Goal: Task Accomplishment & Management: Complete application form

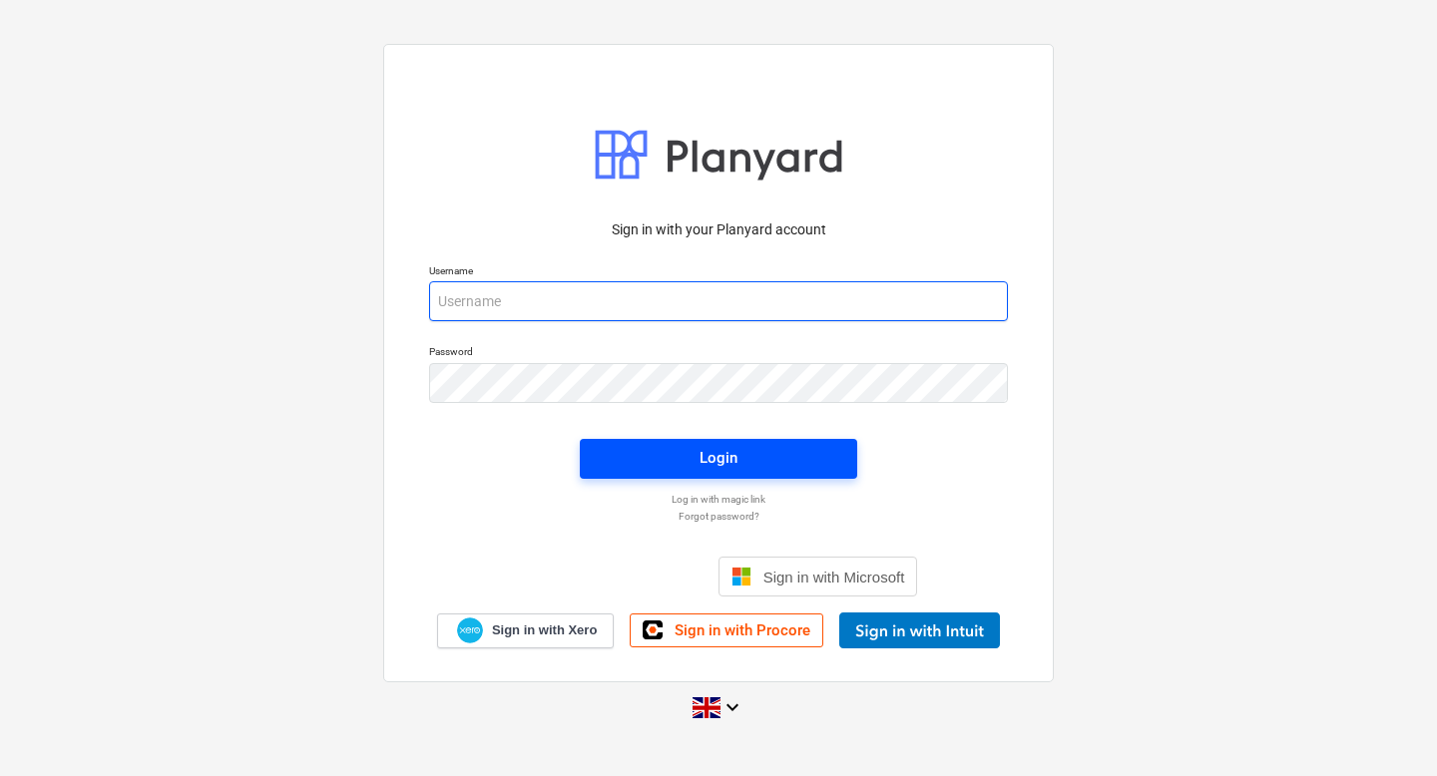
type input "[PERSON_NAME][EMAIL_ADDRESS][DOMAIN_NAME]"
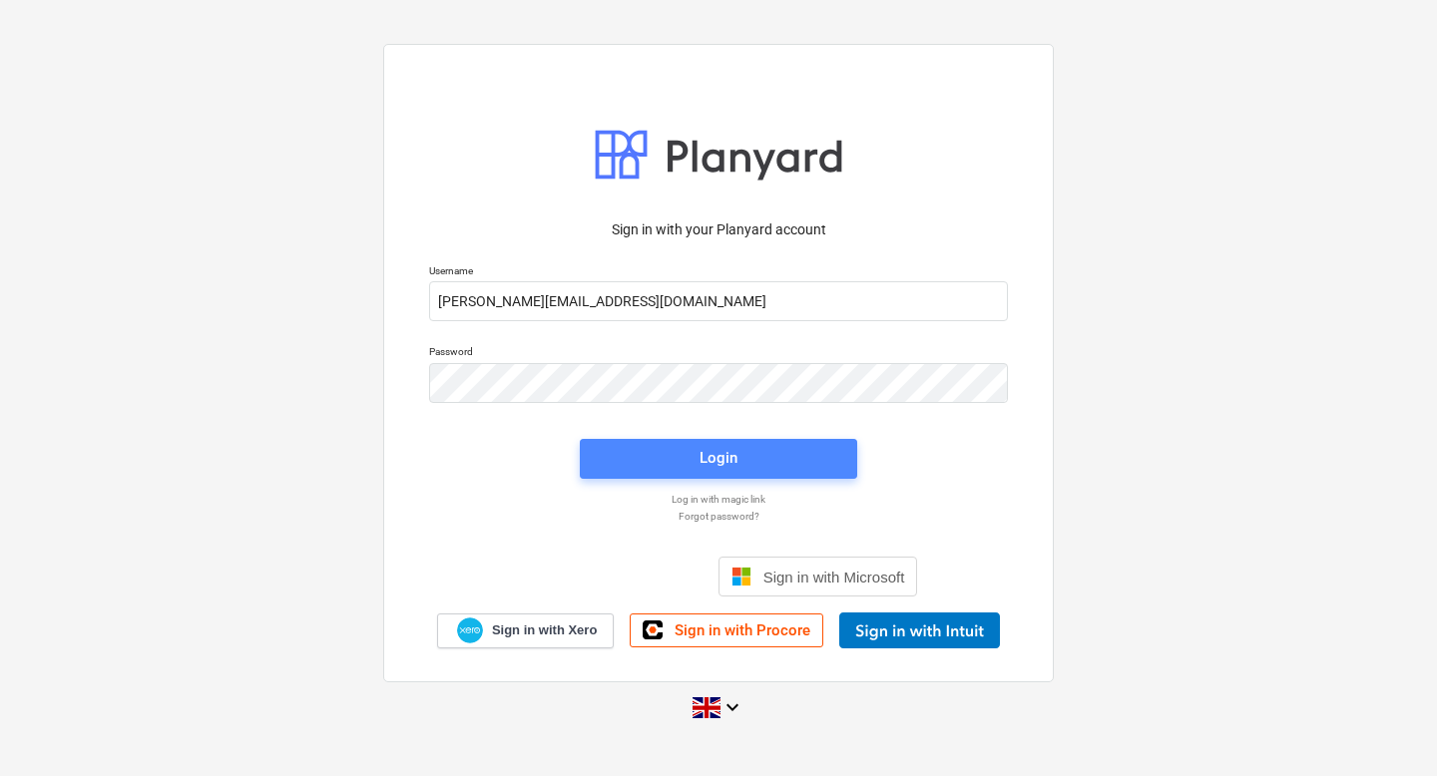
click at [668, 463] on span "Login" at bounding box center [719, 458] width 230 height 26
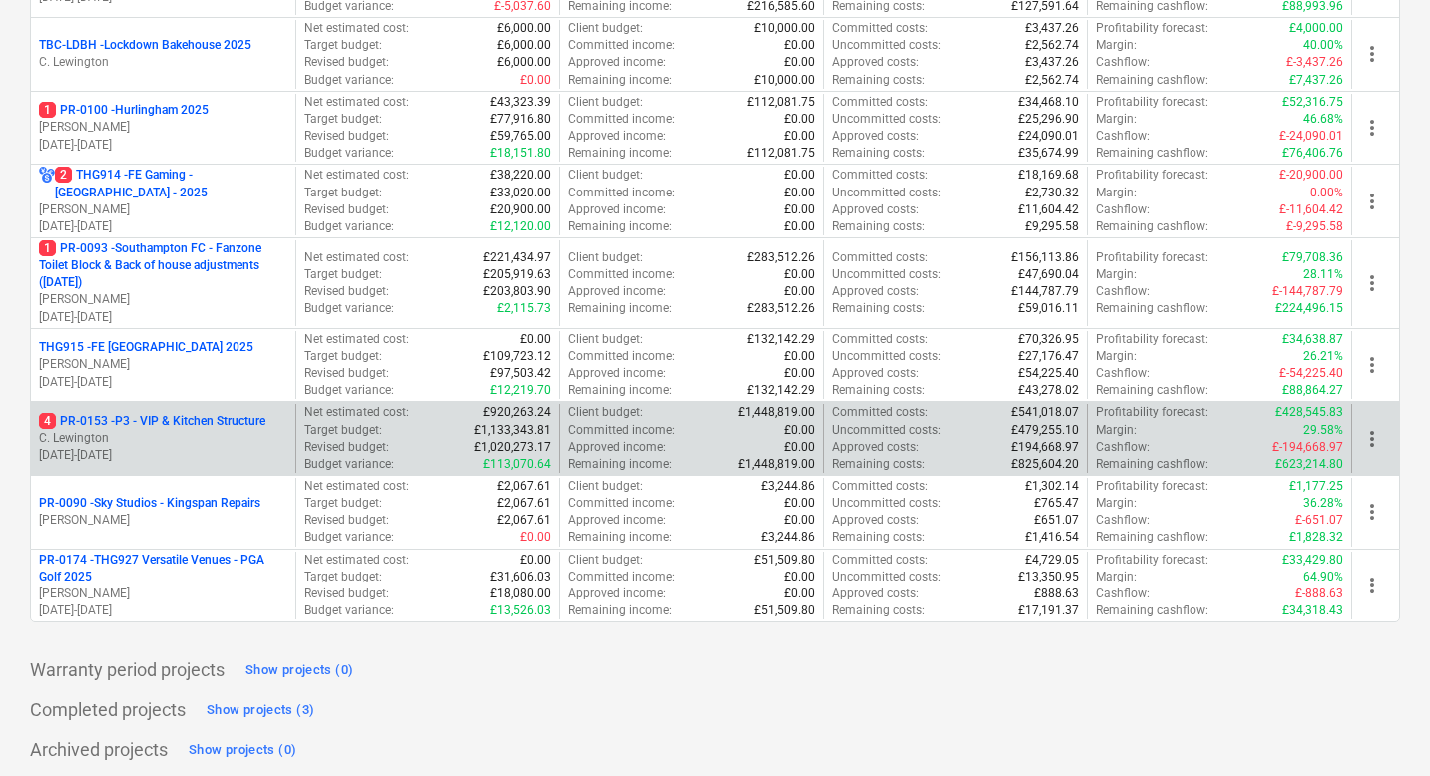
scroll to position [852, 0]
click at [194, 447] on p "C. Lewington" at bounding box center [163, 440] width 249 height 17
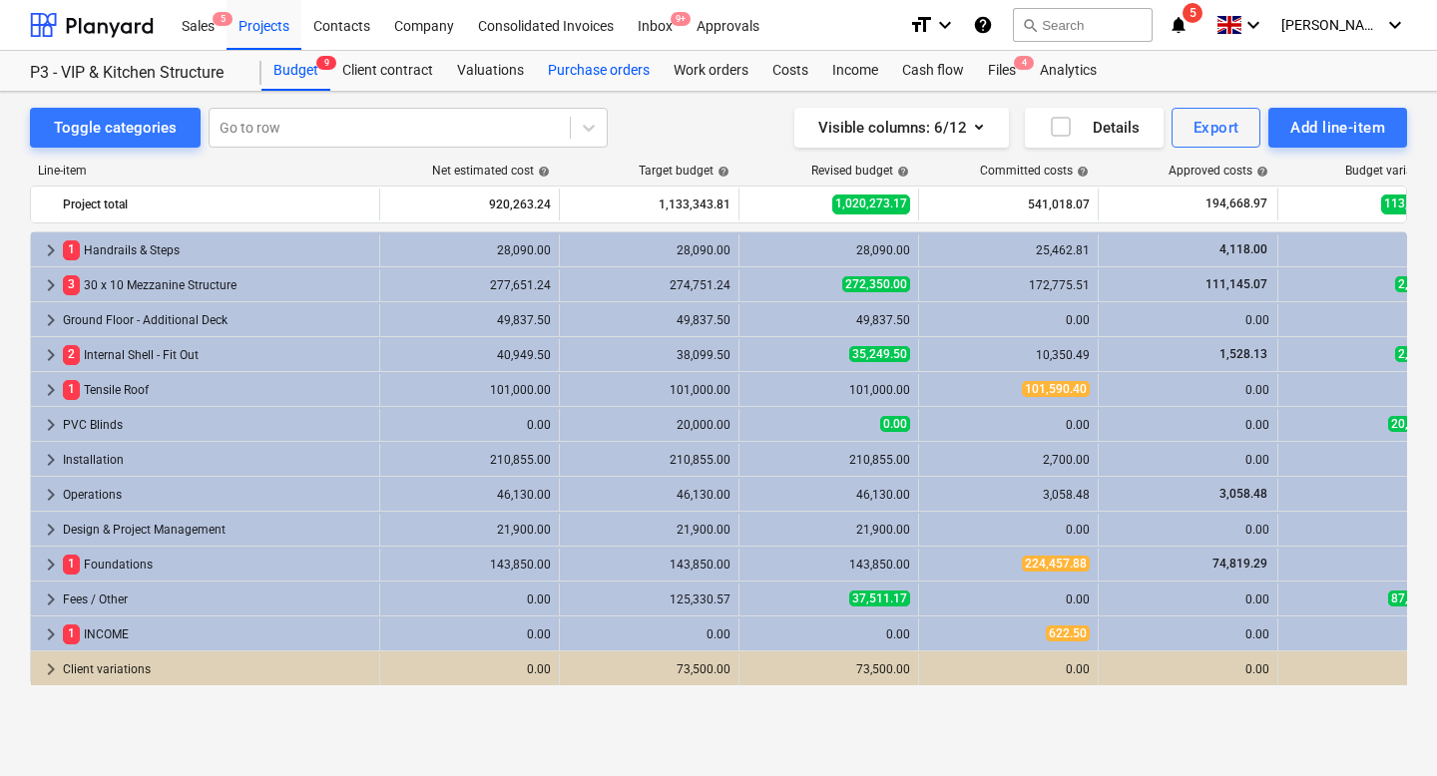
click at [587, 68] on div "Purchase orders" at bounding box center [599, 71] width 126 height 40
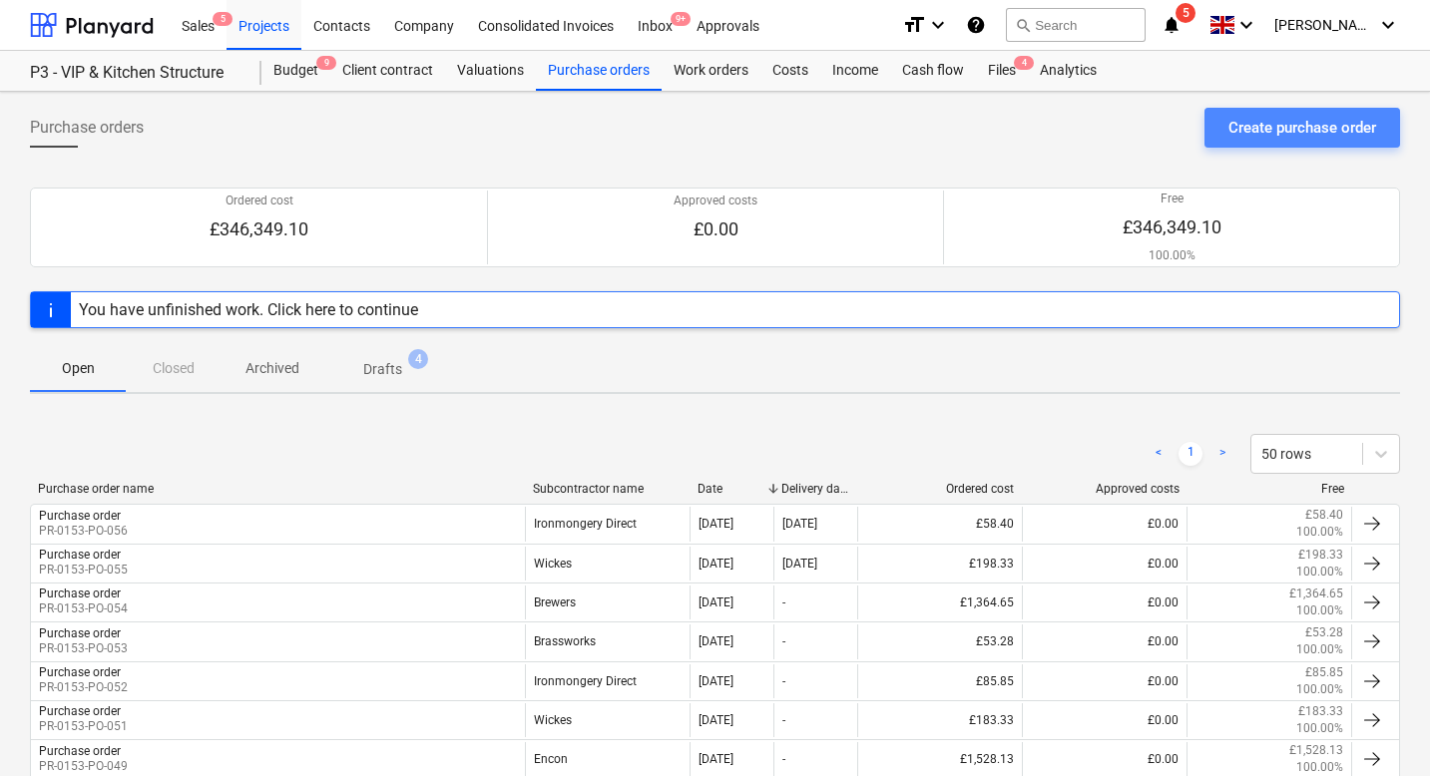
click at [1293, 130] on div "Create purchase order" at bounding box center [1303, 128] width 148 height 26
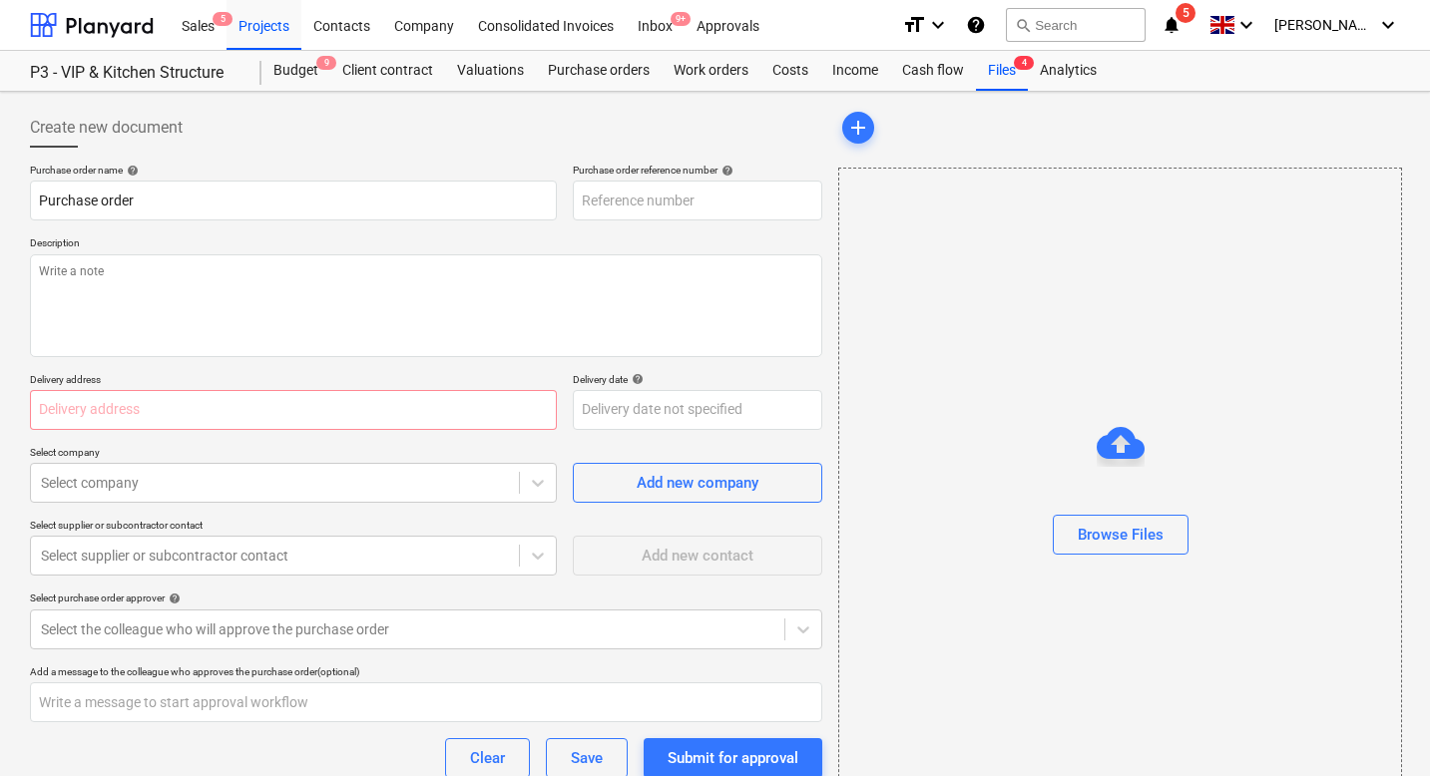
type textarea "x"
type input "PR-0153-PO-057"
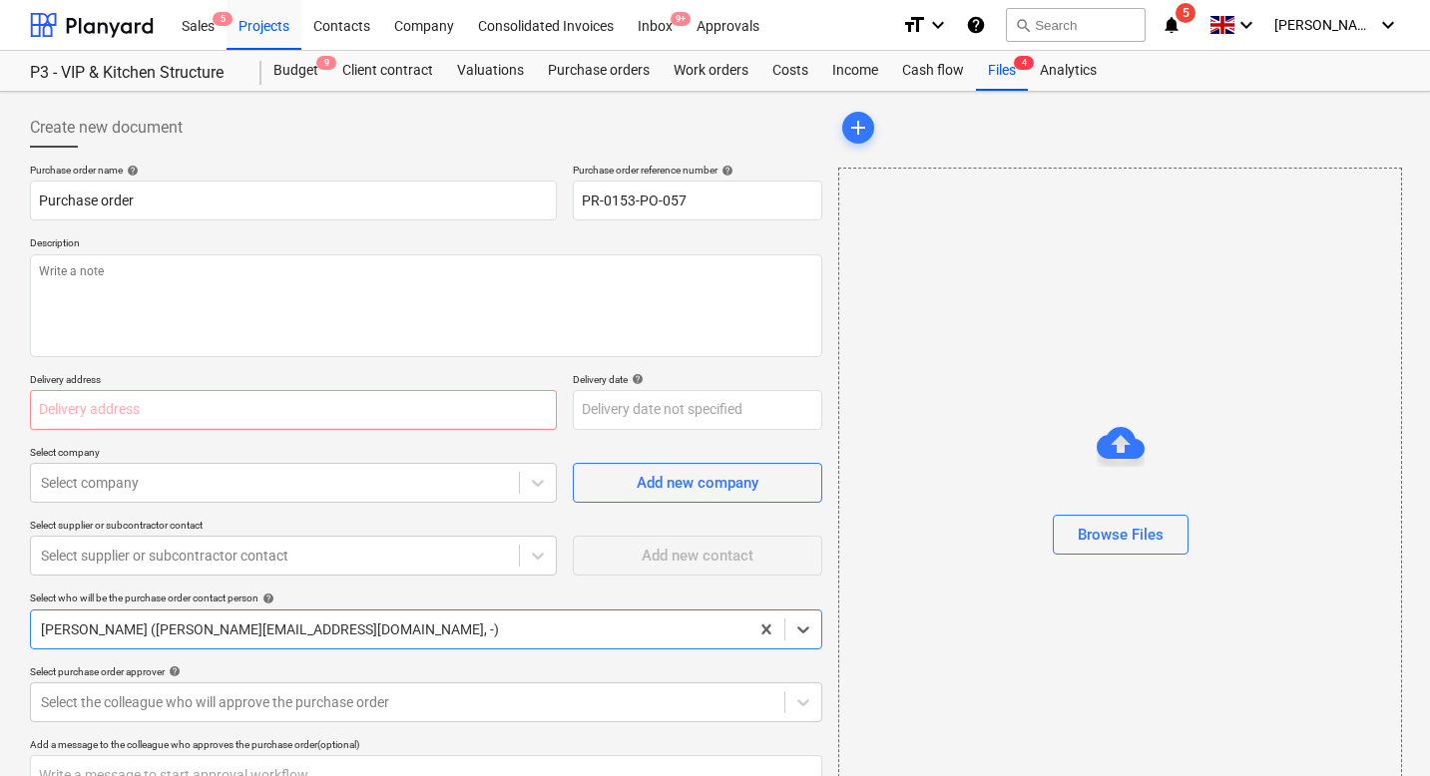
type textarea "x"
click at [130, 404] on input "text" at bounding box center [293, 410] width 527 height 40
type input "Foundry, [STREET_ADDRESS]"
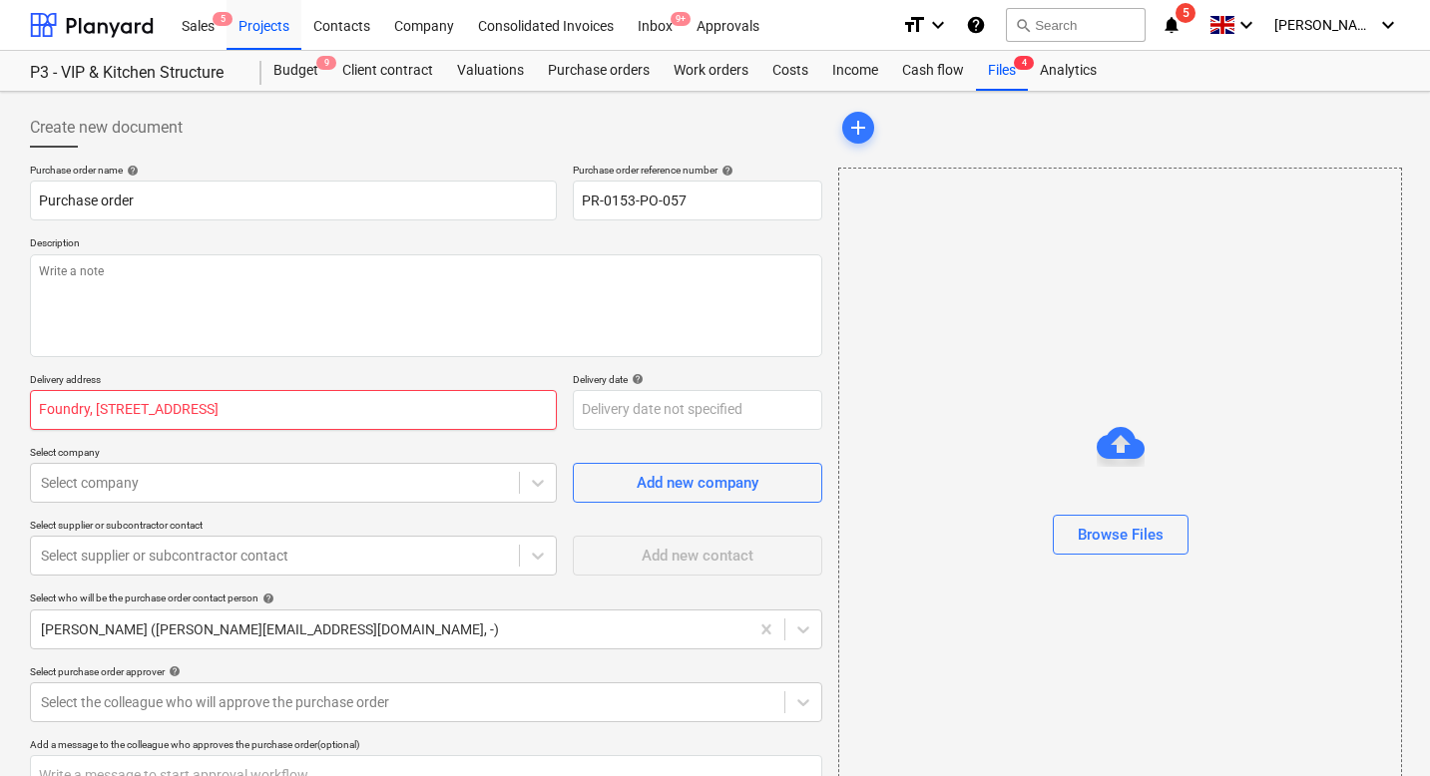
type input "The Halo Group"
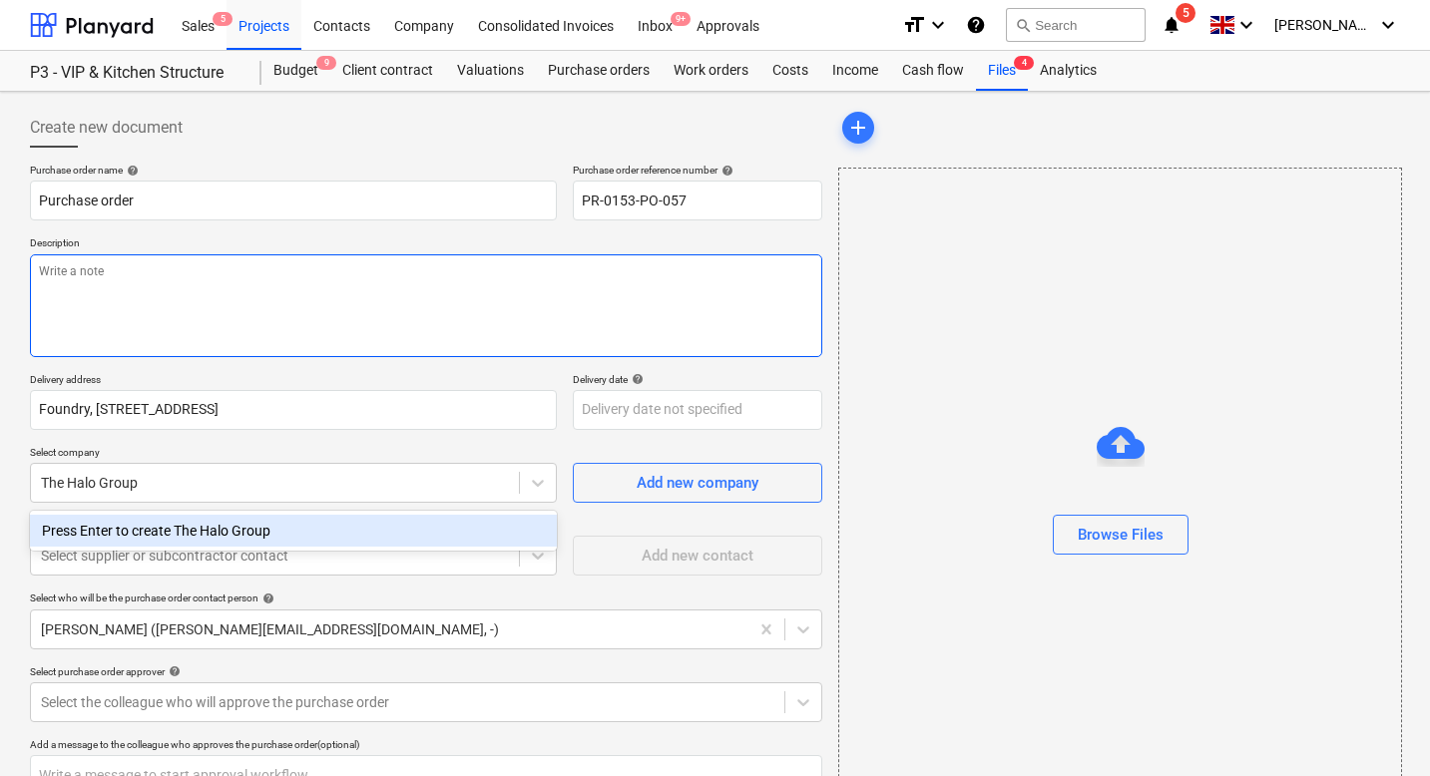
click at [274, 297] on textarea at bounding box center [426, 305] width 792 height 103
type textarea "x"
type textarea "p"
type textarea "x"
type textarea "pl"
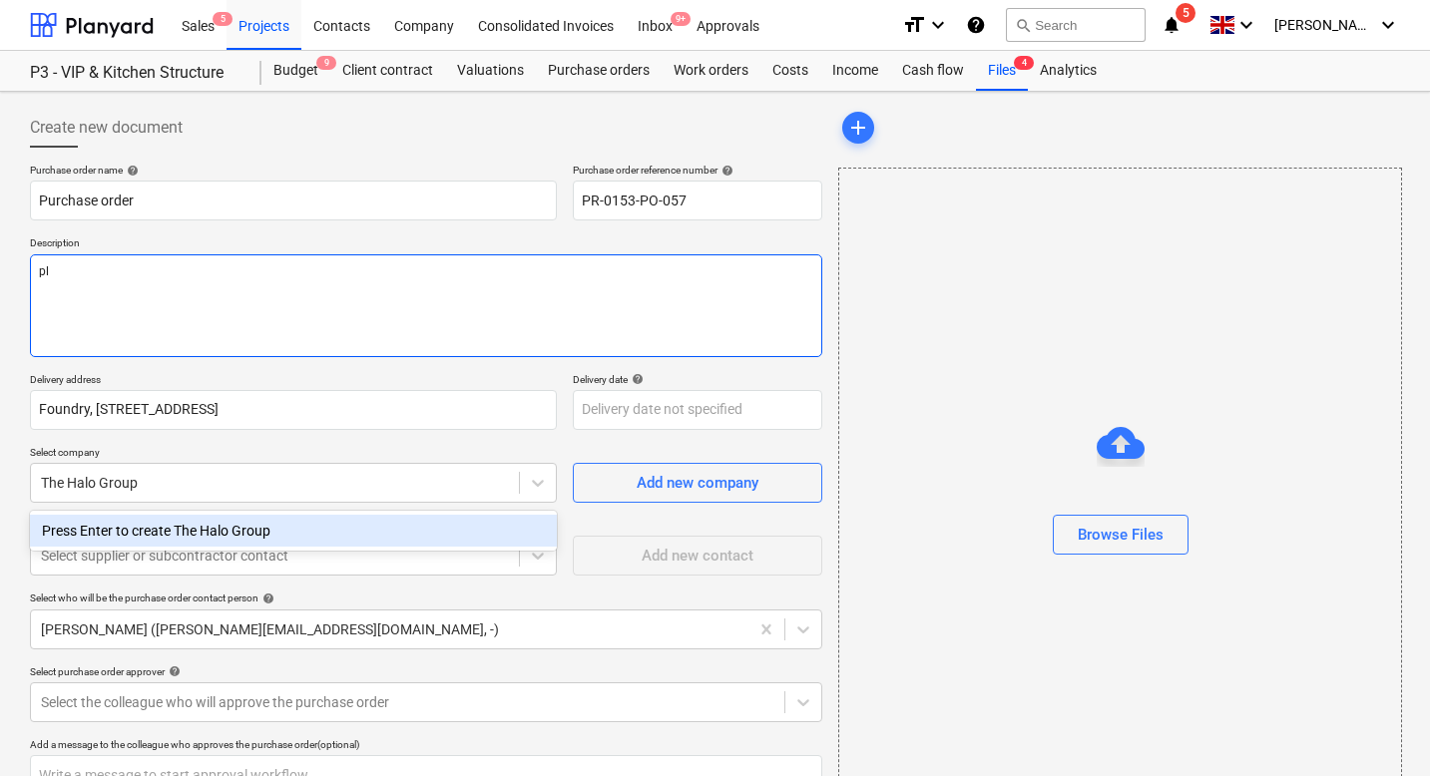
type textarea "x"
type textarea "ple"
type textarea "x"
type textarea "pl"
type textarea "x"
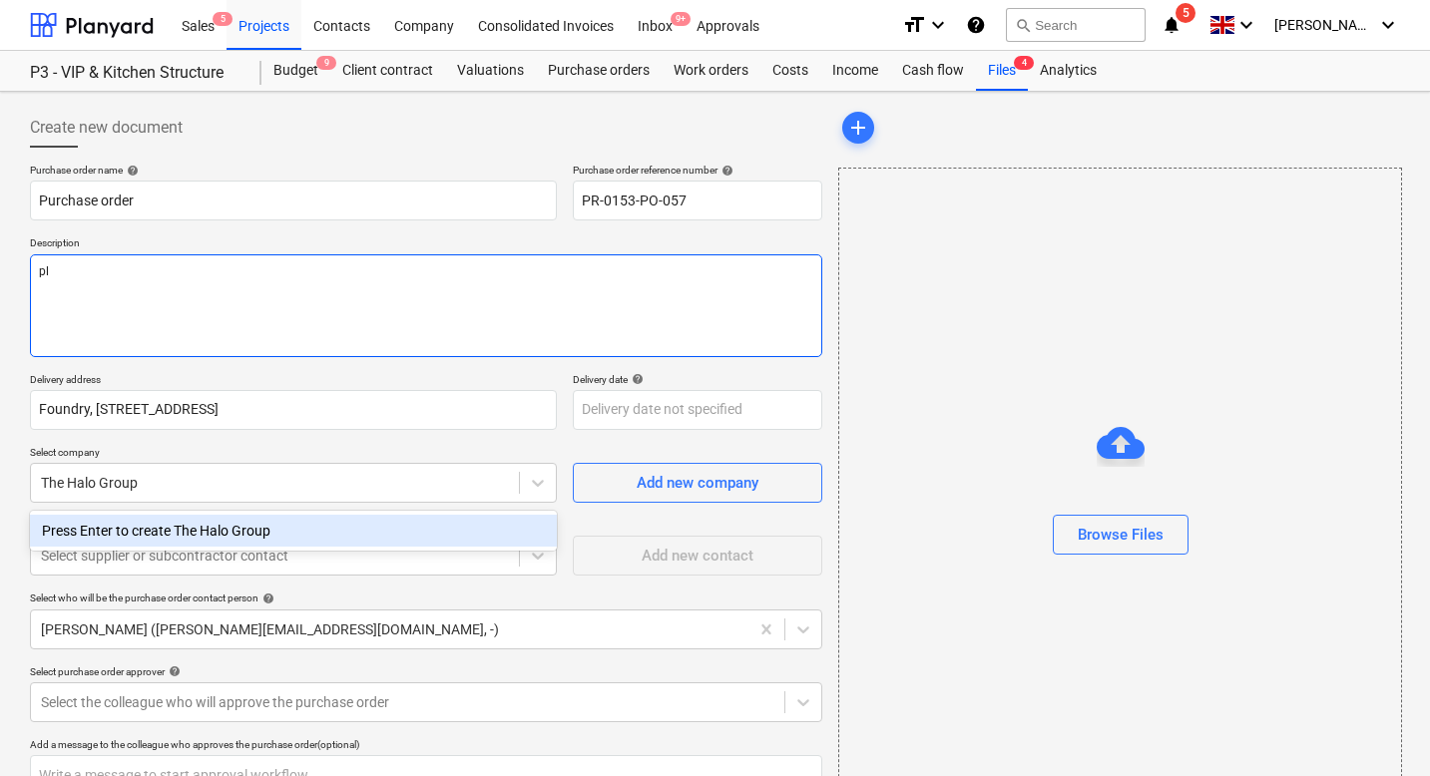
type textarea "p"
type textarea "x"
type textarea "P"
type textarea "x"
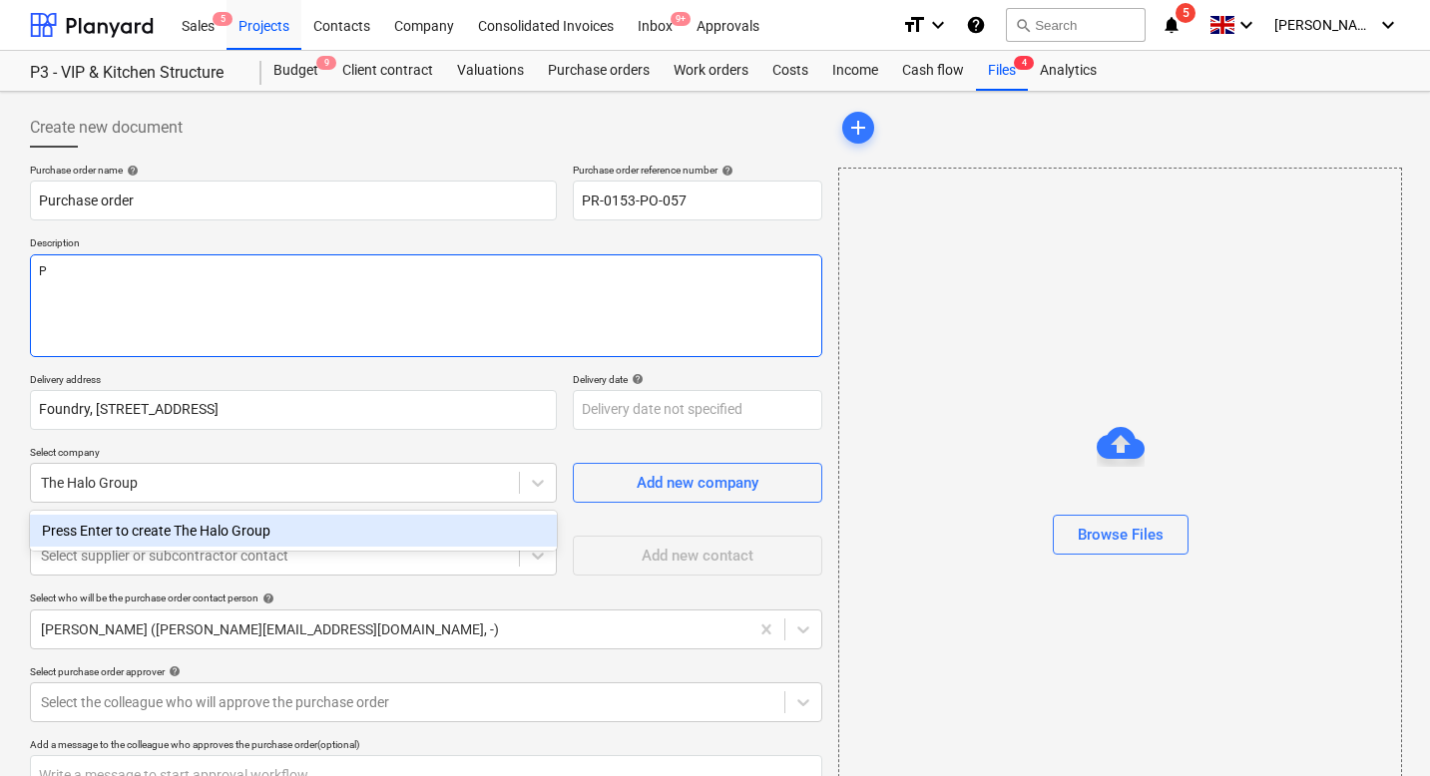
type textarea "Pl"
type textarea "x"
type textarea "Ple"
type textarea "x"
type textarea "Pleo"
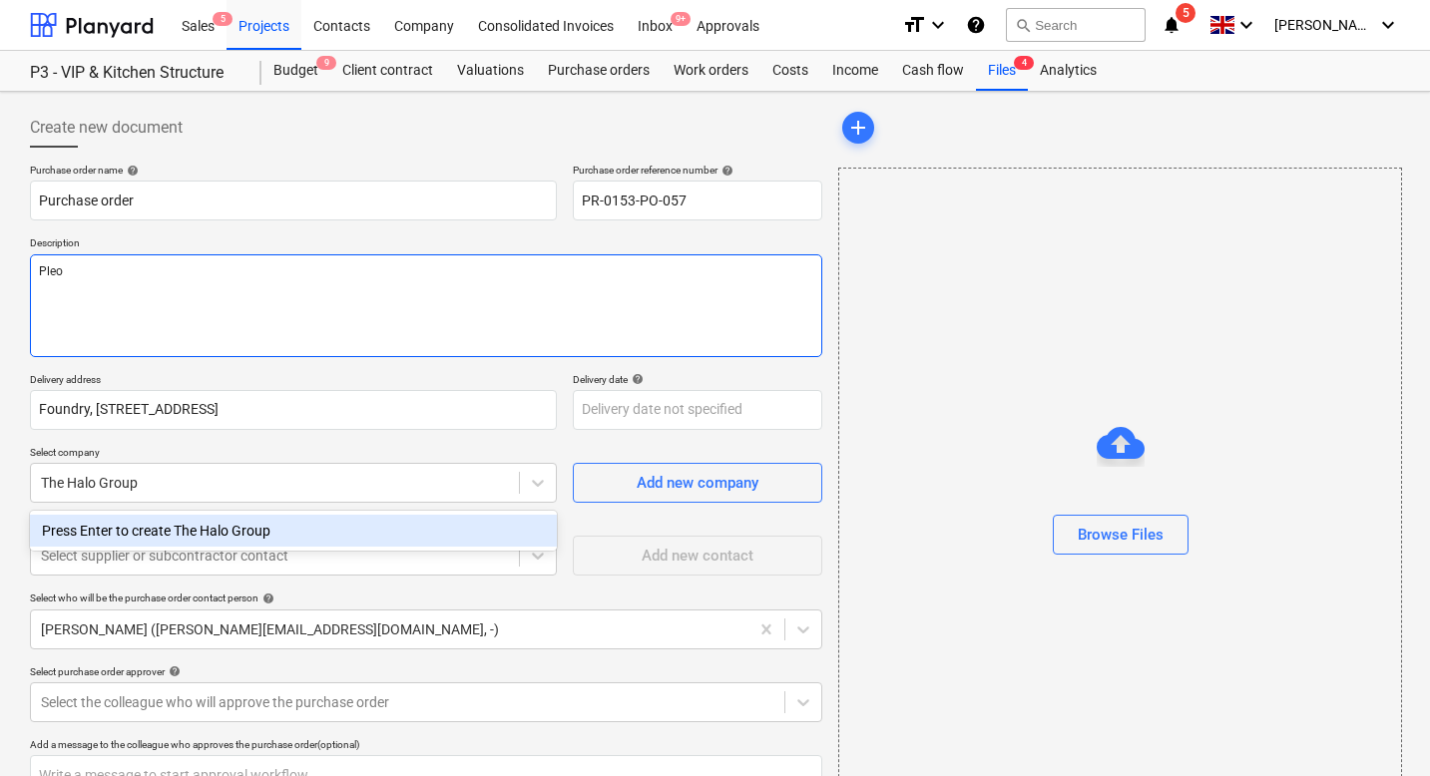
type textarea "x"
type textarea "Pleo r"
type textarea "x"
type textarea "Pleo re"
type textarea "x"
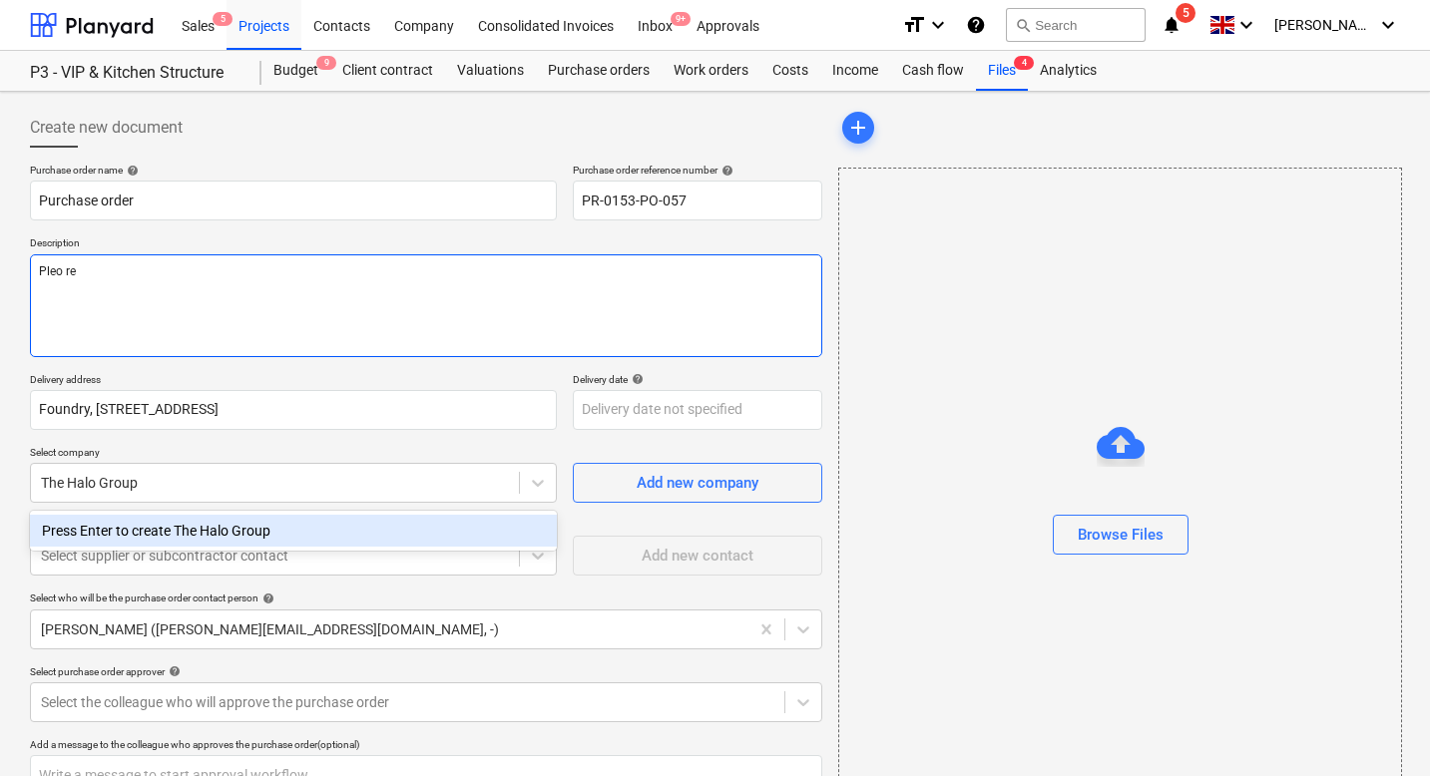
type textarea "Pleo req"
type textarea "x"
type textarea "Pleo requ"
type textarea "x"
type textarea "Pleo reque"
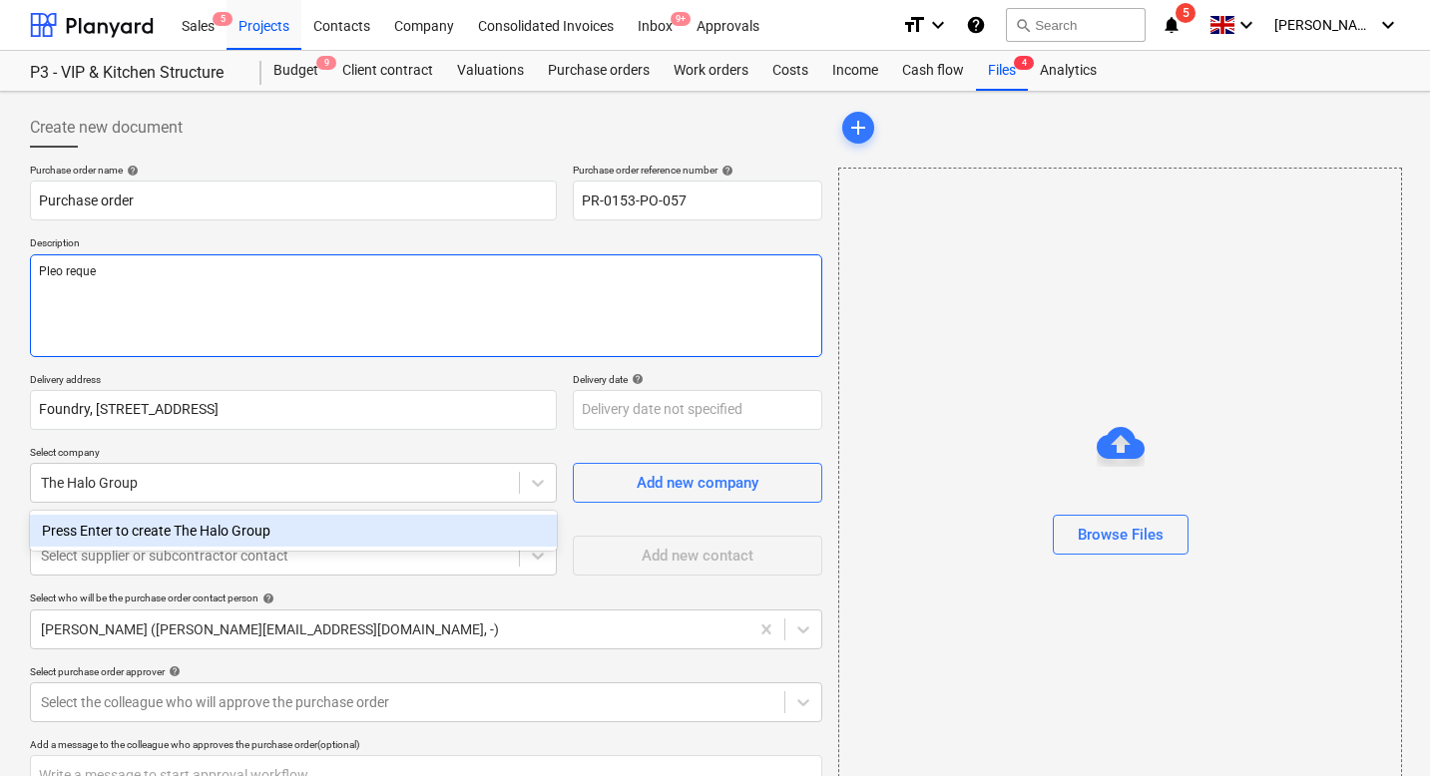
type textarea "x"
type textarea "Pleo requ"
type textarea "x"
type textarea "Pleo req"
type textarea "x"
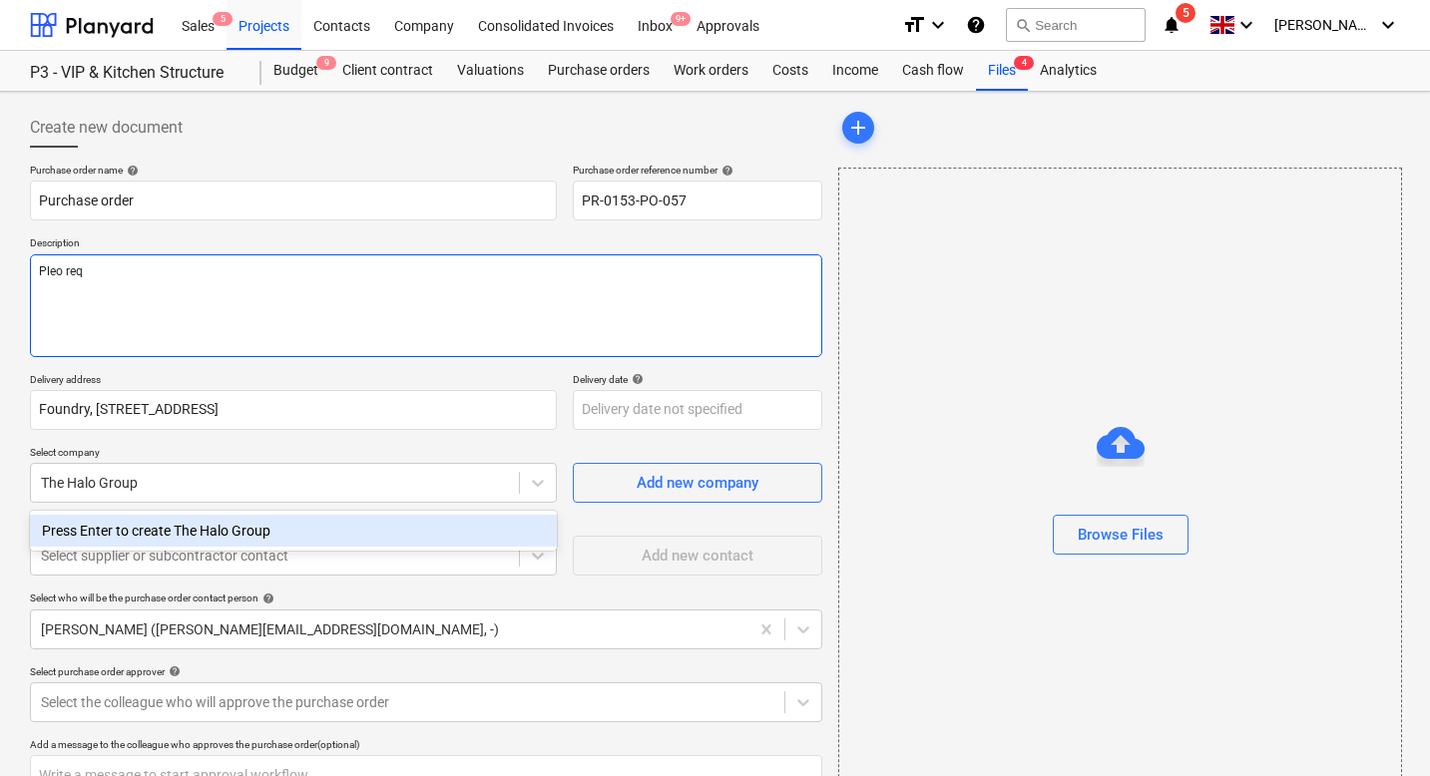
type textarea "Pleo re"
type textarea "x"
type textarea "Pleo r"
type textarea "x"
type textarea "Pleo"
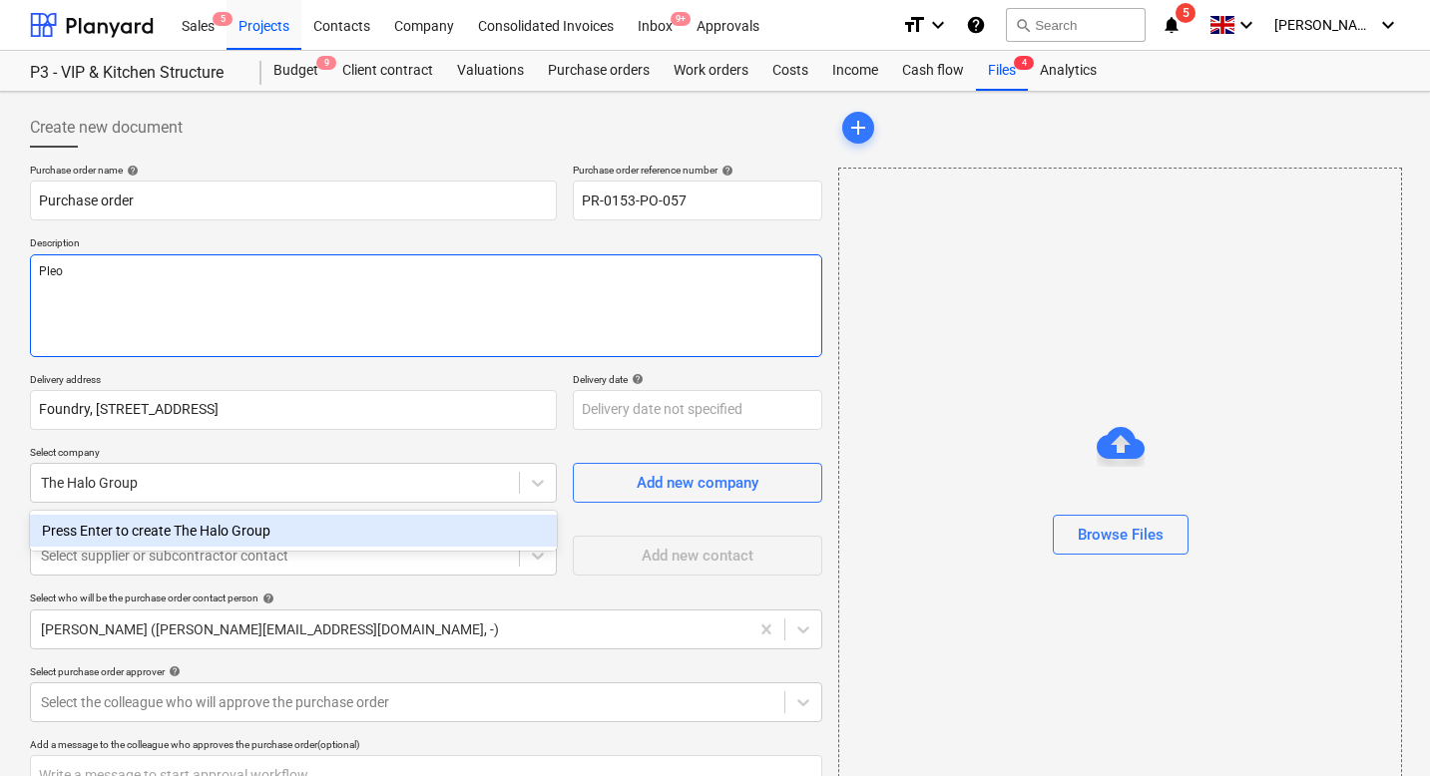
type textarea "x"
type textarea "Pleo f"
type textarea "x"
type textarea "Pleo fu"
type textarea "x"
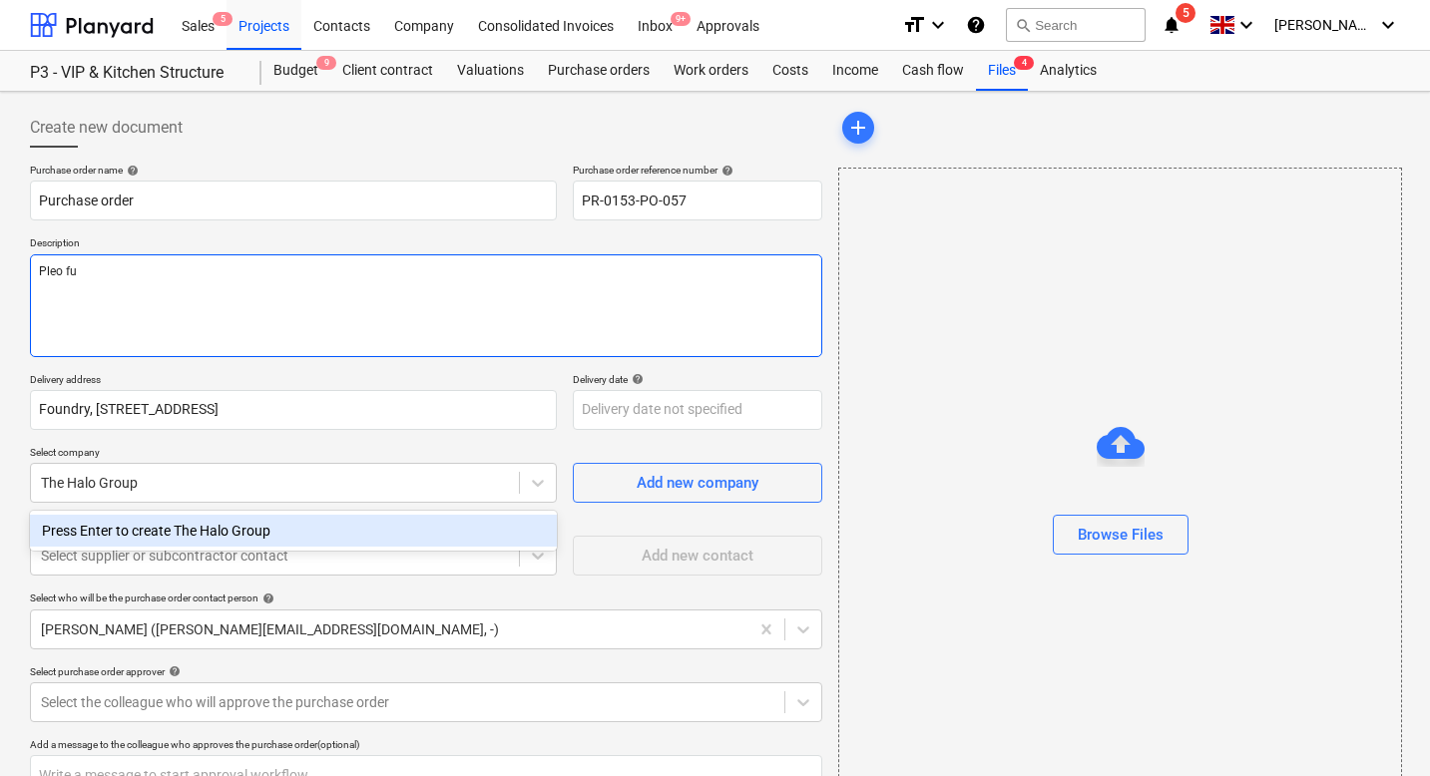
type textarea "Pleo fun"
type textarea "x"
type textarea "Pleo fund"
type textarea "x"
type textarea "Pleo funds"
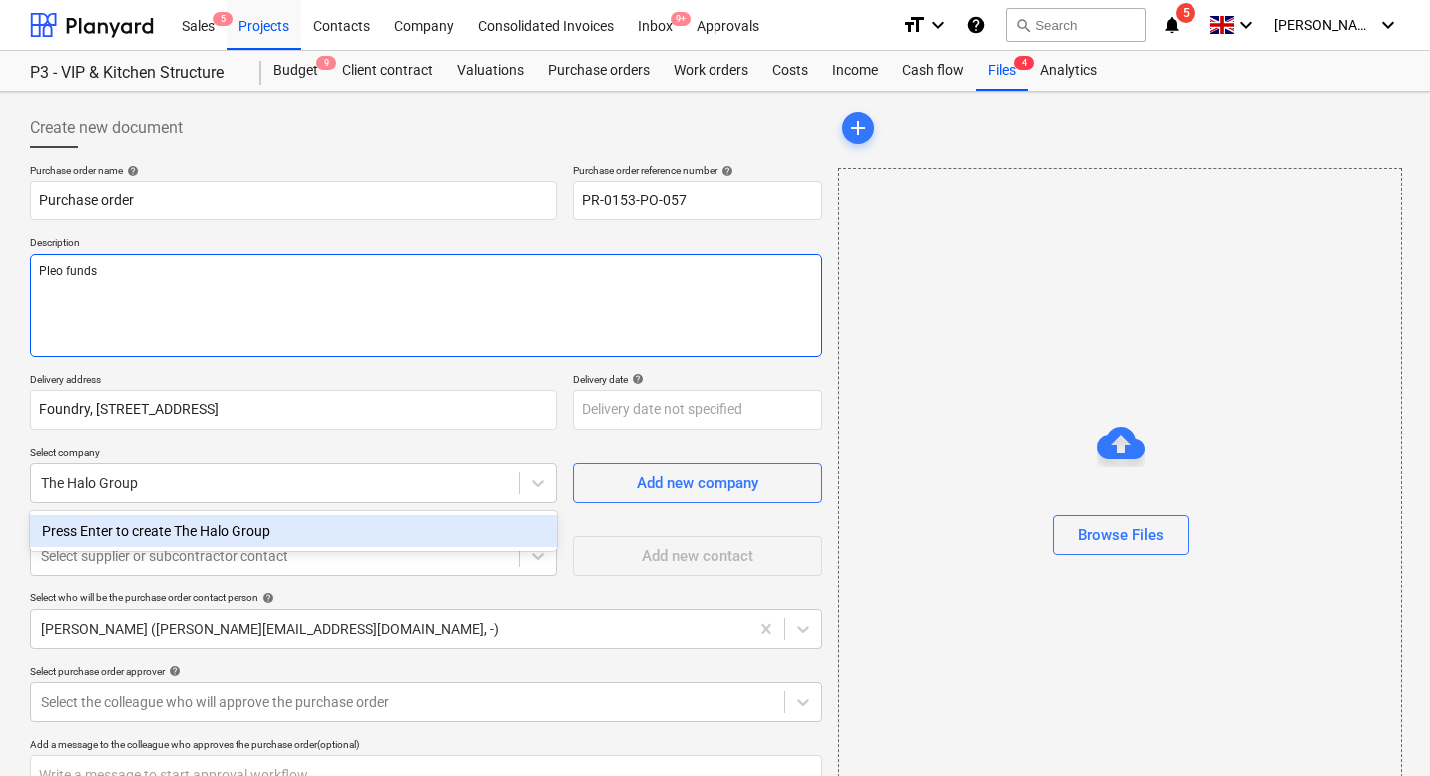
type textarea "x"
type textarea "Pleo funds"
type textarea "x"
type textarea "Pleo funds f"
type textarea "x"
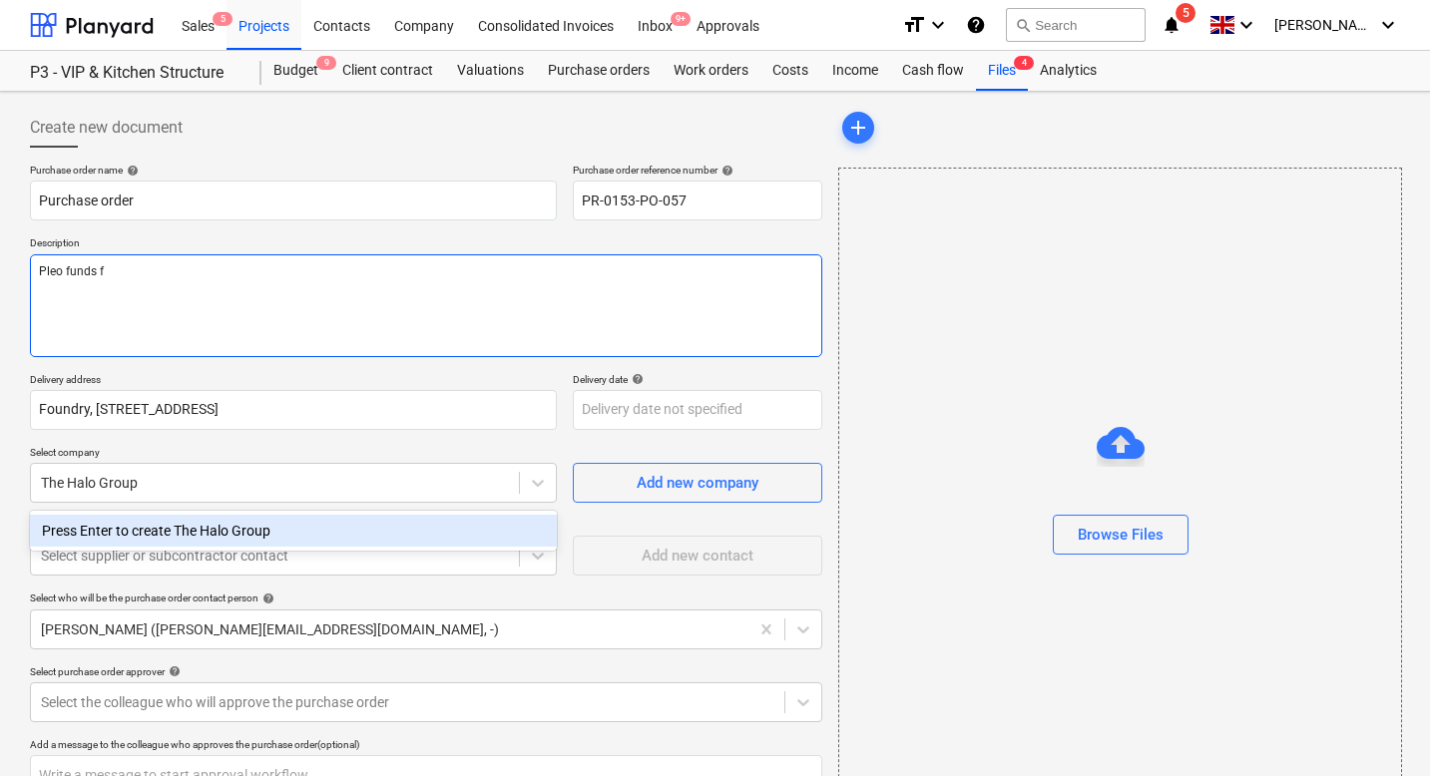
type textarea "Pleo funds fo"
type textarea "x"
type textarea "Pleo funds for"
type textarea "x"
type textarea "Pleo funds for"
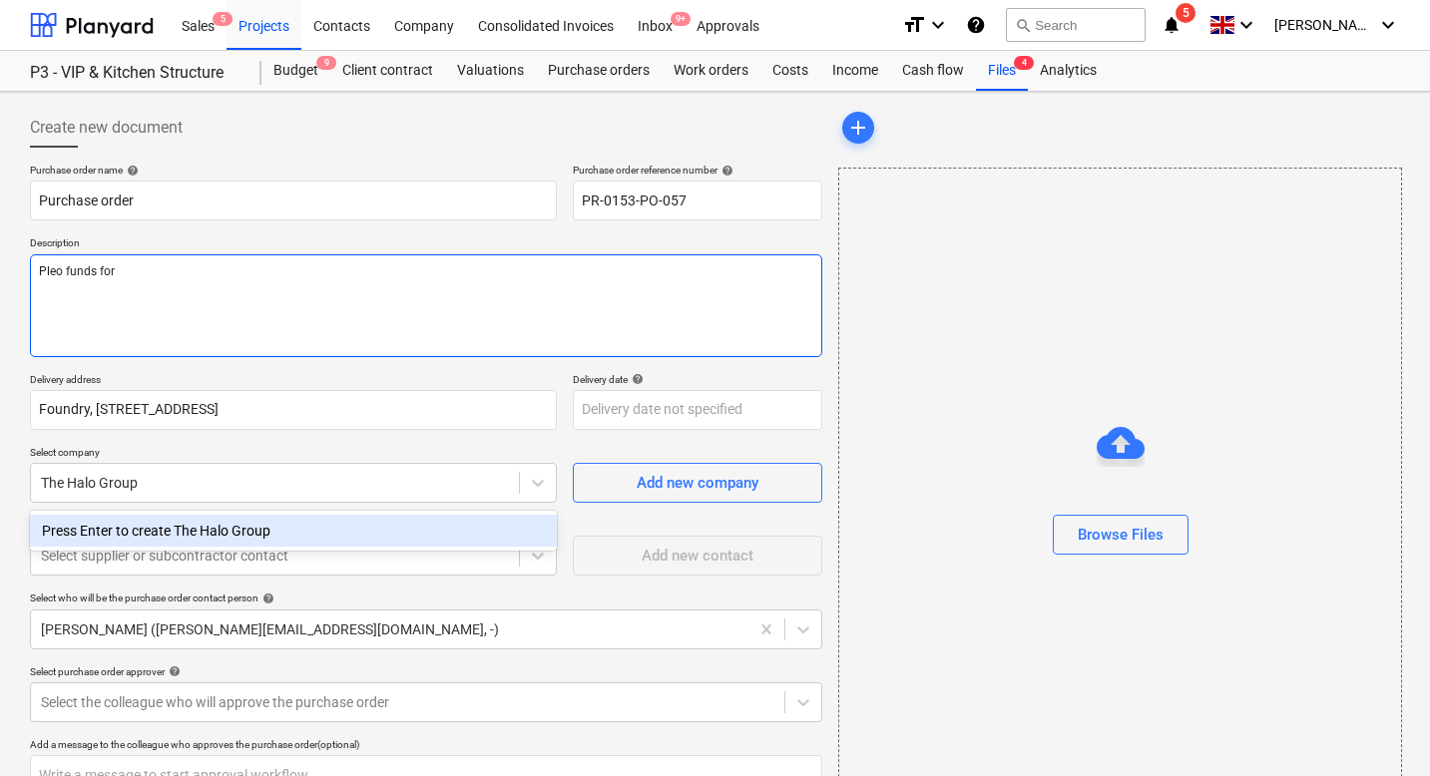
type textarea "x"
type textarea "Pleo funds for T"
type textarea "x"
type textarea "Pleo funds for To"
type textarea "x"
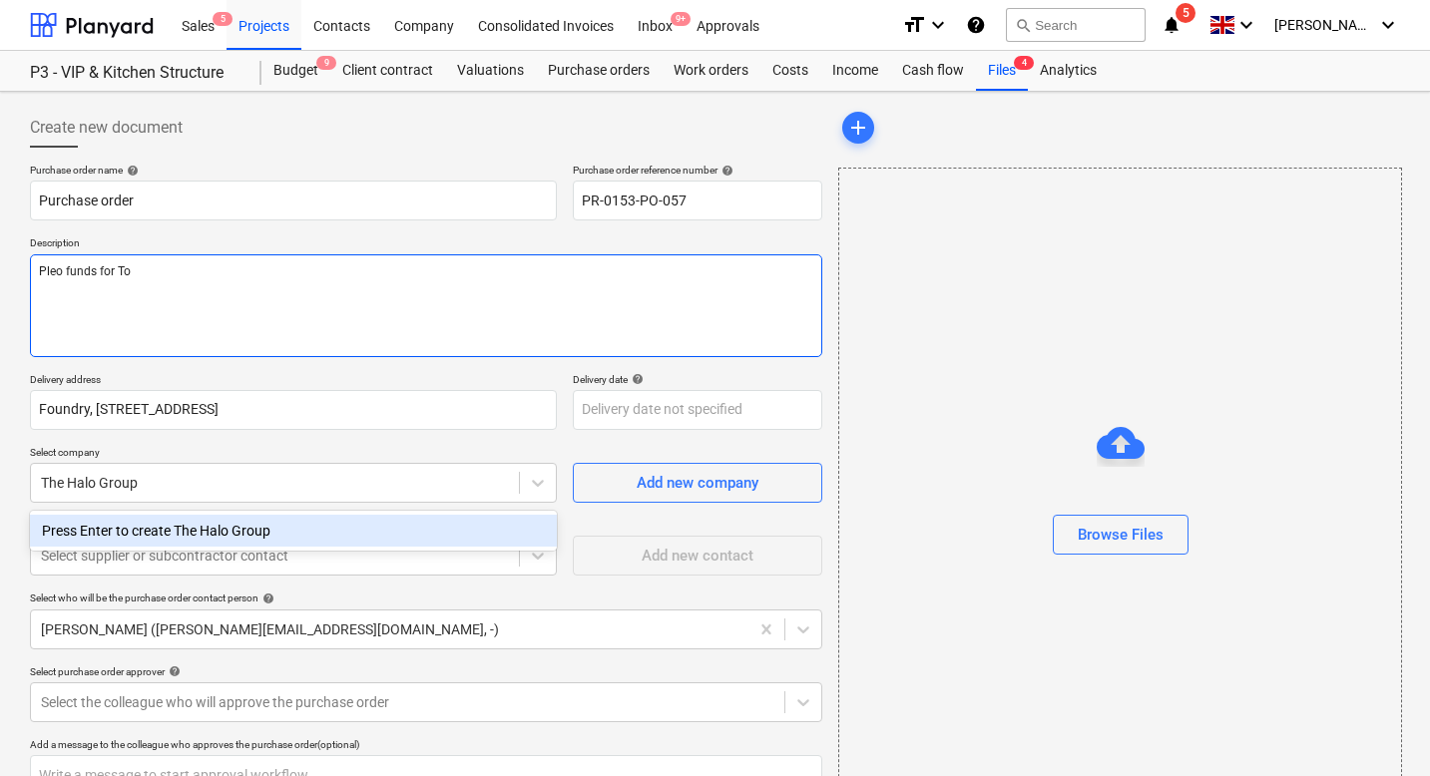
type textarea "Pleo funds for [PERSON_NAME]"
type textarea "x"
type textarea "Pleo funds for [PERSON_NAME]'"
type textarea "x"
type textarea "Pleo funds for [PERSON_NAME]'s"
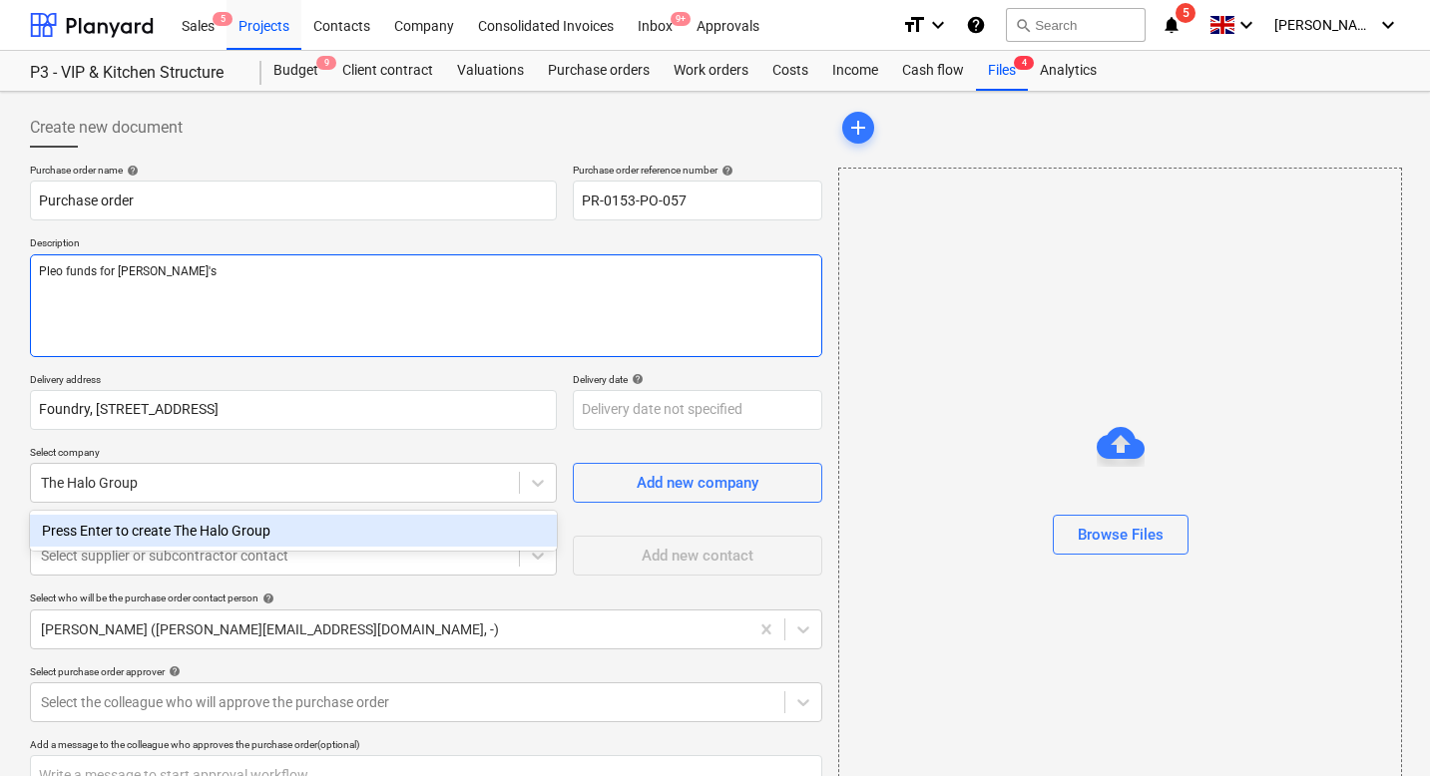
type textarea "x"
type textarea "Pleo funds for [PERSON_NAME]'s"
type textarea "x"
type textarea "Pleo funds for [PERSON_NAME]'s c"
type textarea "x"
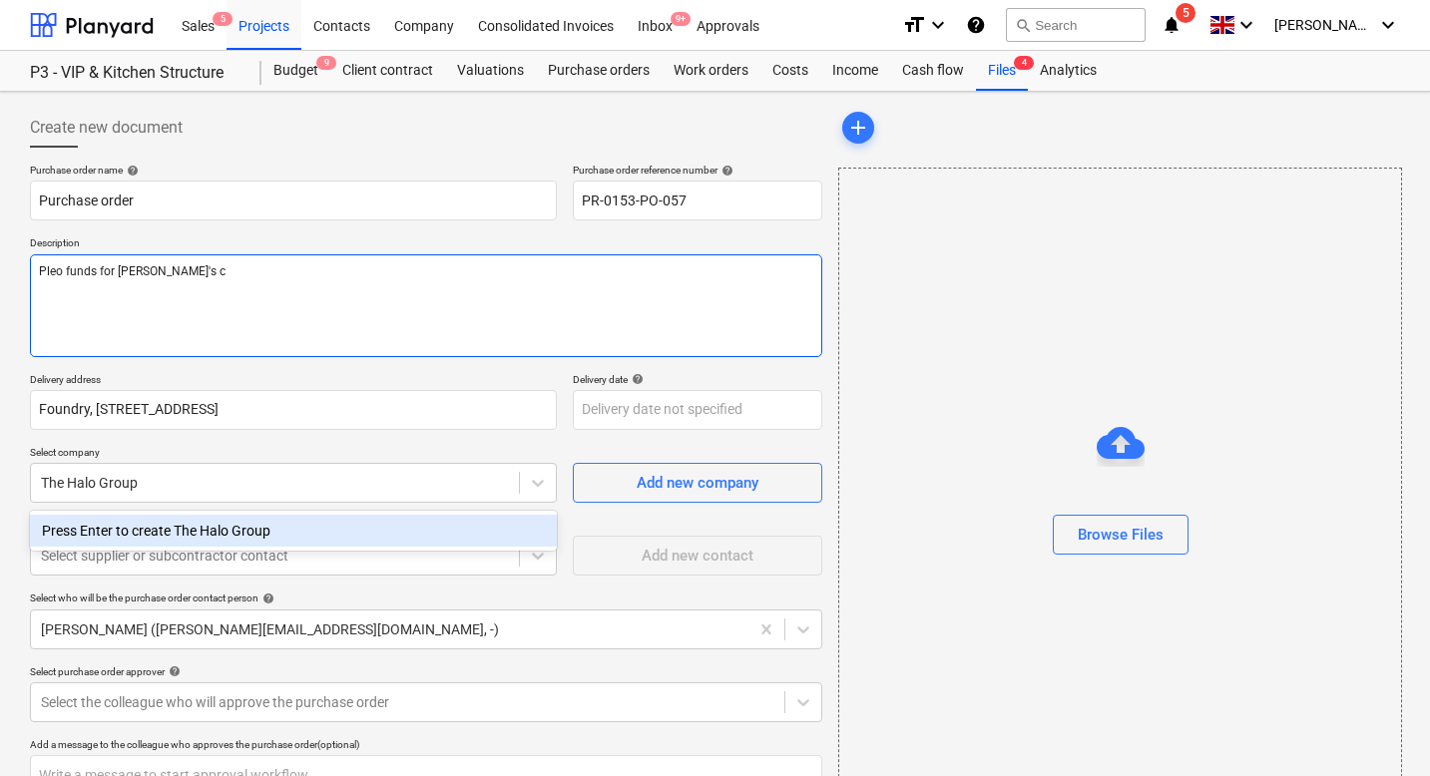
type textarea "Pleo funds for [PERSON_NAME]'s ca"
type textarea "x"
type textarea "Pleo funds for [PERSON_NAME]'s car"
type textarea "x"
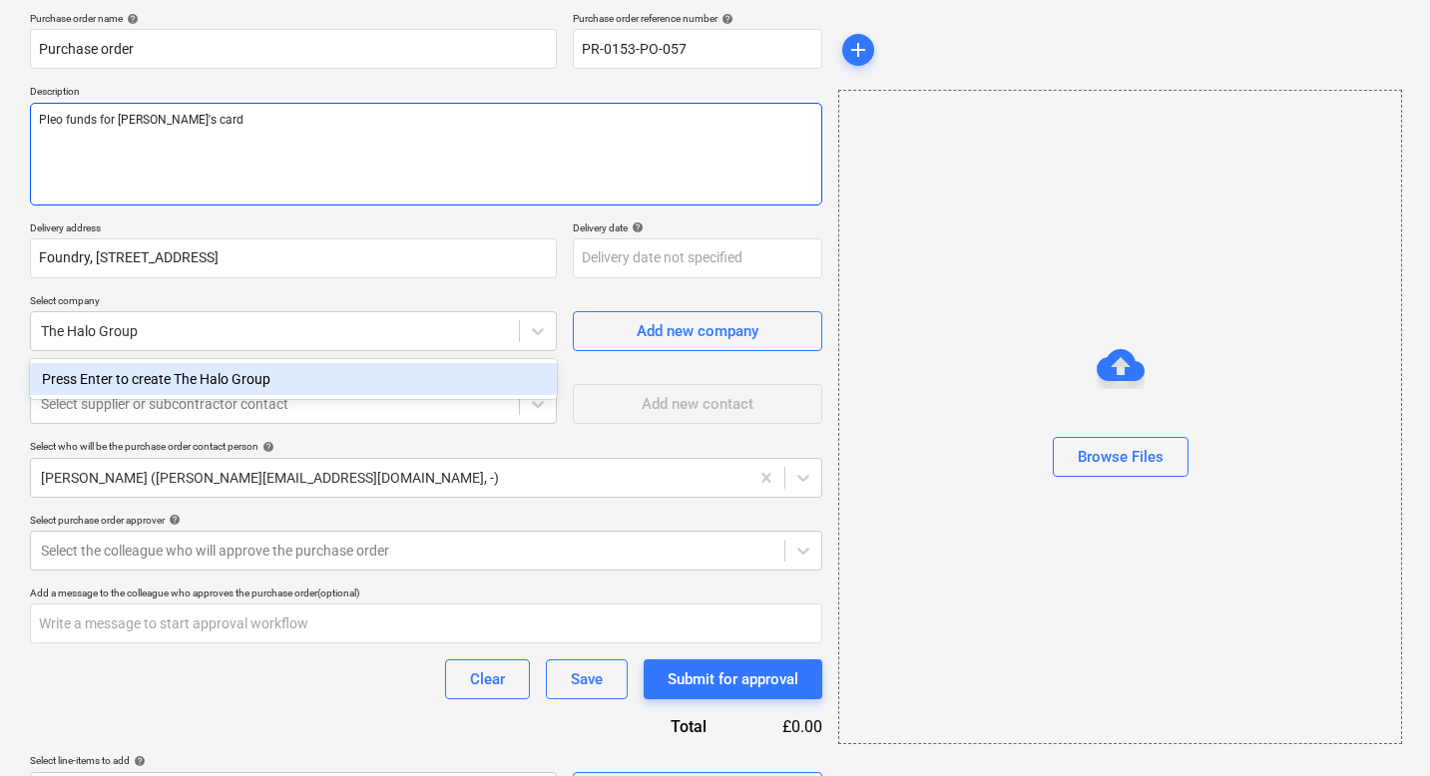
scroll to position [203, 0]
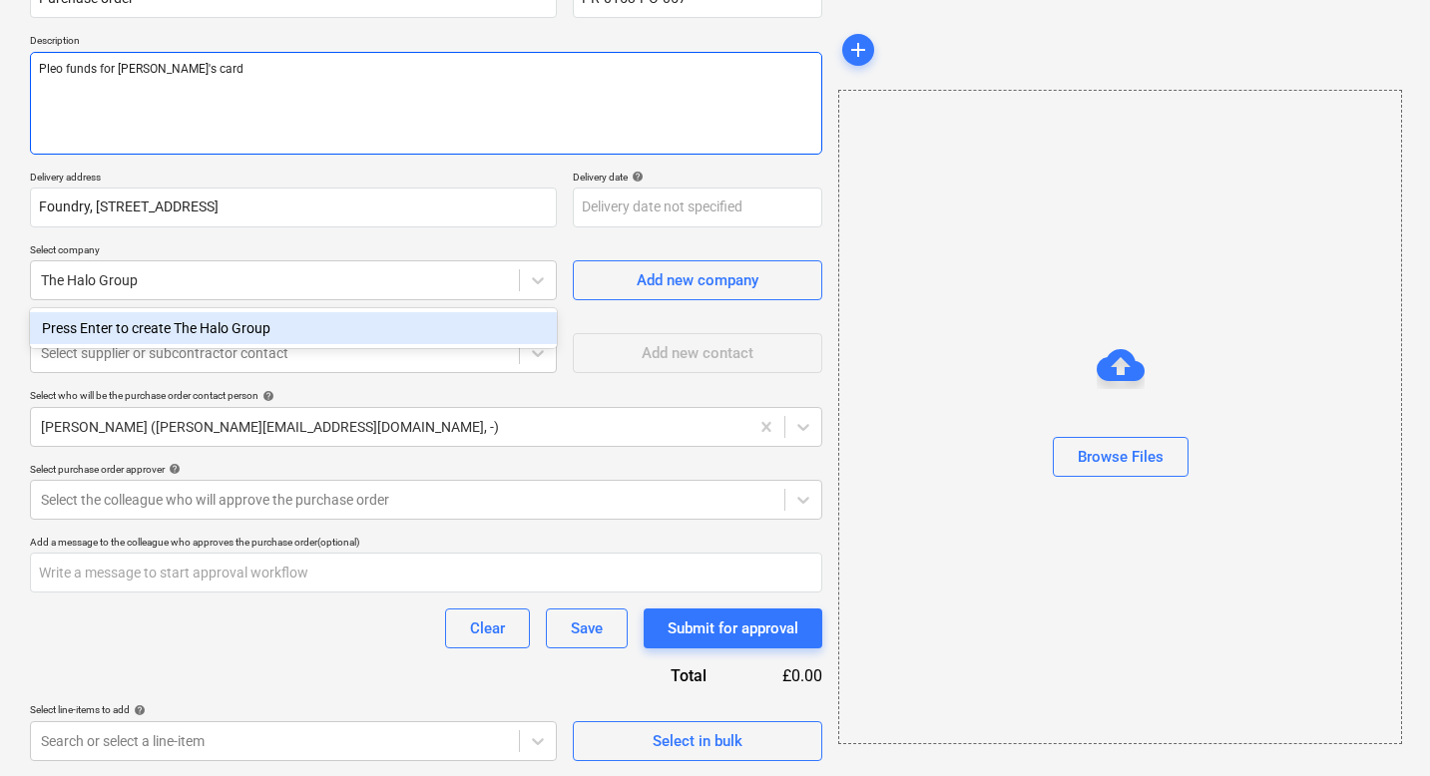
type textarea "Pleo funds for [PERSON_NAME]'s card"
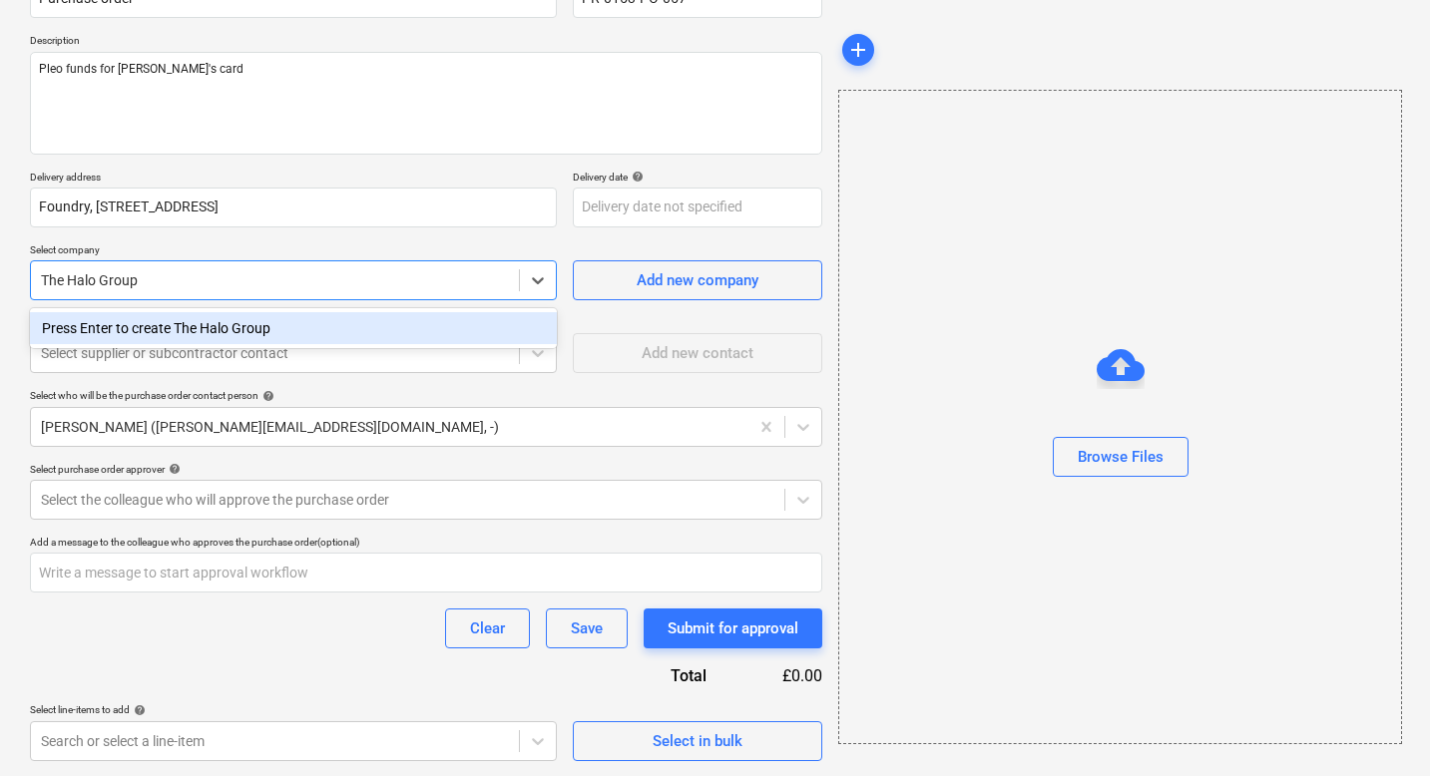
click at [101, 330] on div "Press Enter to create The Halo Group" at bounding box center [293, 328] width 527 height 32
type textarea "x"
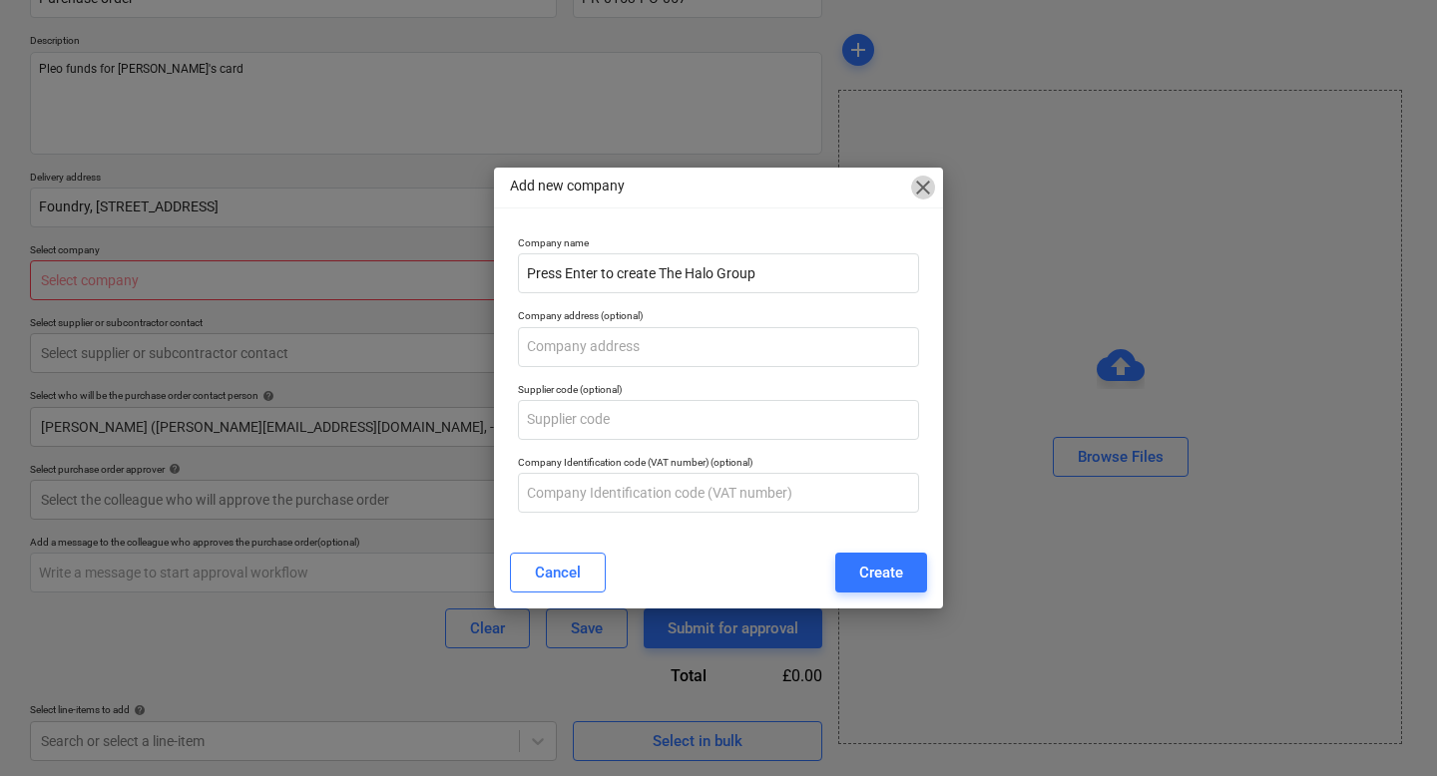
click at [924, 191] on span "close" at bounding box center [923, 188] width 24 height 24
type textarea "x"
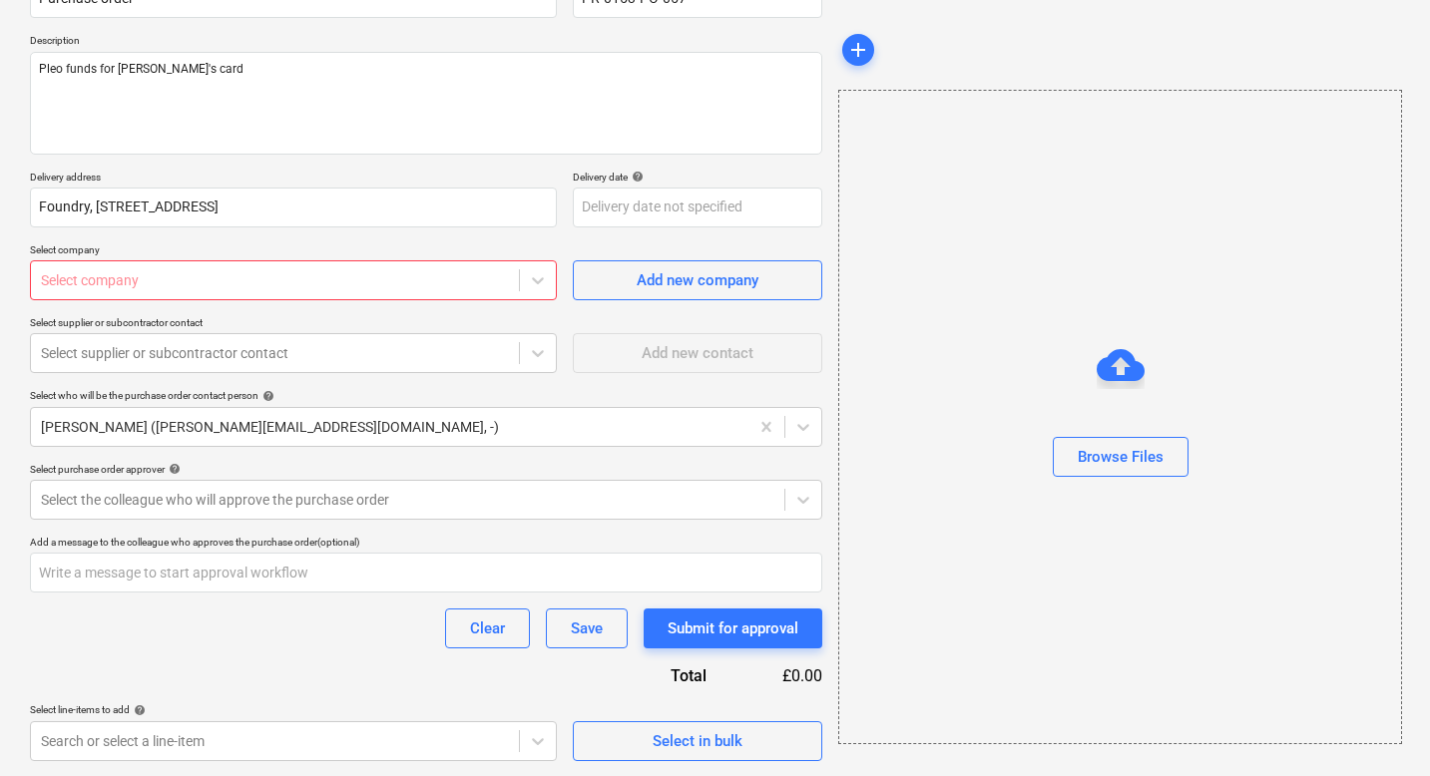
click at [245, 271] on div at bounding box center [275, 280] width 468 height 20
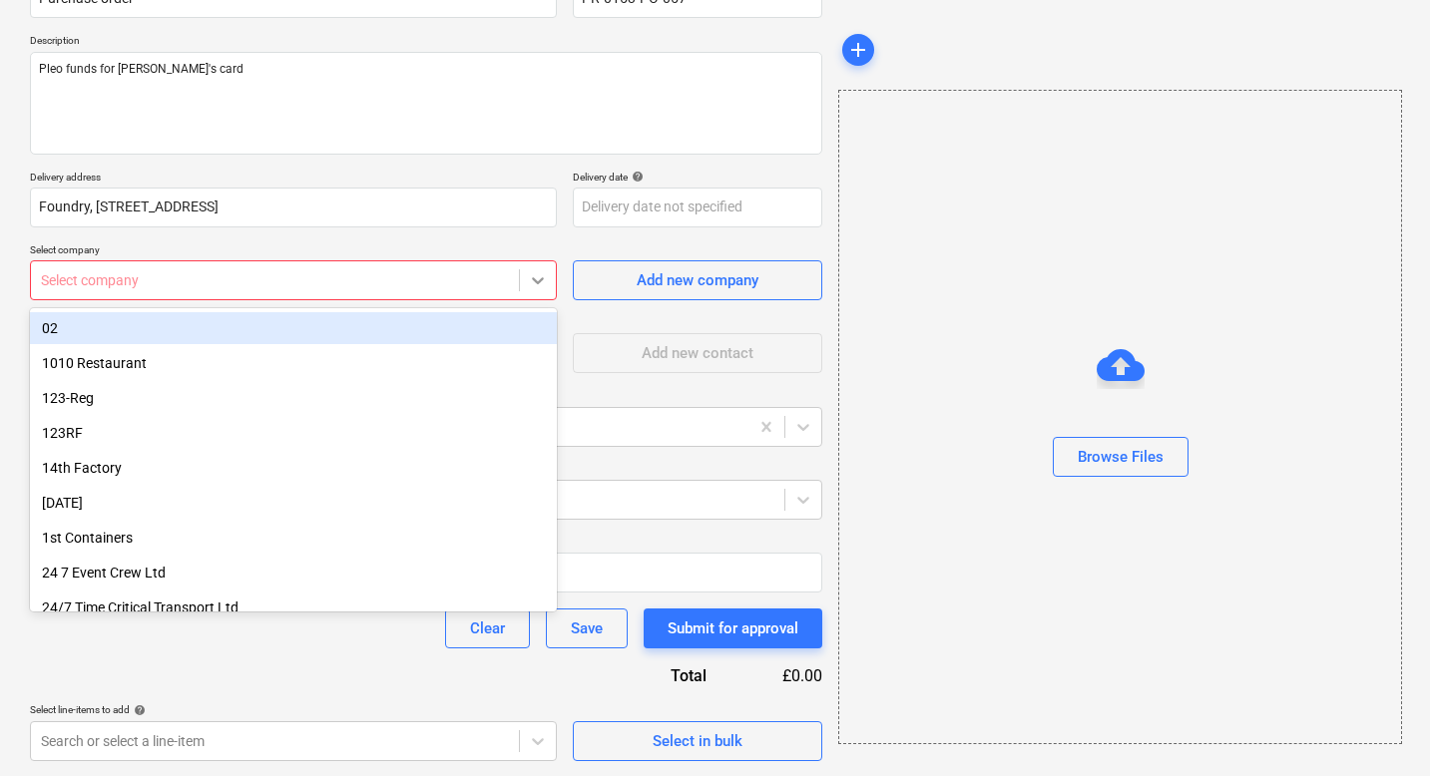
click at [542, 281] on icon at bounding box center [538, 280] width 20 height 20
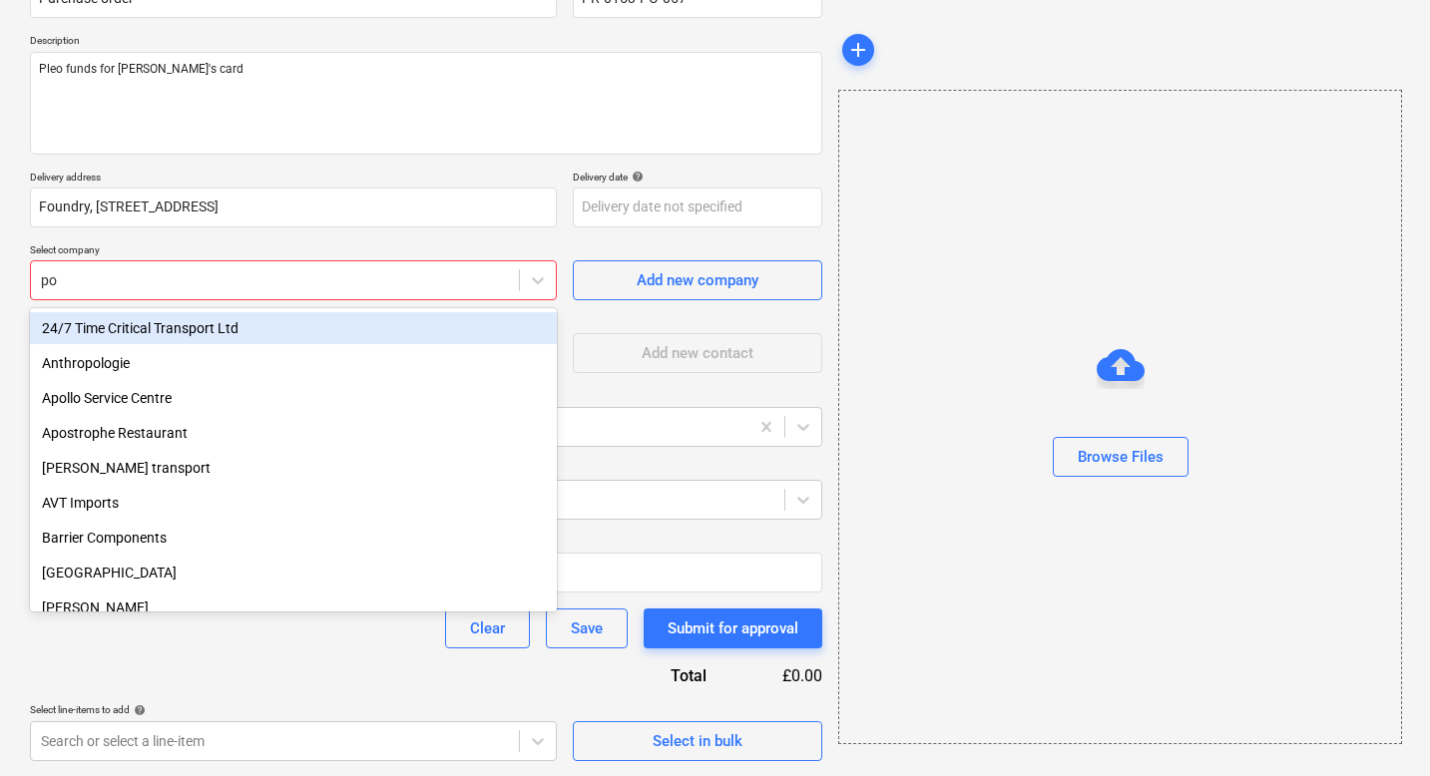
type input "p"
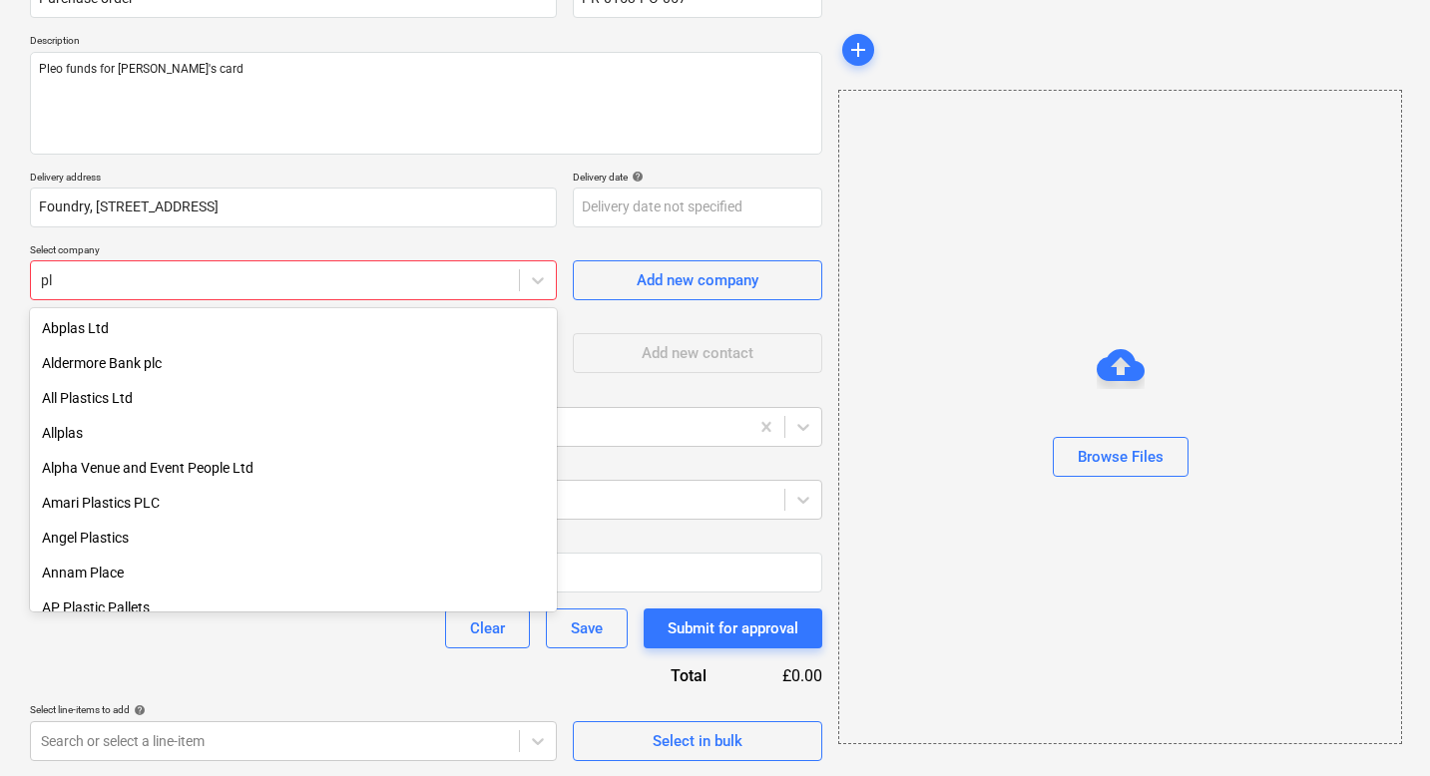
type input "p"
type input "t"
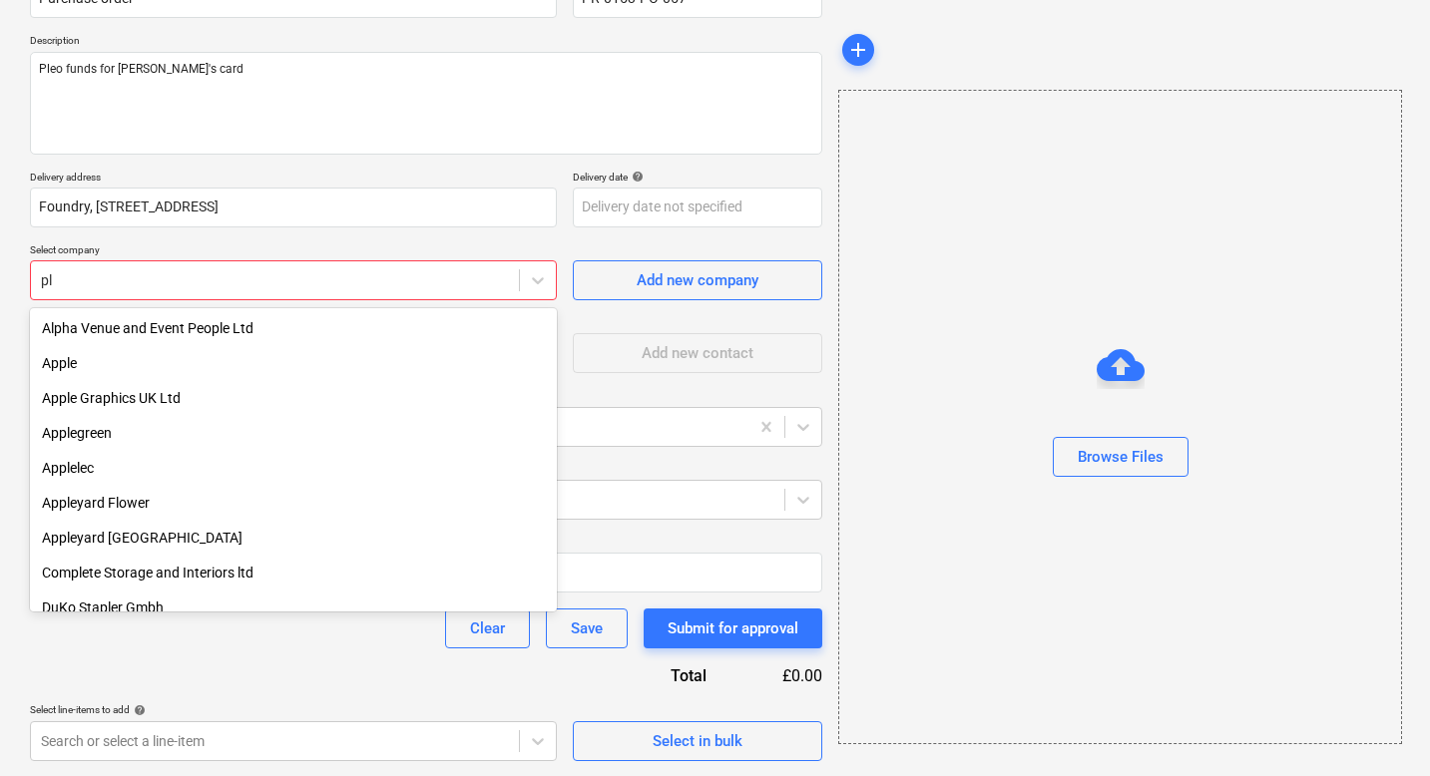
type input "p"
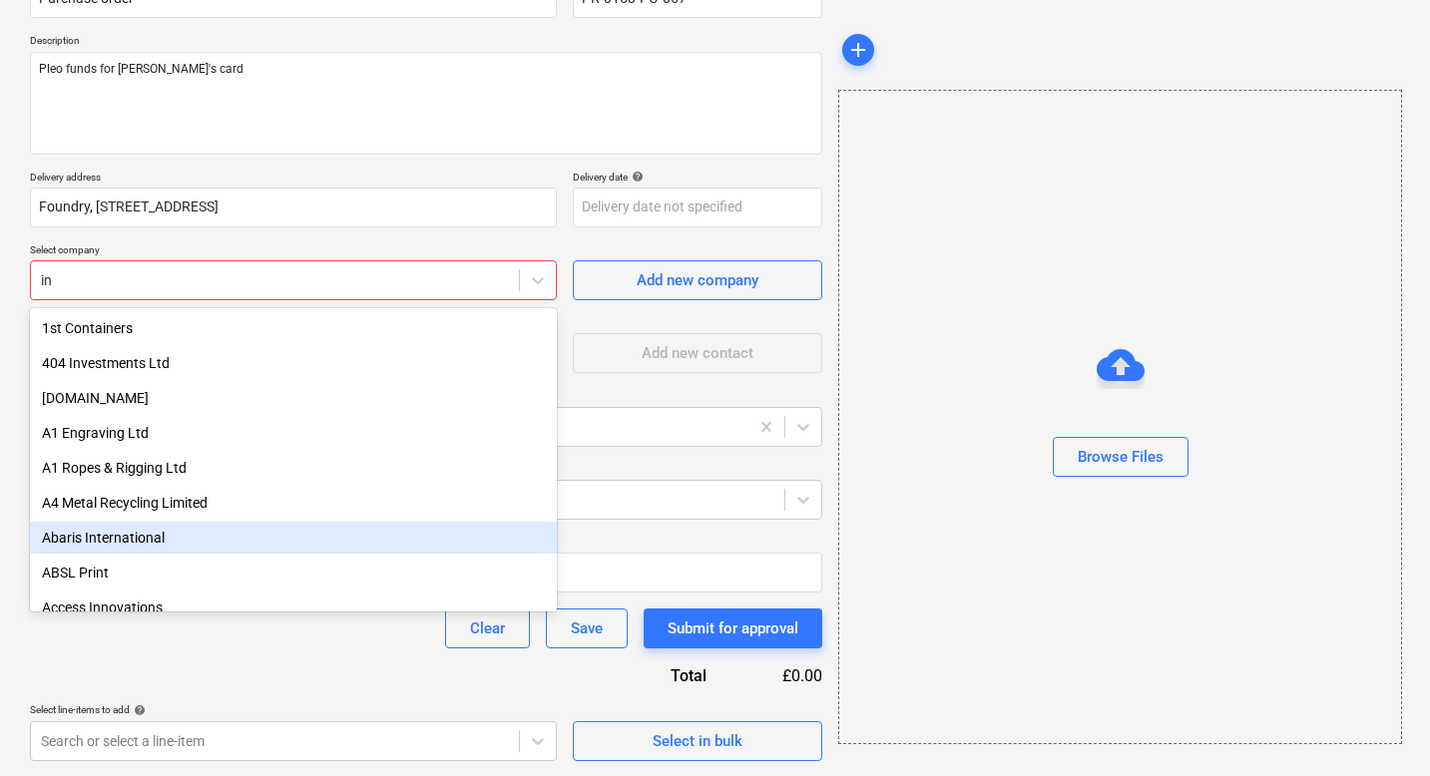
type input "i"
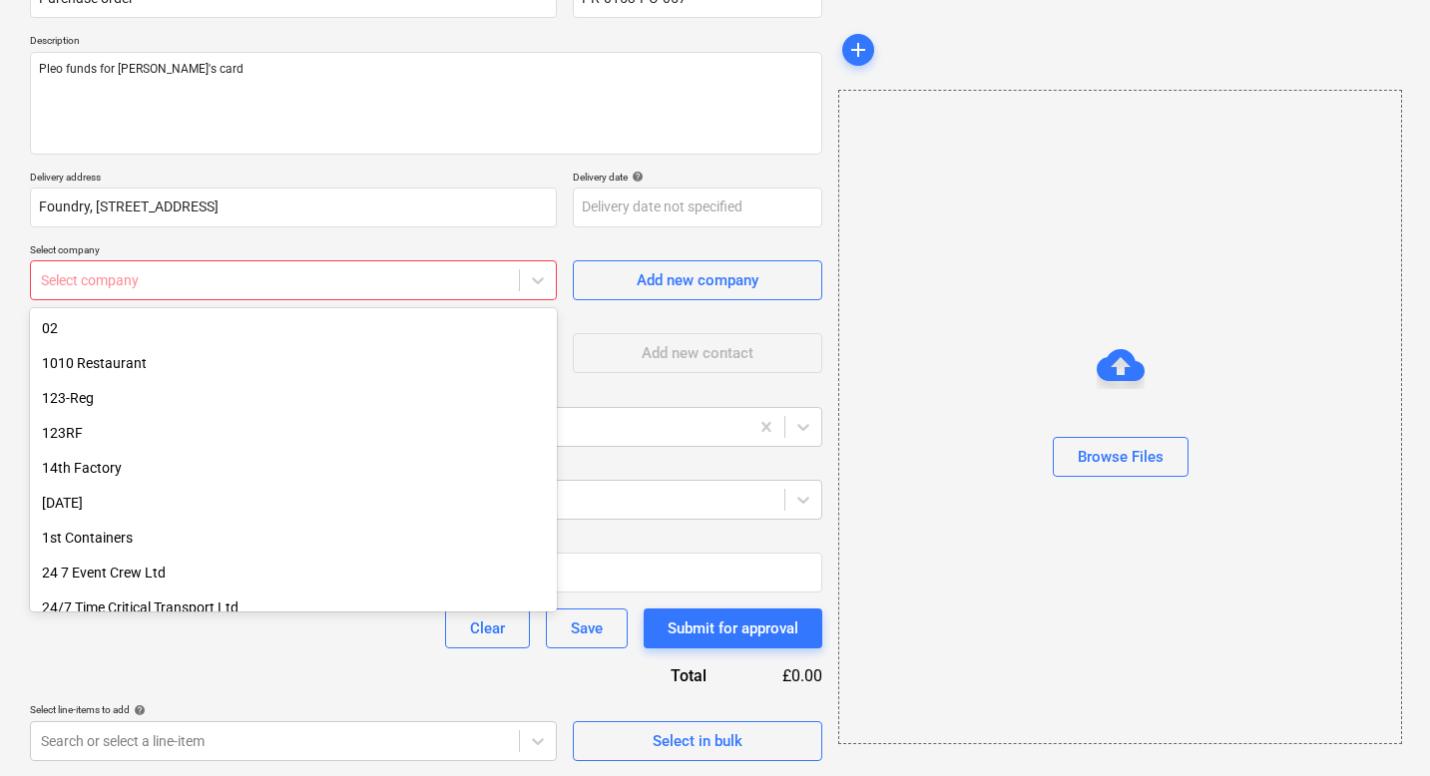
type textarea "x"
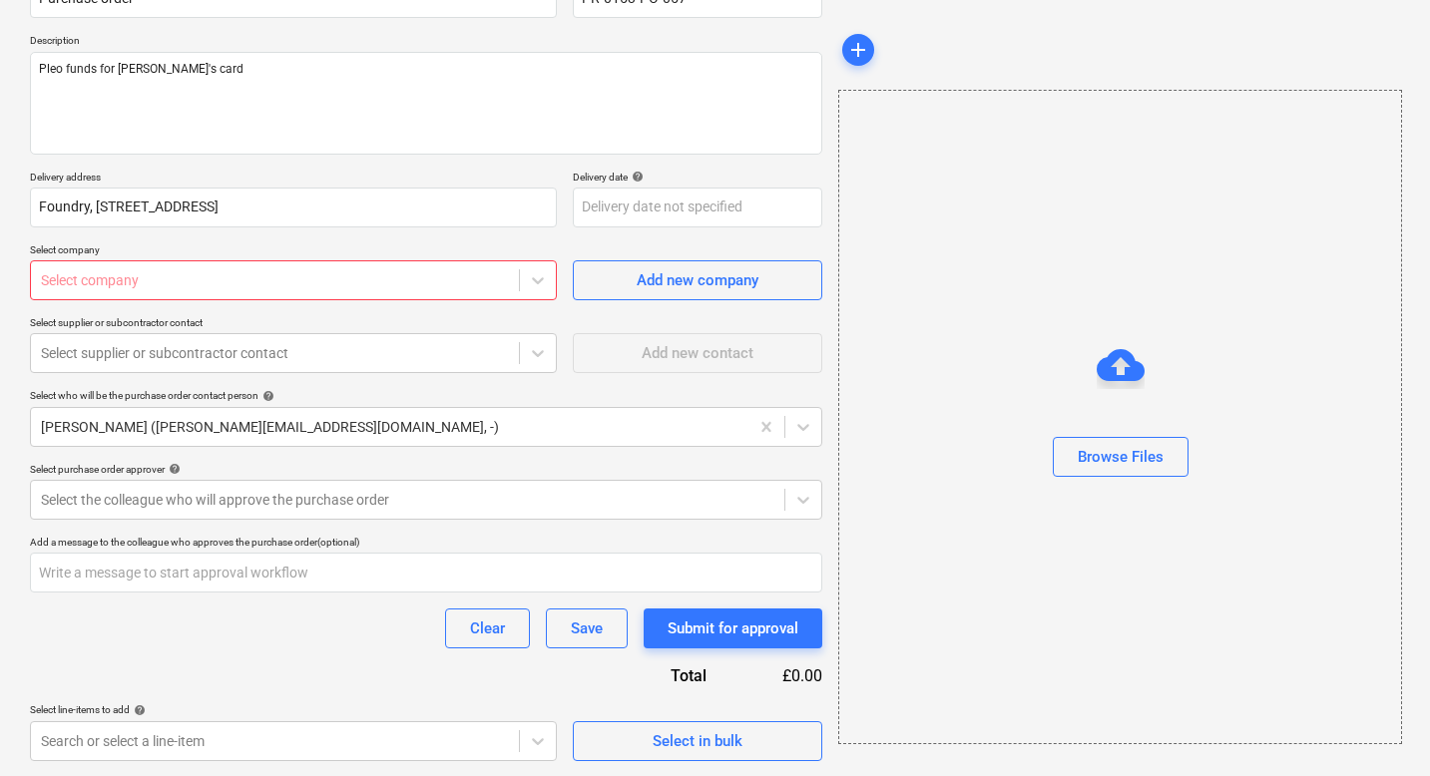
click at [0, 243] on div "Create new document Purchase order name help Purchase order Purchase order refe…" at bounding box center [715, 333] width 1430 height 888
click at [102, 284] on div at bounding box center [275, 280] width 468 height 20
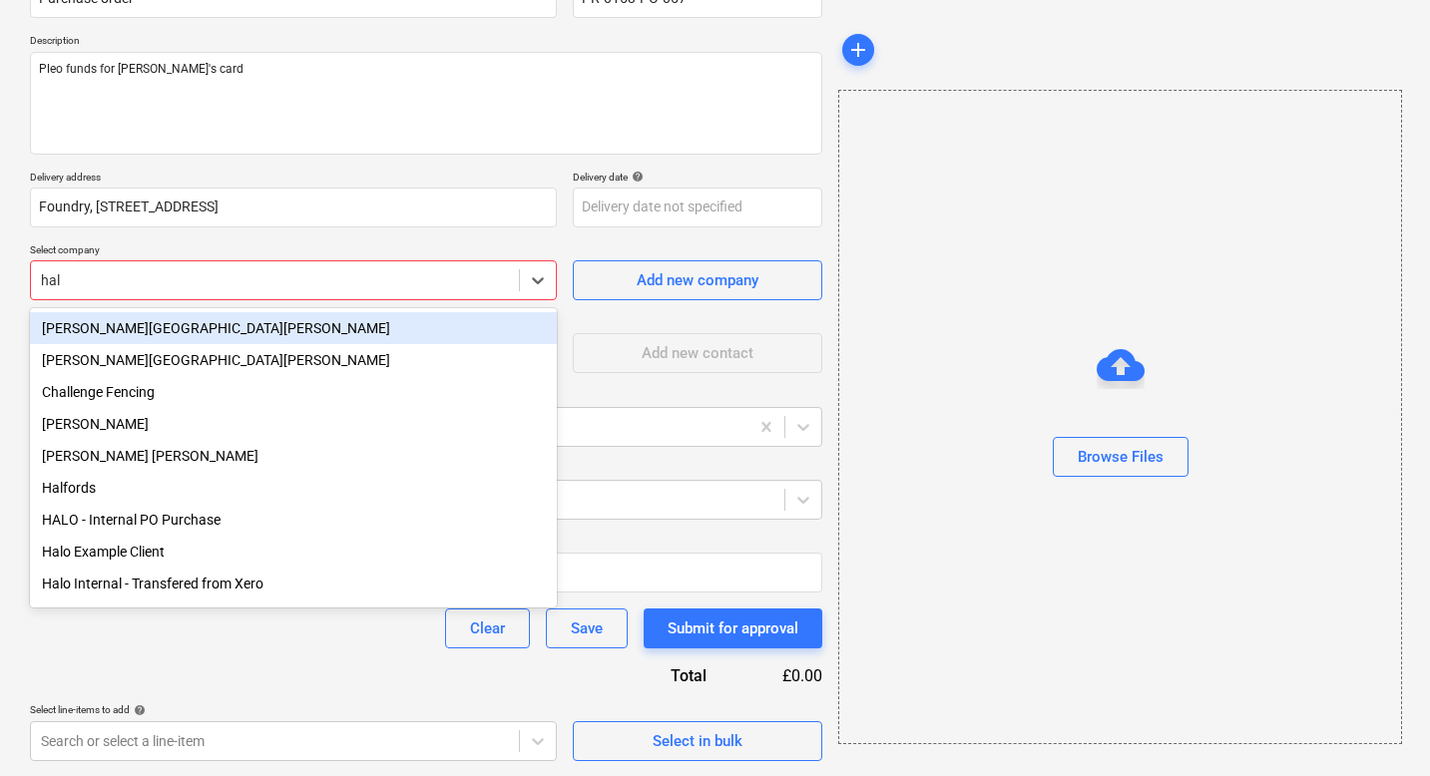
type input "halo"
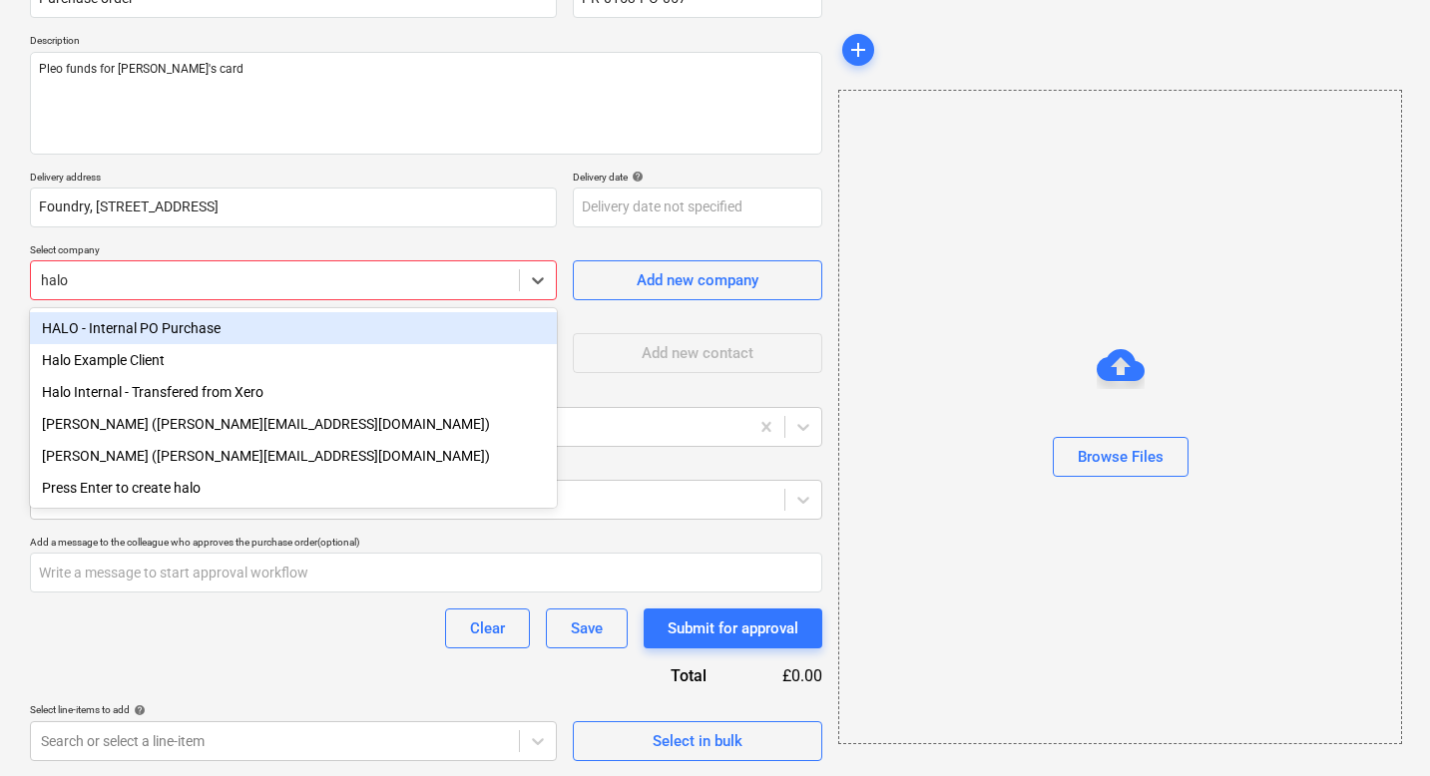
click at [138, 336] on div "HALO - Internal PO Purchase" at bounding box center [293, 328] width 527 height 32
type textarea "x"
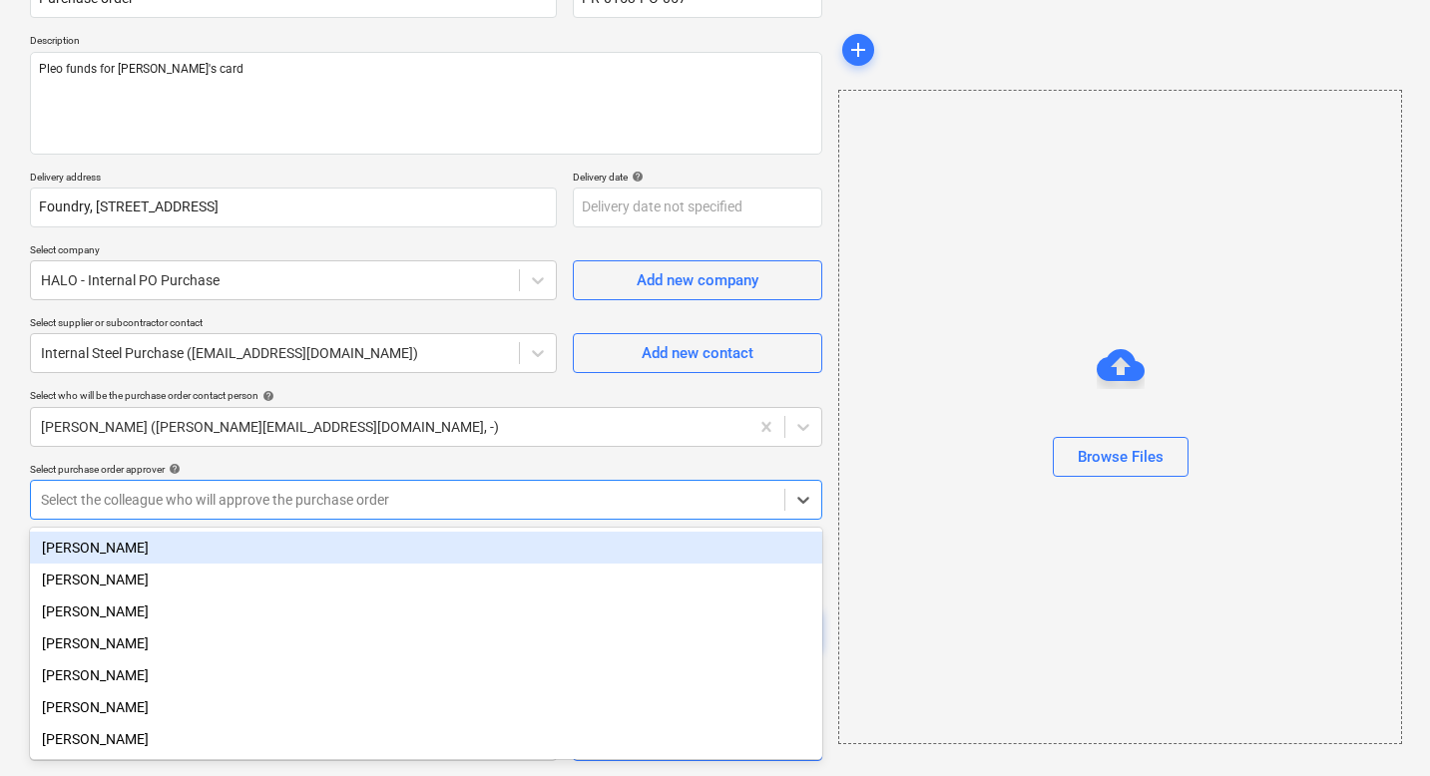
click at [135, 505] on div at bounding box center [408, 500] width 734 height 20
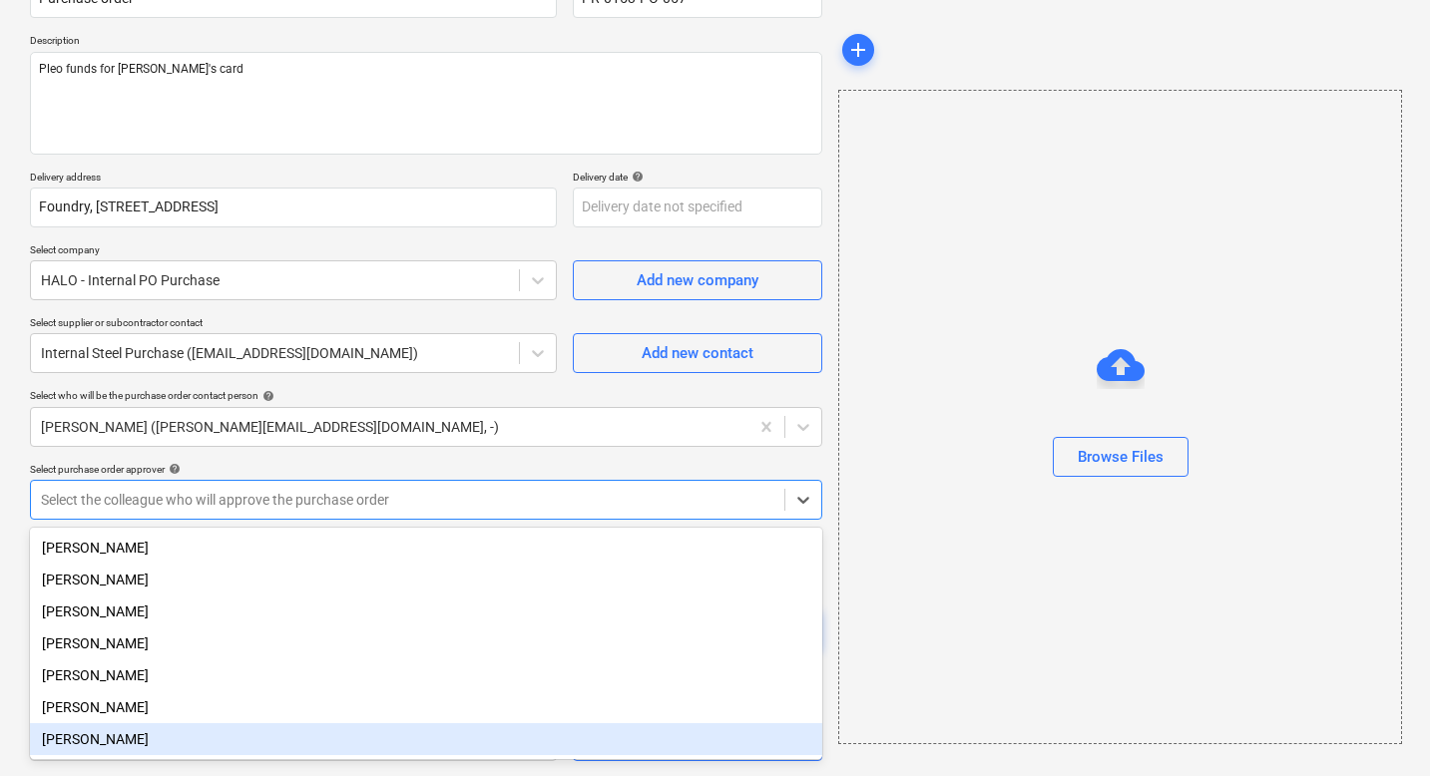
click at [96, 740] on div "[PERSON_NAME]" at bounding box center [426, 740] width 792 height 32
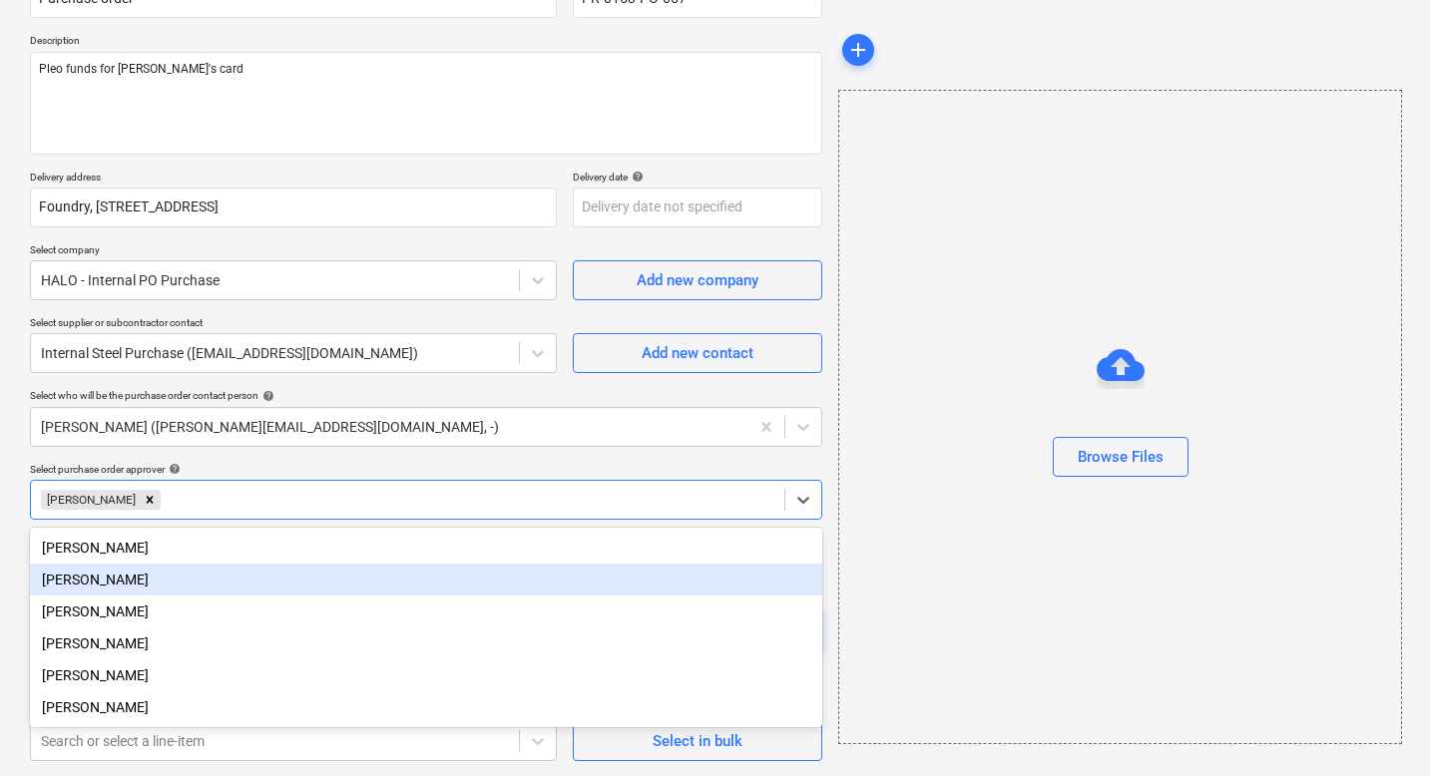
click at [832, 423] on div "add Browse Files" at bounding box center [1119, 333] width 578 height 872
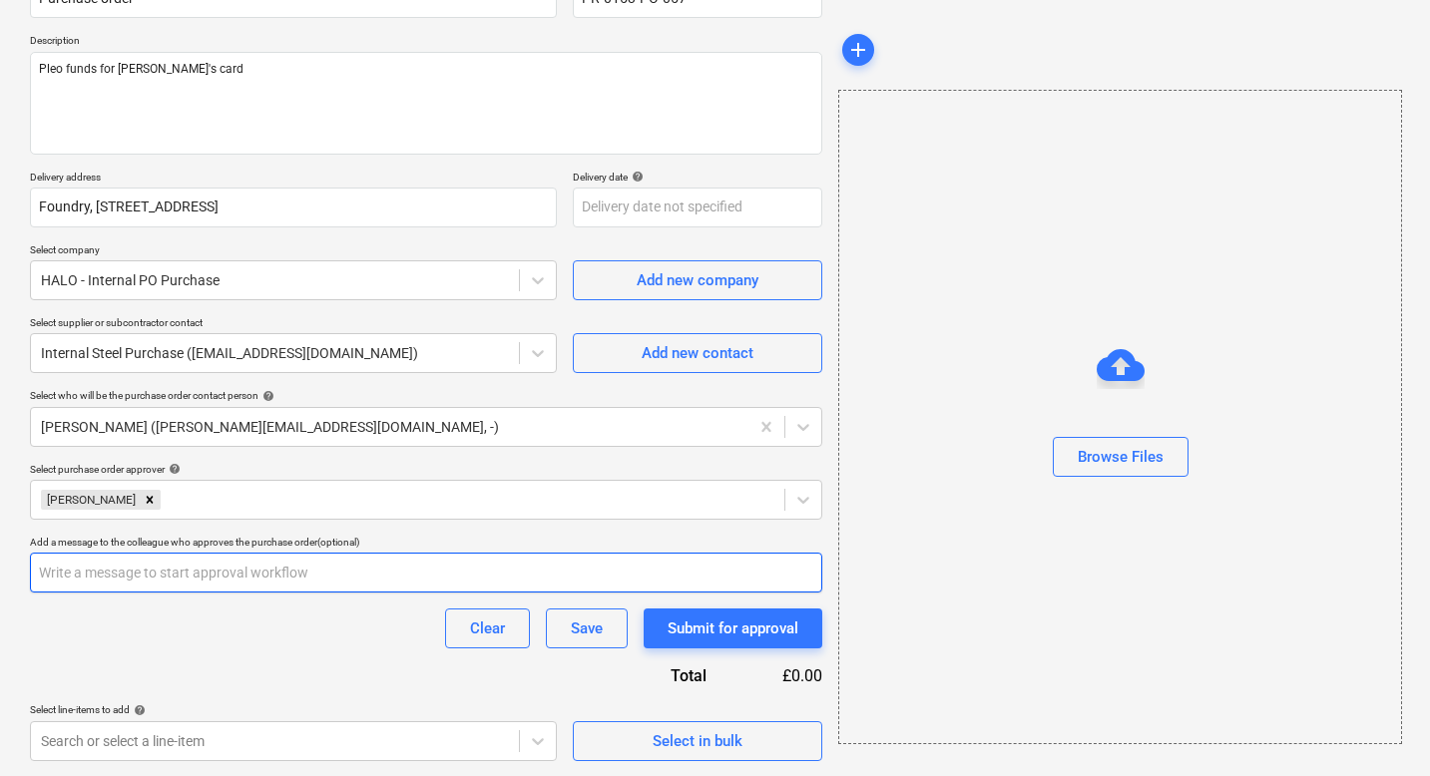
click at [287, 572] on input "text" at bounding box center [426, 573] width 792 height 40
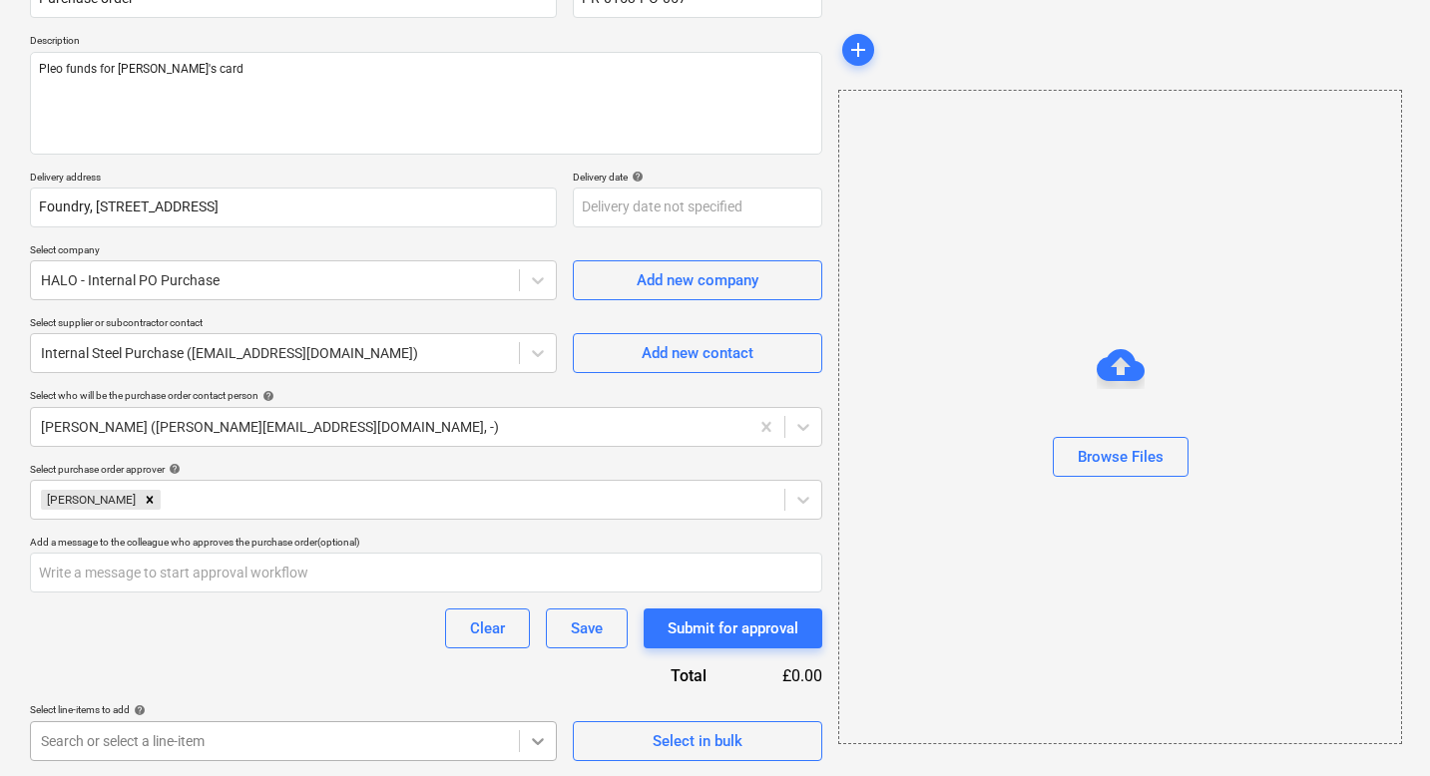
click at [543, 574] on body "Sales 5 Projects Contacts Company Consolidated Invoices Inbox 9+ Approvals form…" at bounding box center [715, 185] width 1430 height 776
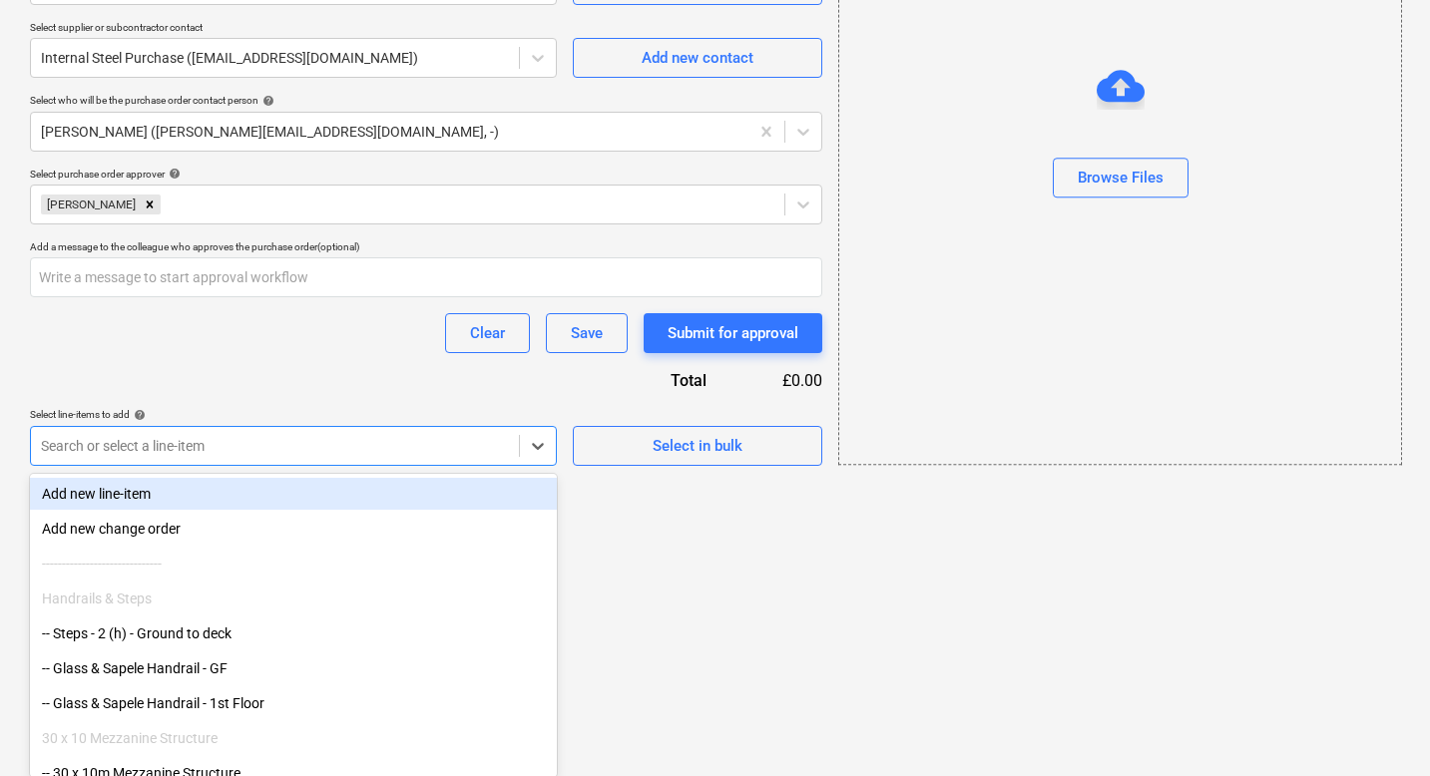
click at [148, 495] on div "Add new line-item" at bounding box center [293, 494] width 527 height 32
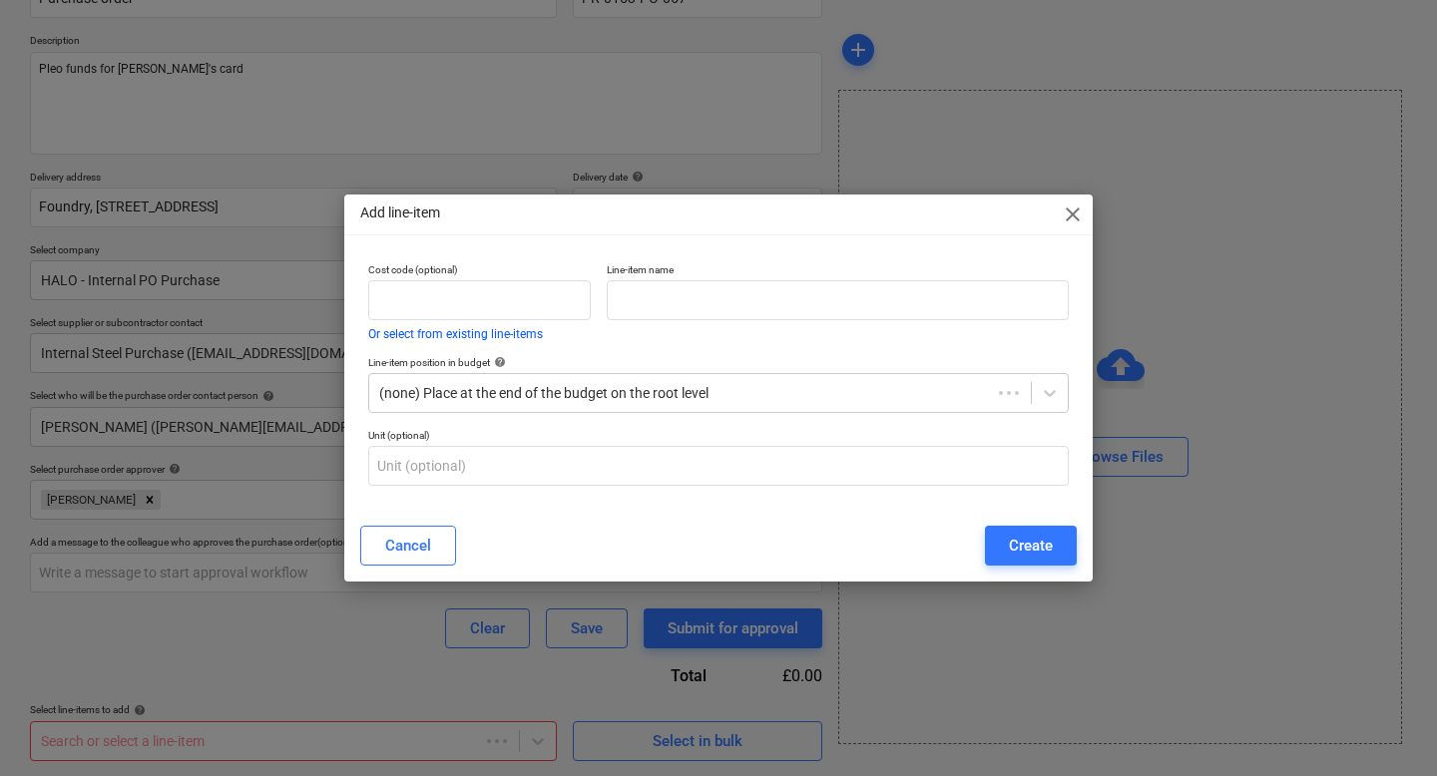
type textarea "x"
click at [398, 546] on div "Cancel" at bounding box center [408, 546] width 46 height 26
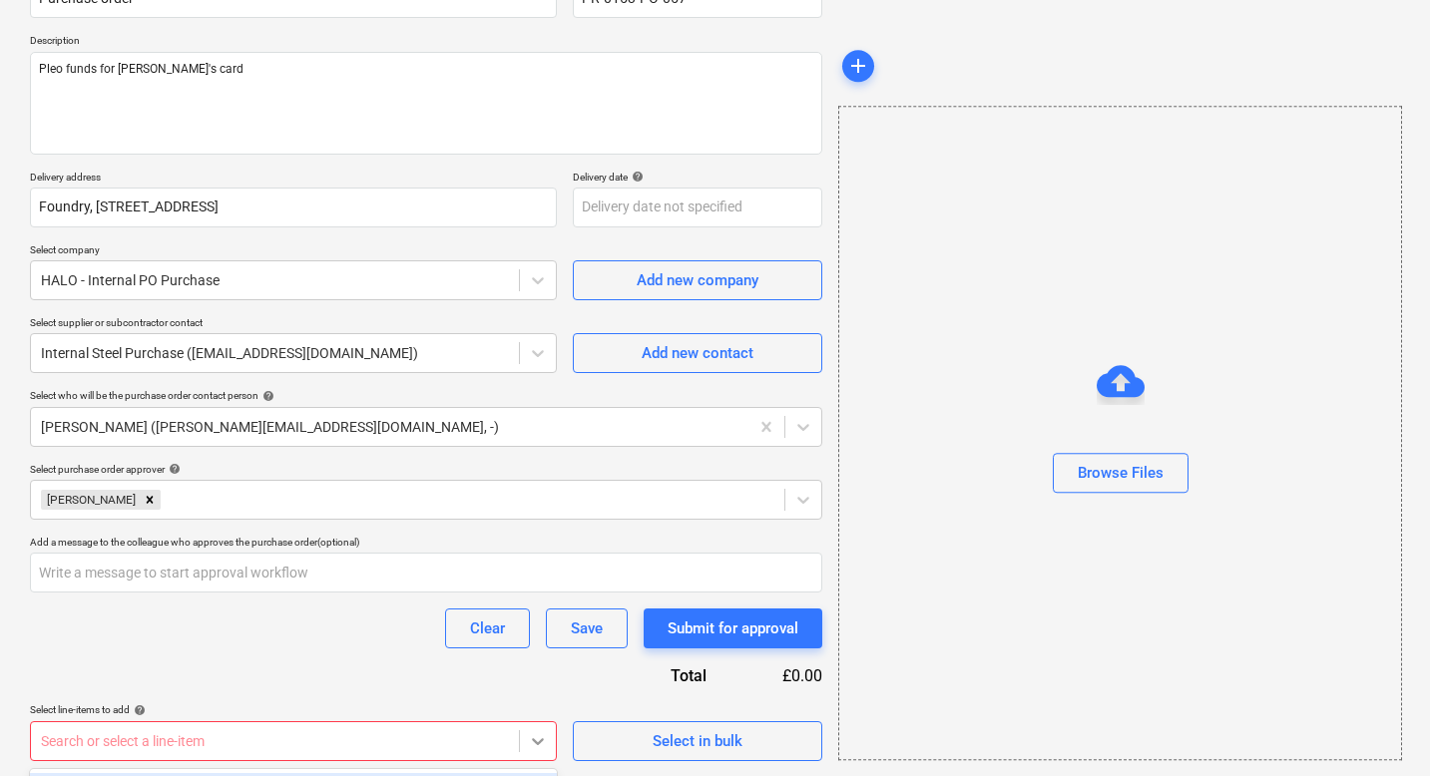
scroll to position [498, 0]
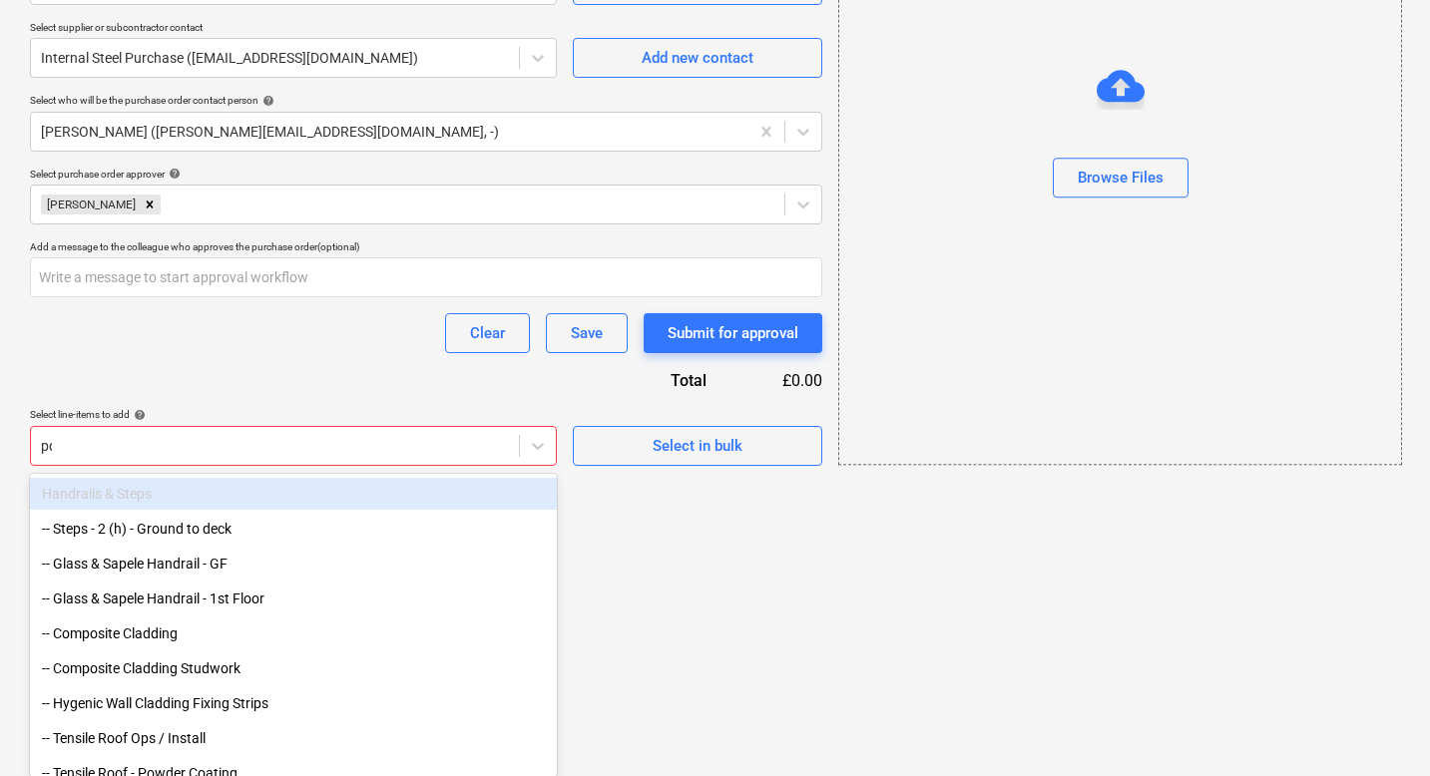
scroll to position [236, 0]
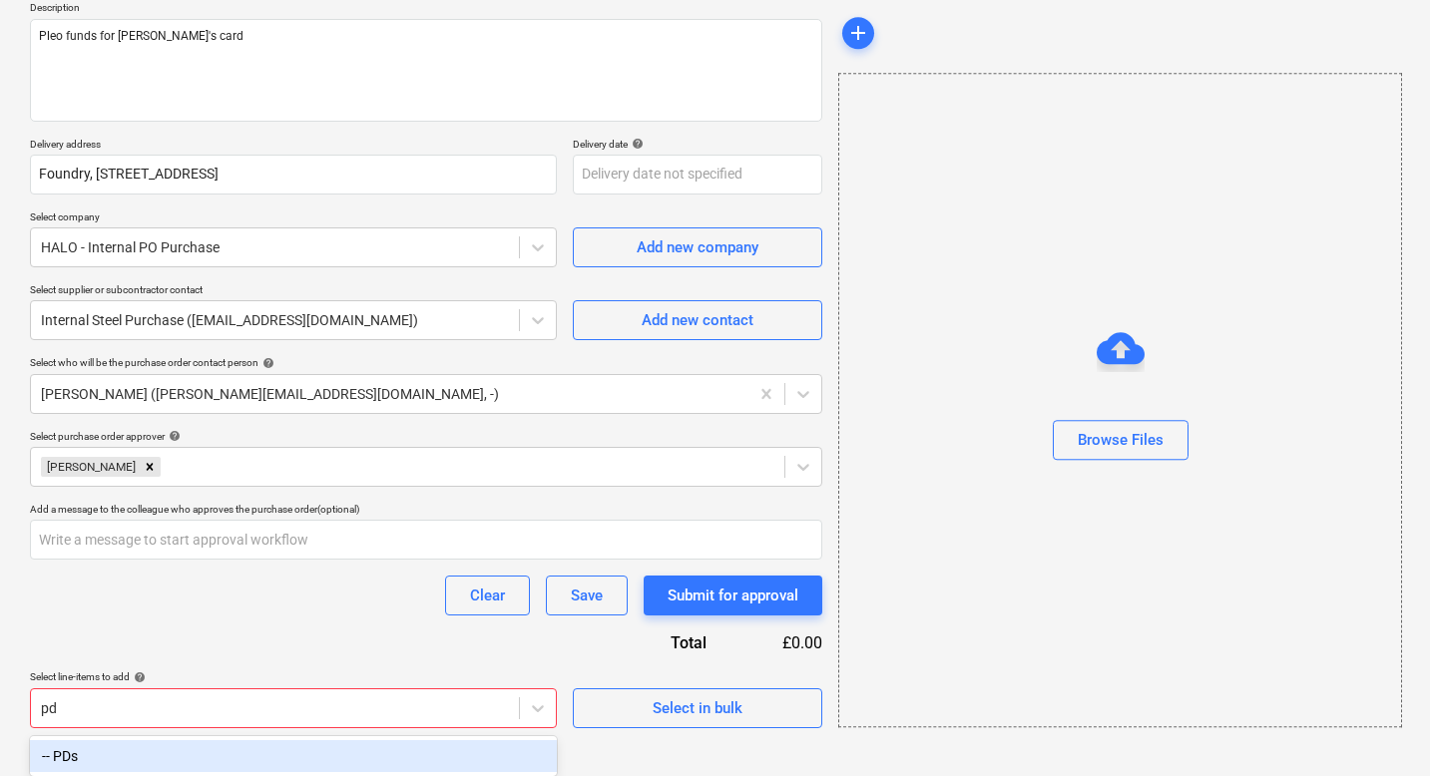
type input "pds"
click at [107, 759] on div "-- PDs" at bounding box center [293, 757] width 527 height 32
type textarea "x"
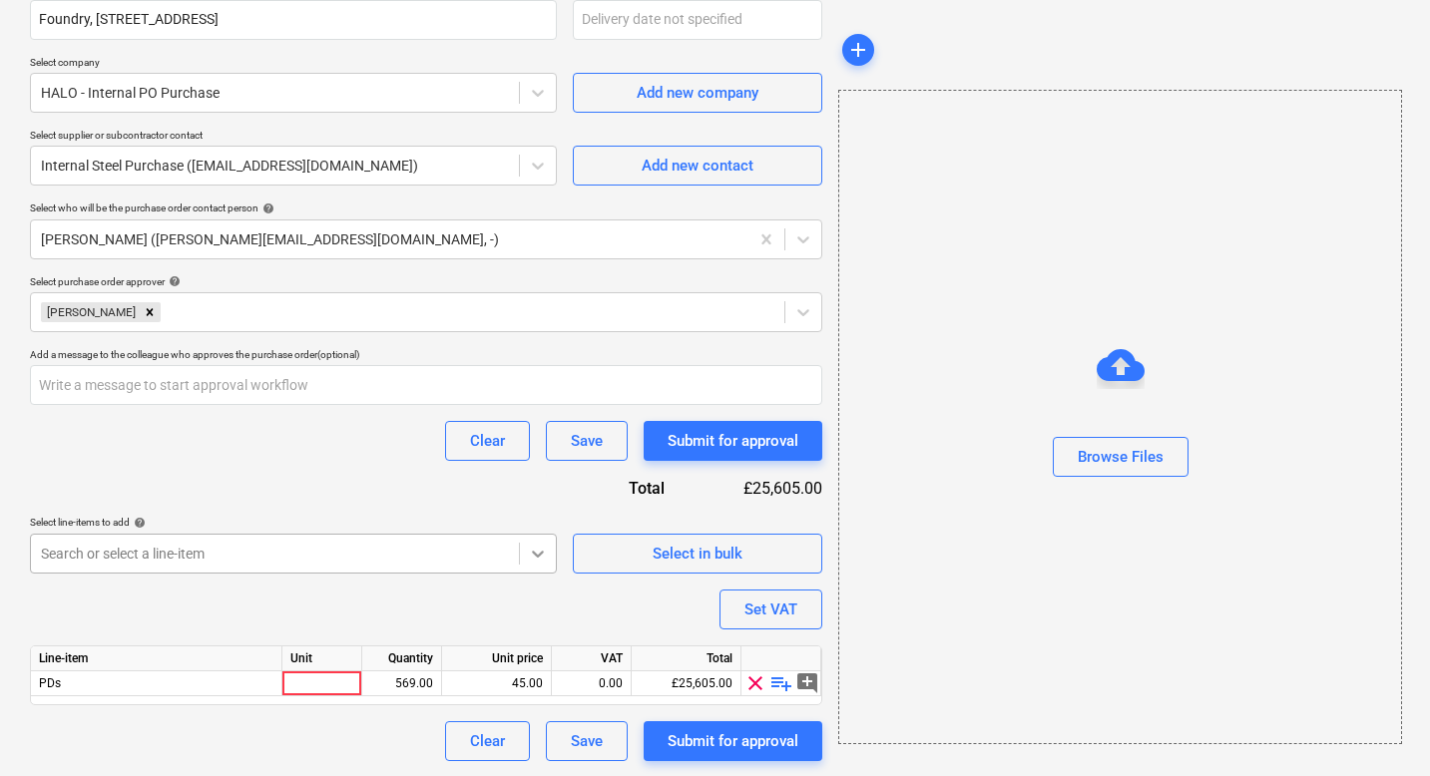
scroll to position [498, 0]
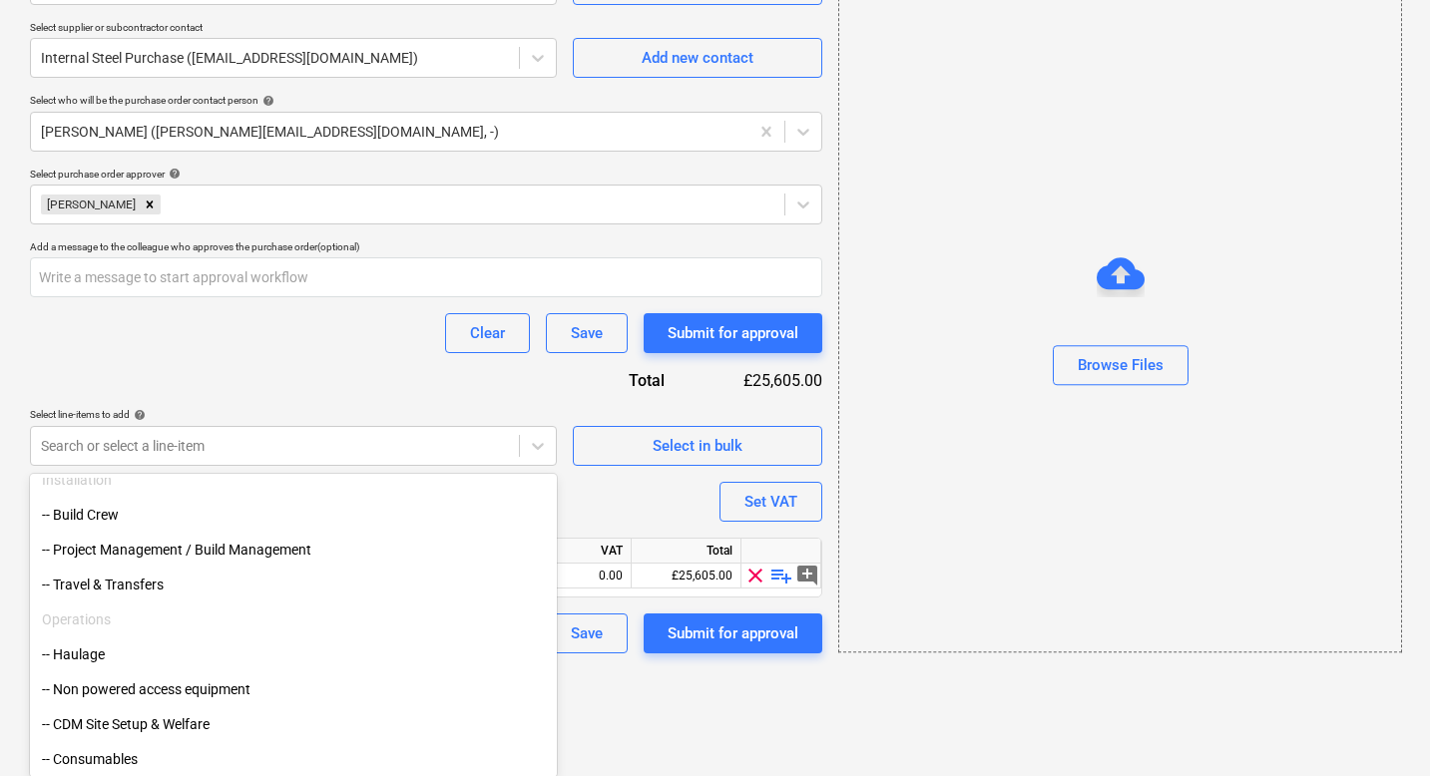
scroll to position [1588, 0]
click at [102, 584] on div "-- Travel & Transfers" at bounding box center [293, 583] width 527 height 32
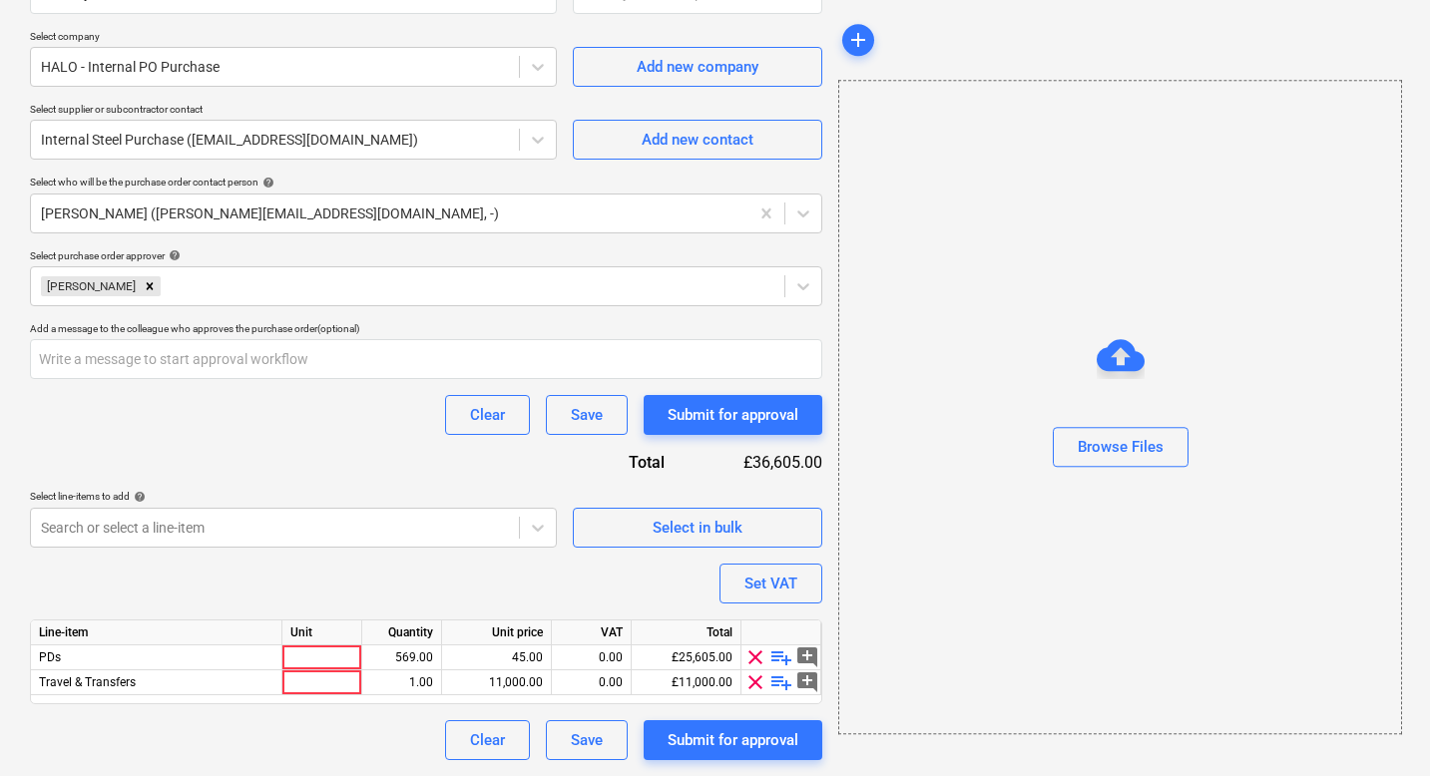
scroll to position [415, 0]
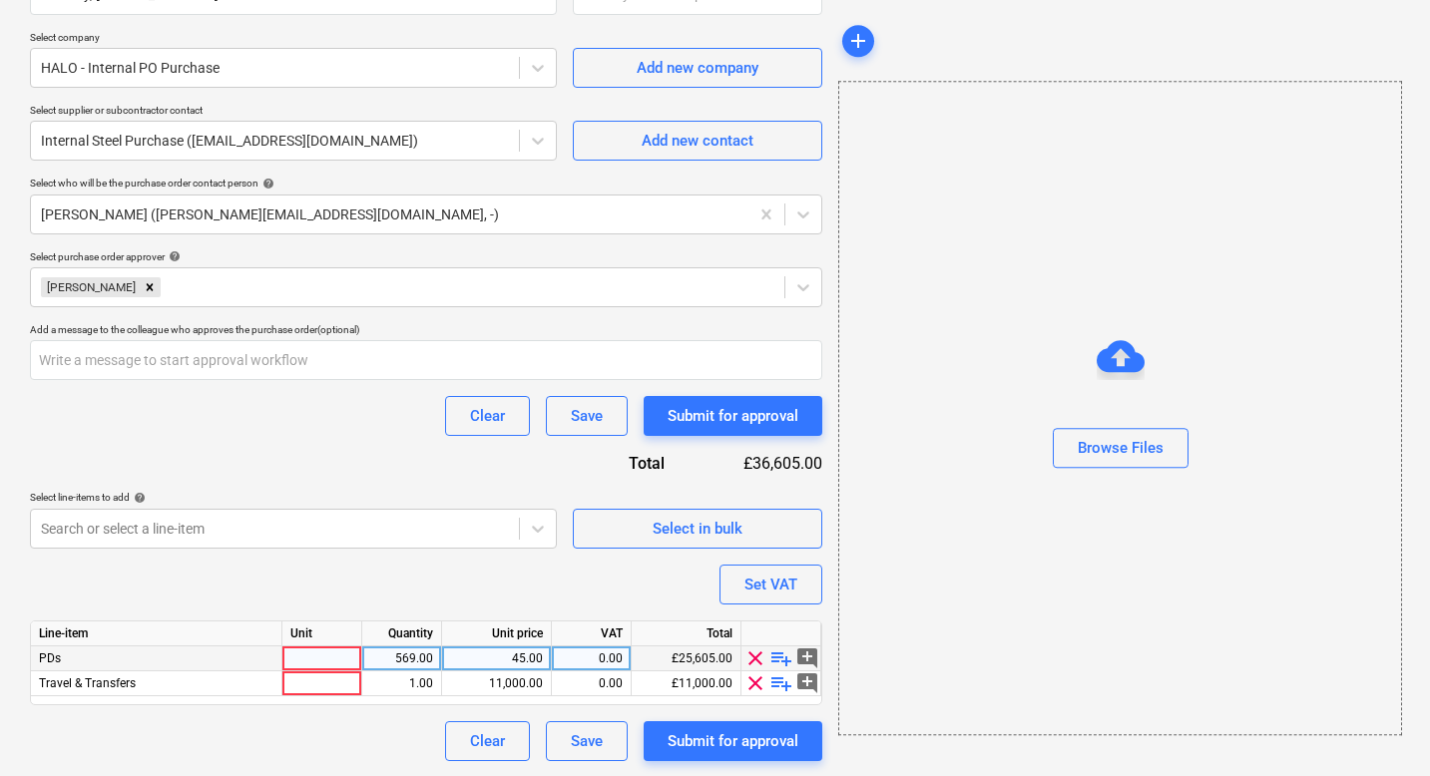
type textarea "x"
click at [321, 664] on div at bounding box center [322, 659] width 80 height 25
type input "4"
type input "5"
type textarea "x"
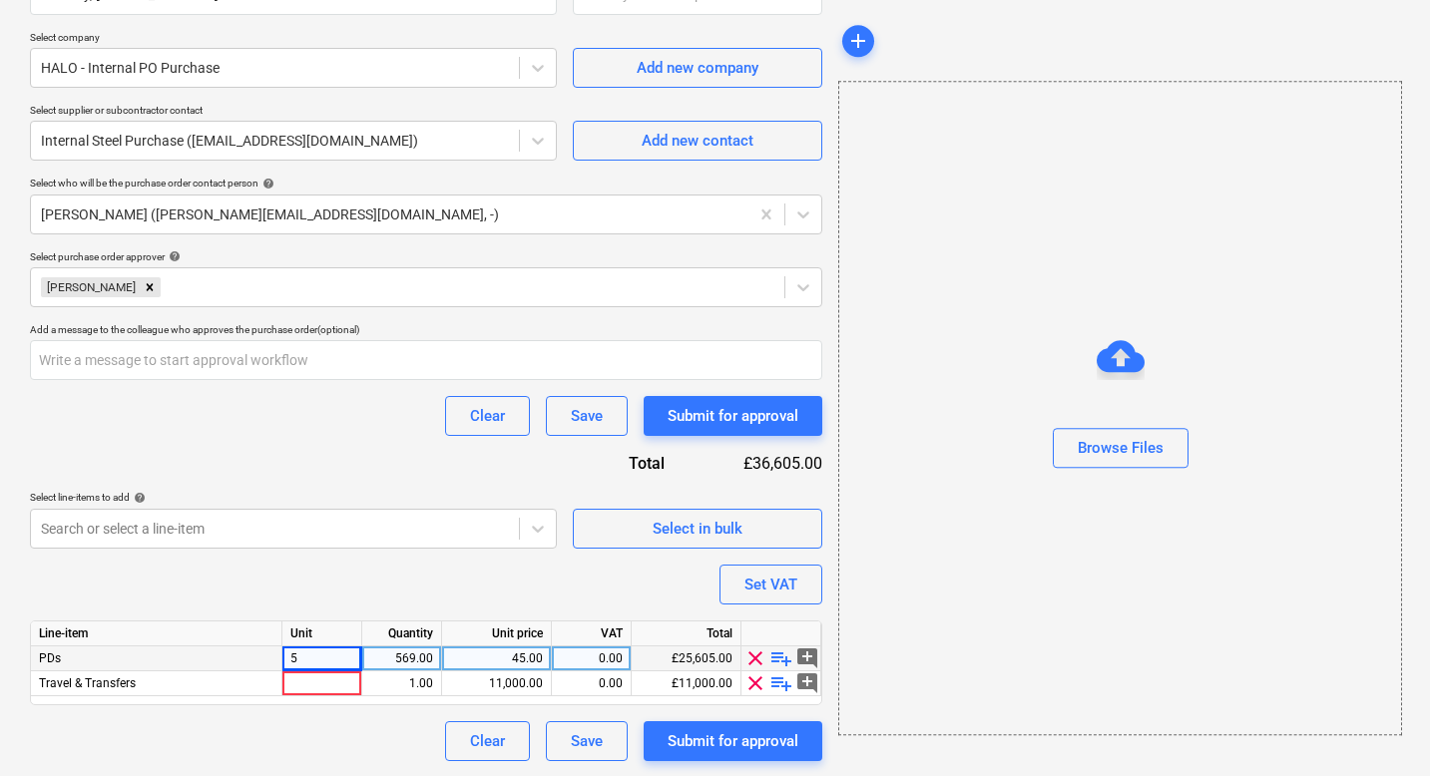
click at [410, 664] on div "569.00" at bounding box center [401, 659] width 63 height 25
type input "5"
type textarea "x"
click at [318, 586] on div "Purchase order name help Purchase order Purchase order reference number help PR…" at bounding box center [426, 254] width 792 height 1013
click at [333, 662] on div "5" at bounding box center [322, 659] width 80 height 25
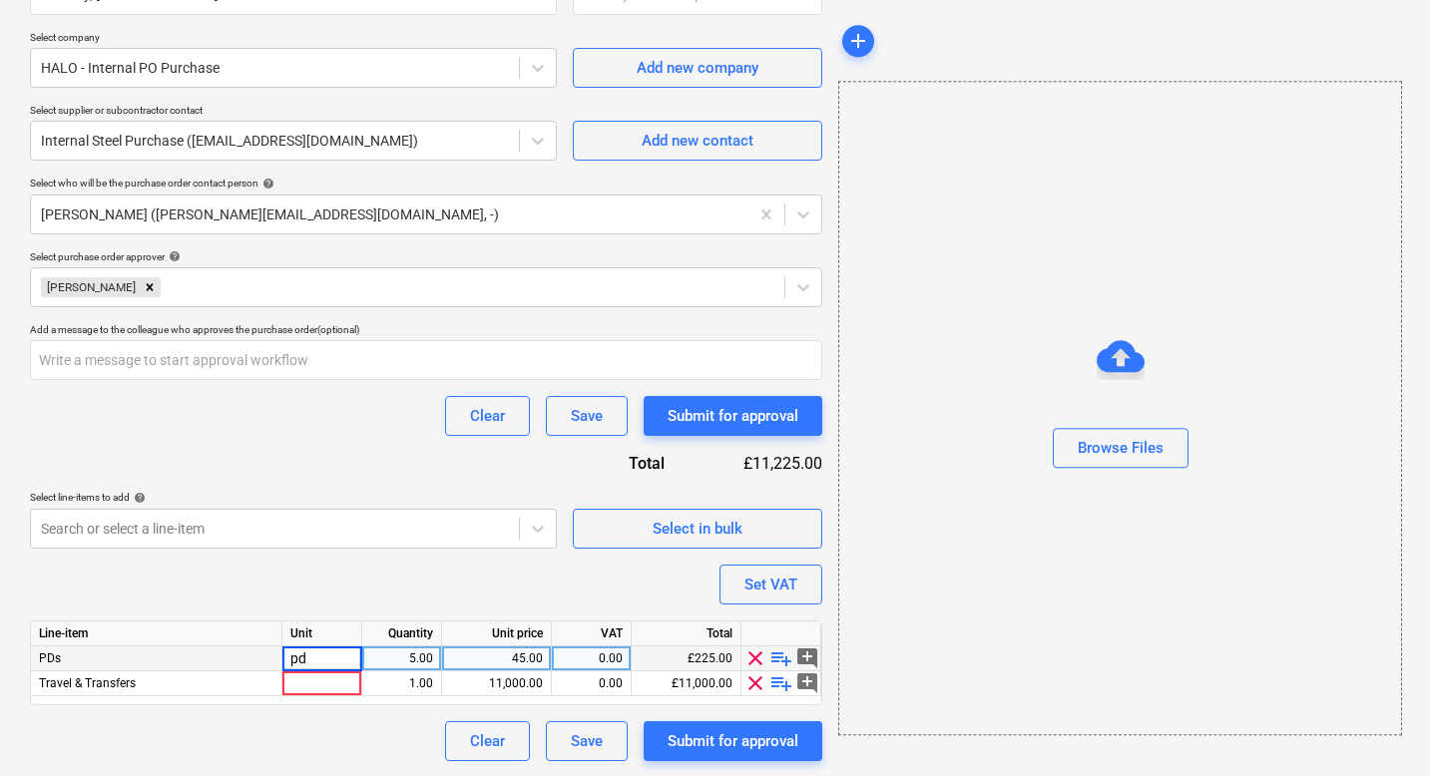
type input "pds"
type textarea "x"
click at [335, 573] on div "Purchase order name help Purchase order Purchase order reference number help PR…" at bounding box center [426, 254] width 792 height 1013
click at [318, 653] on div "pds" at bounding box center [322, 659] width 80 height 25
type input "p"
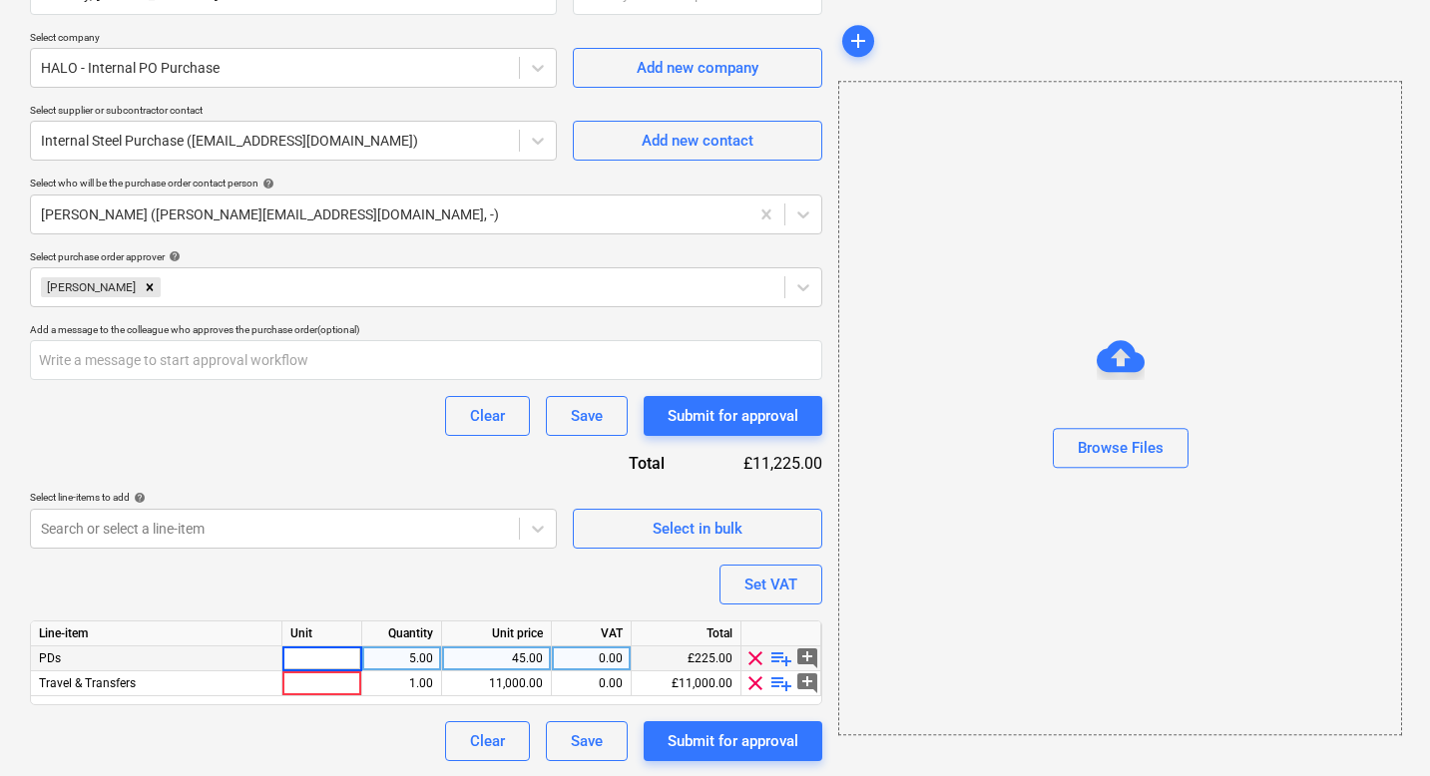
type input "1"
type textarea "x"
click at [363, 580] on div "Purchase order name help Purchase order Purchase order reference number help PR…" at bounding box center [426, 254] width 792 height 1013
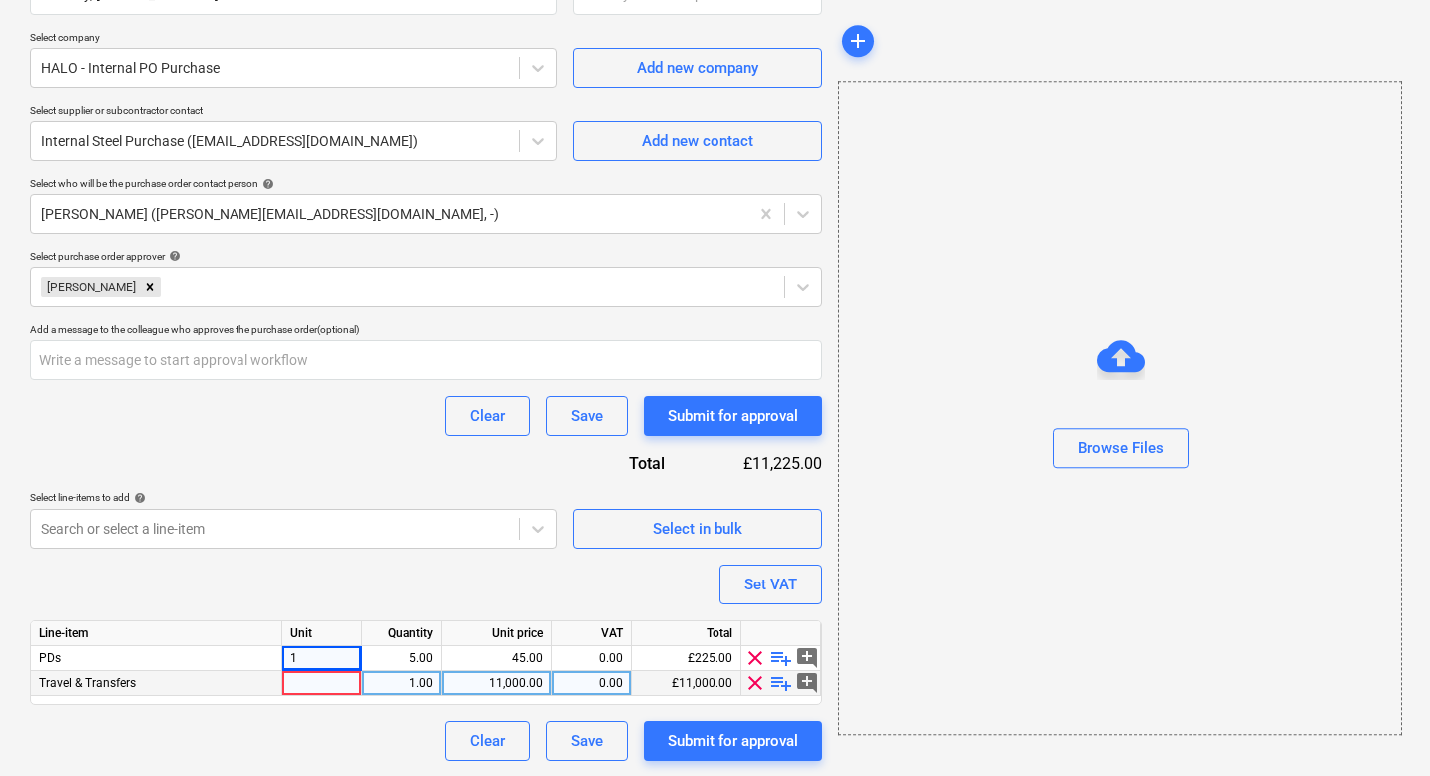
click at [305, 688] on div at bounding box center [322, 684] width 80 height 25
type input "1"
type textarea "x"
click at [415, 681] on div "1.00" at bounding box center [401, 684] width 63 height 25
click at [517, 679] on div "11,000.00" at bounding box center [496, 684] width 93 height 25
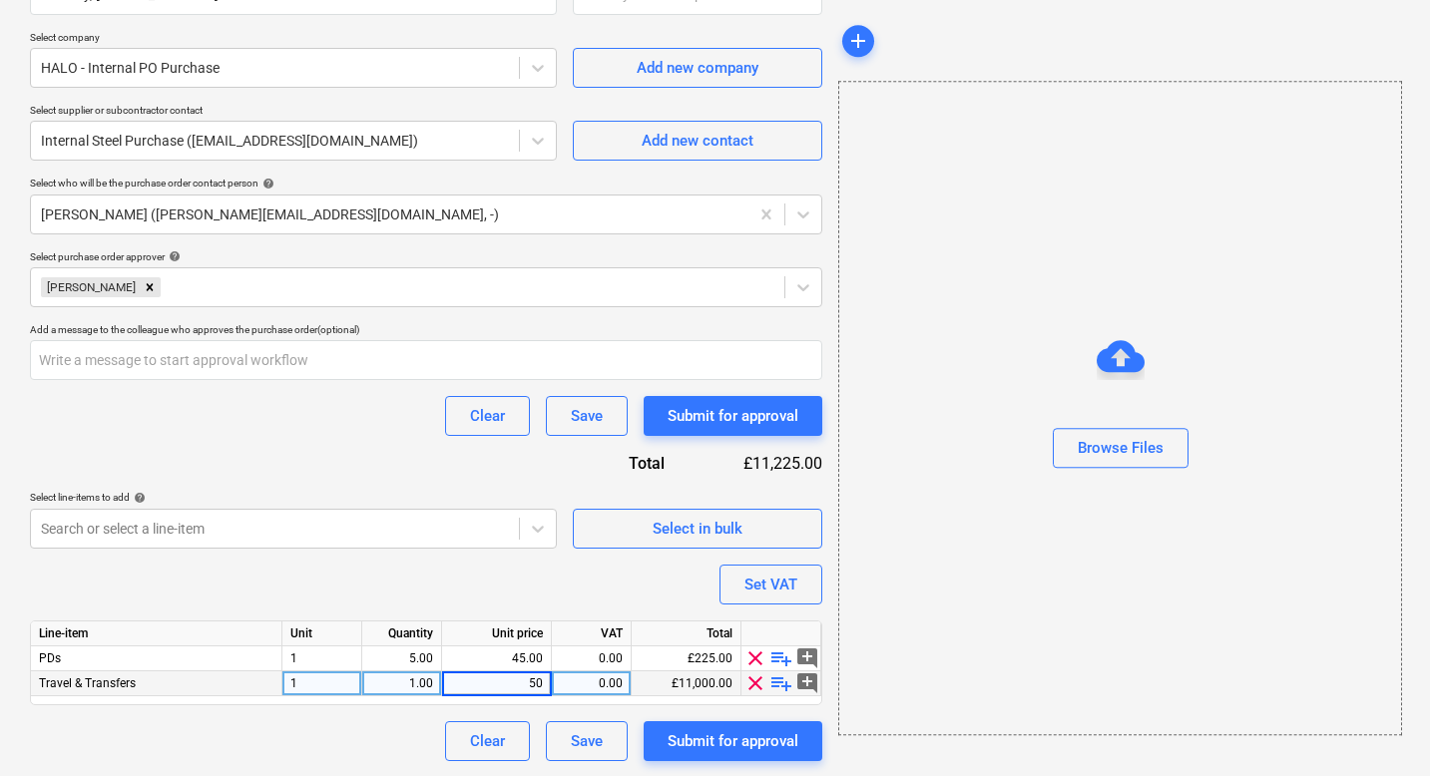
type input "500"
click at [390, 728] on div "Clear Save Submit for approval" at bounding box center [426, 742] width 792 height 40
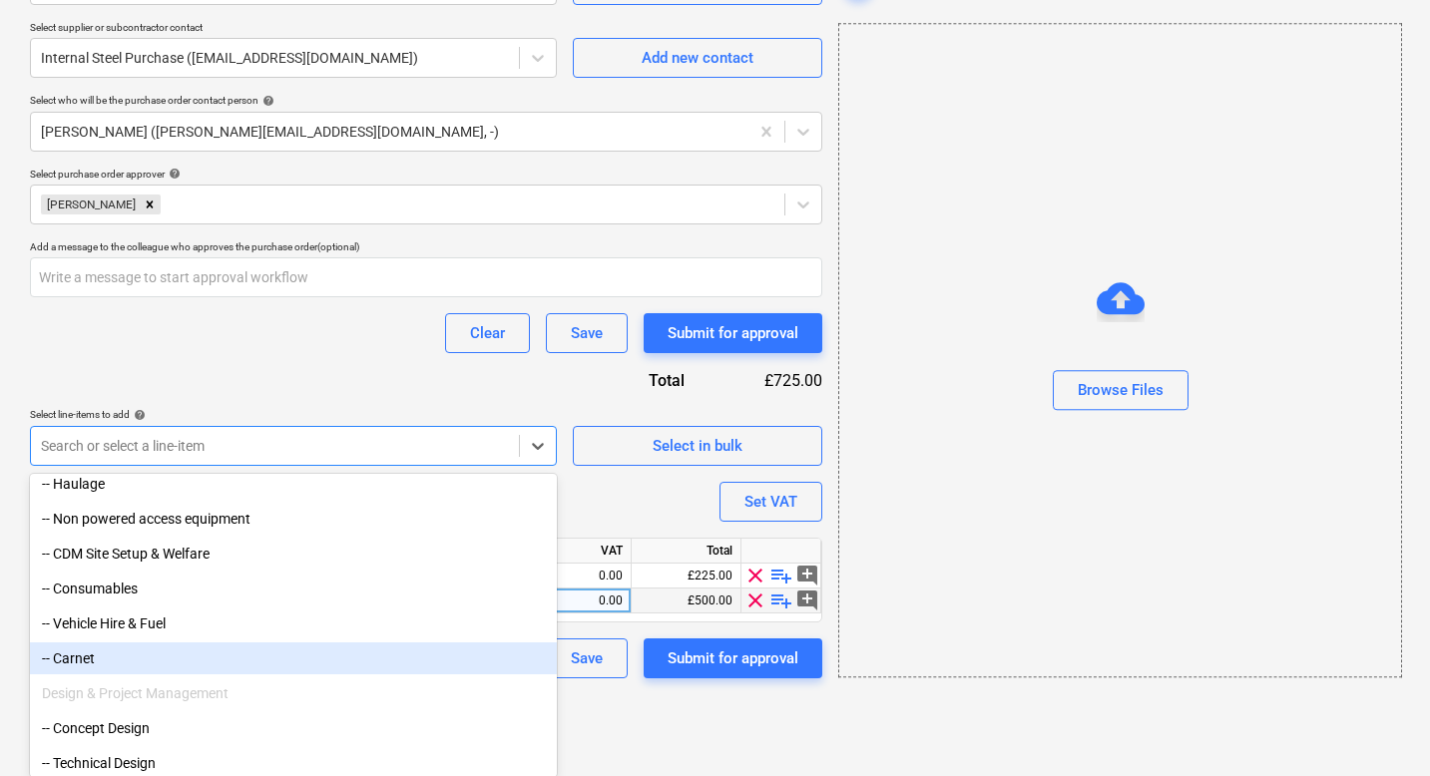
scroll to position [1719, 0]
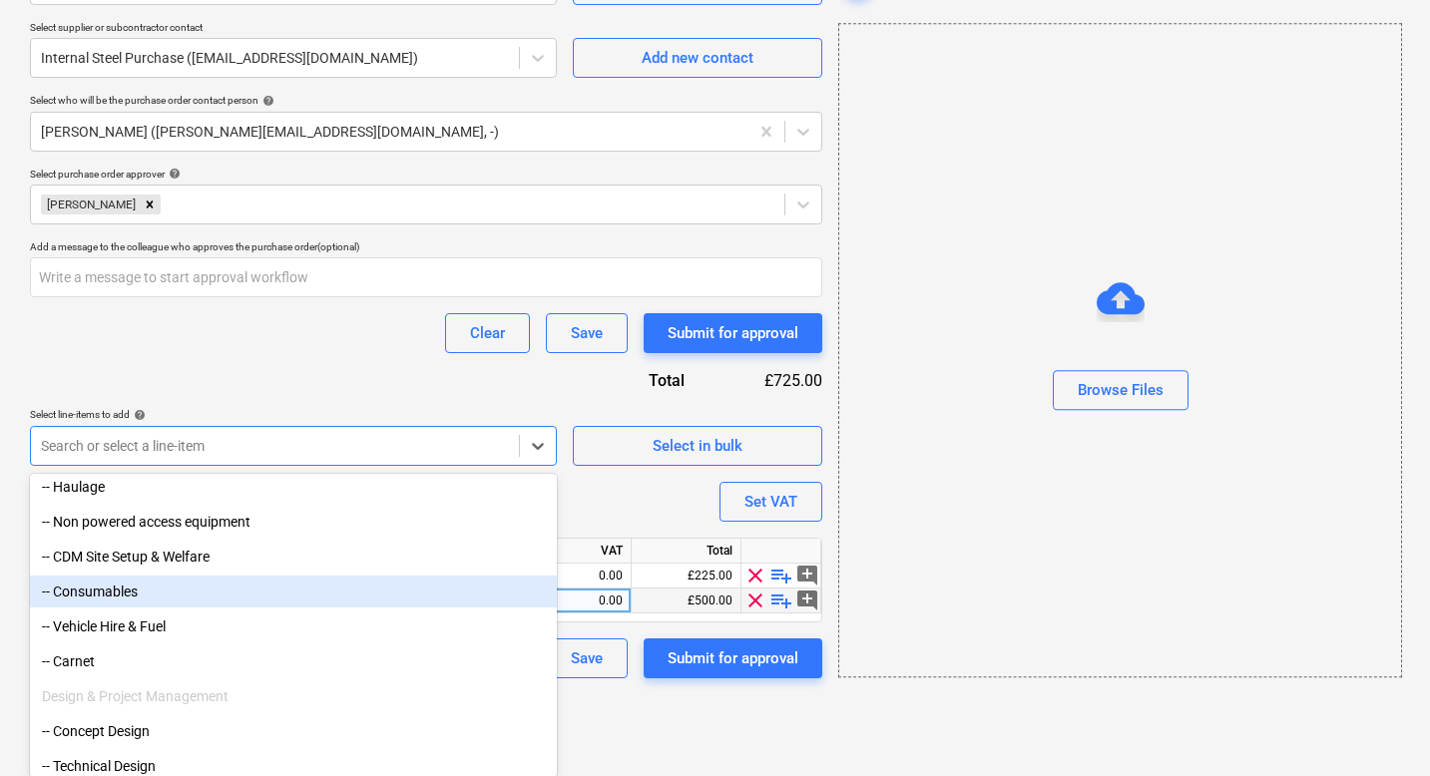
click at [129, 596] on div "-- Consumables" at bounding box center [293, 592] width 527 height 32
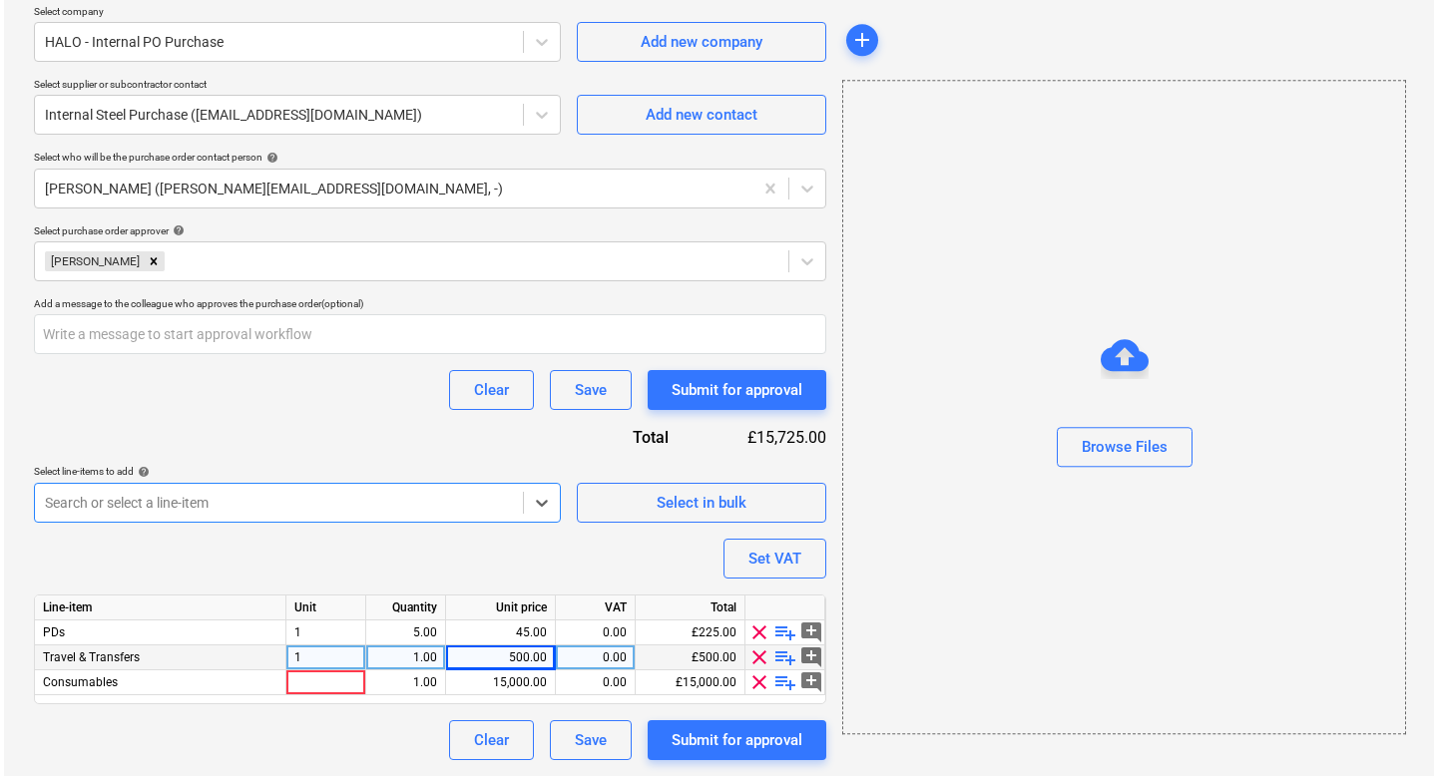
scroll to position [440, 0]
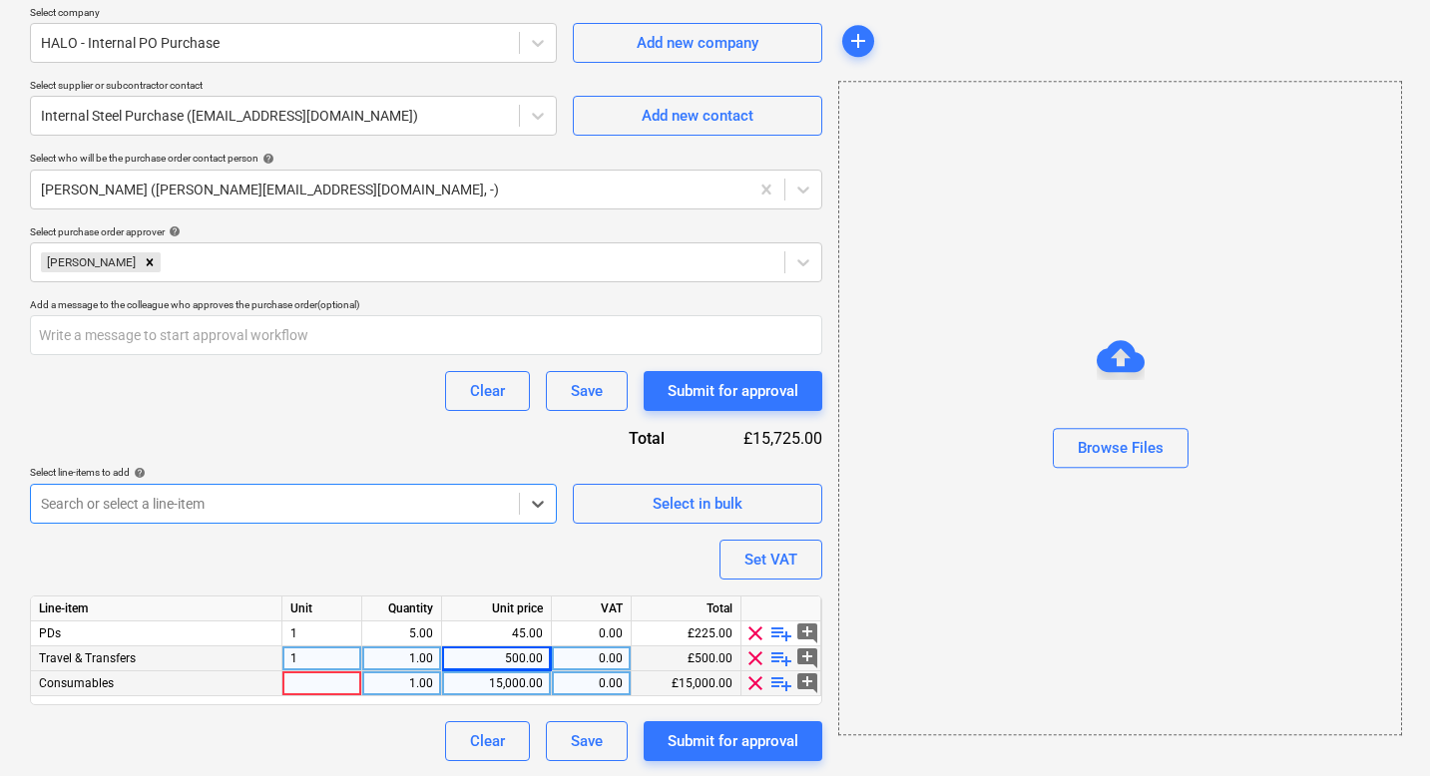
type textarea "x"
click at [302, 679] on div at bounding box center [322, 684] width 80 height 25
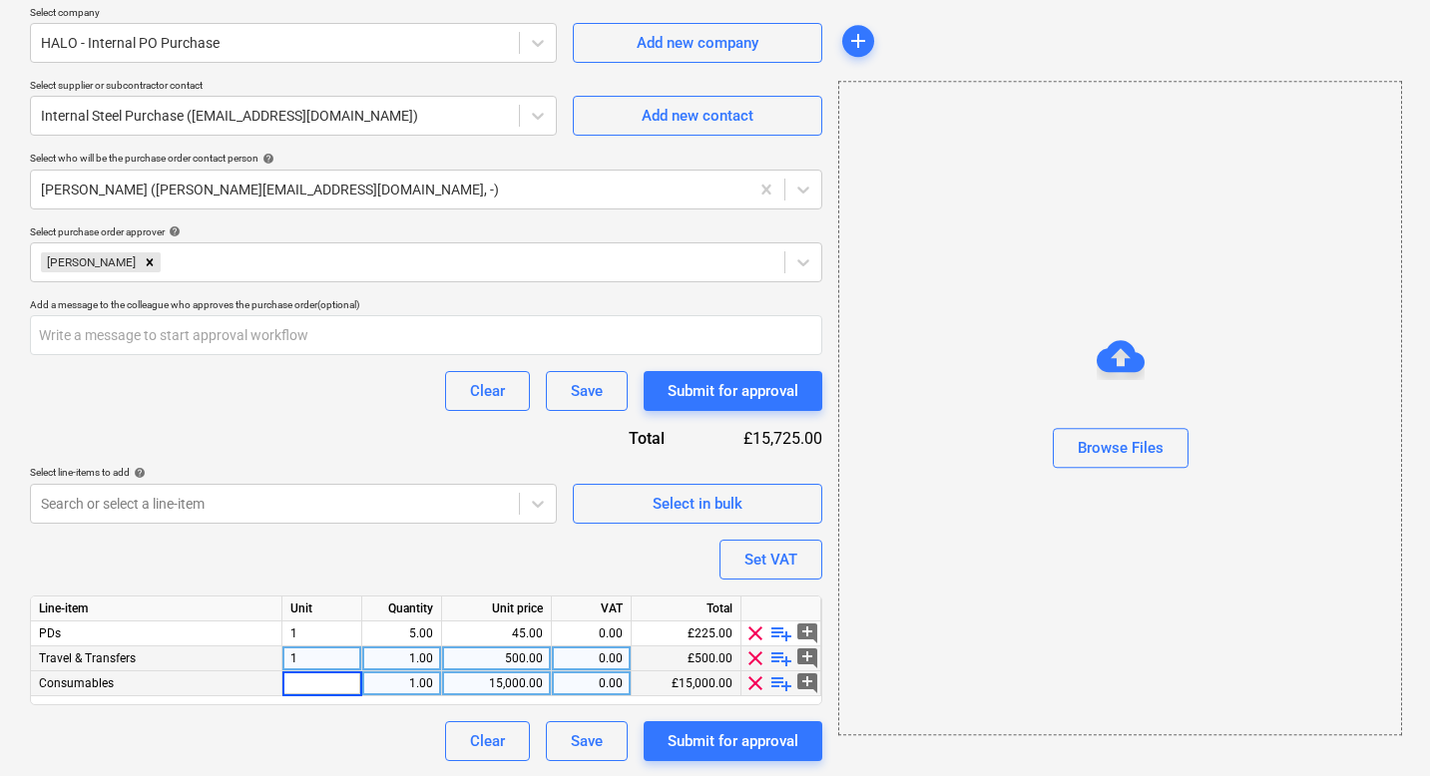
type input "1"
type textarea "x"
click at [513, 681] on div "15,000.00" at bounding box center [496, 684] width 93 height 25
type input "275"
click at [326, 737] on div "Clear Save Submit for approval" at bounding box center [426, 742] width 792 height 40
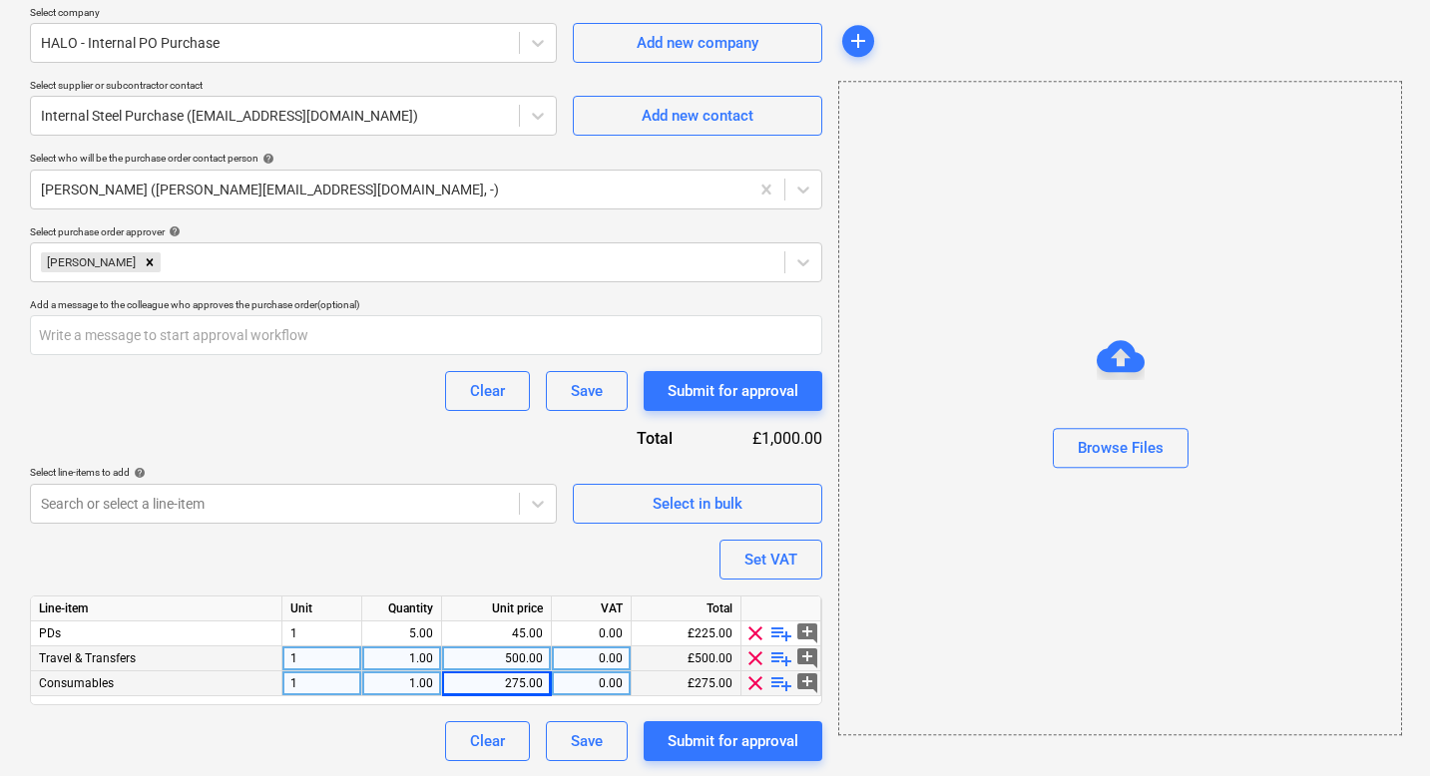
click at [659, 560] on div "Purchase order name help Purchase order Purchase order reference number help PR…" at bounding box center [426, 243] width 792 height 1038
click at [689, 742] on div "Submit for approval" at bounding box center [733, 742] width 131 height 26
type textarea "x"
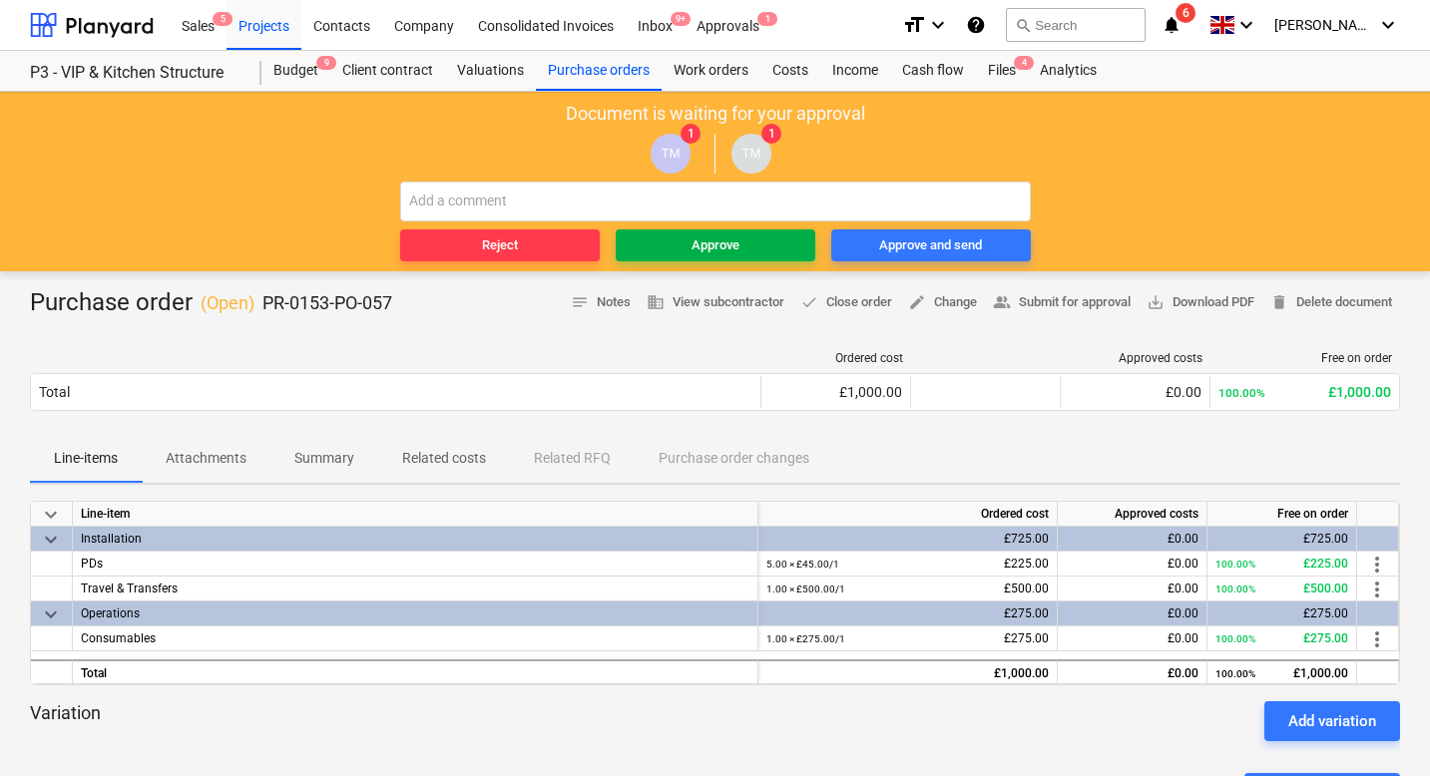
click at [698, 249] on div "Approve" at bounding box center [716, 246] width 48 height 23
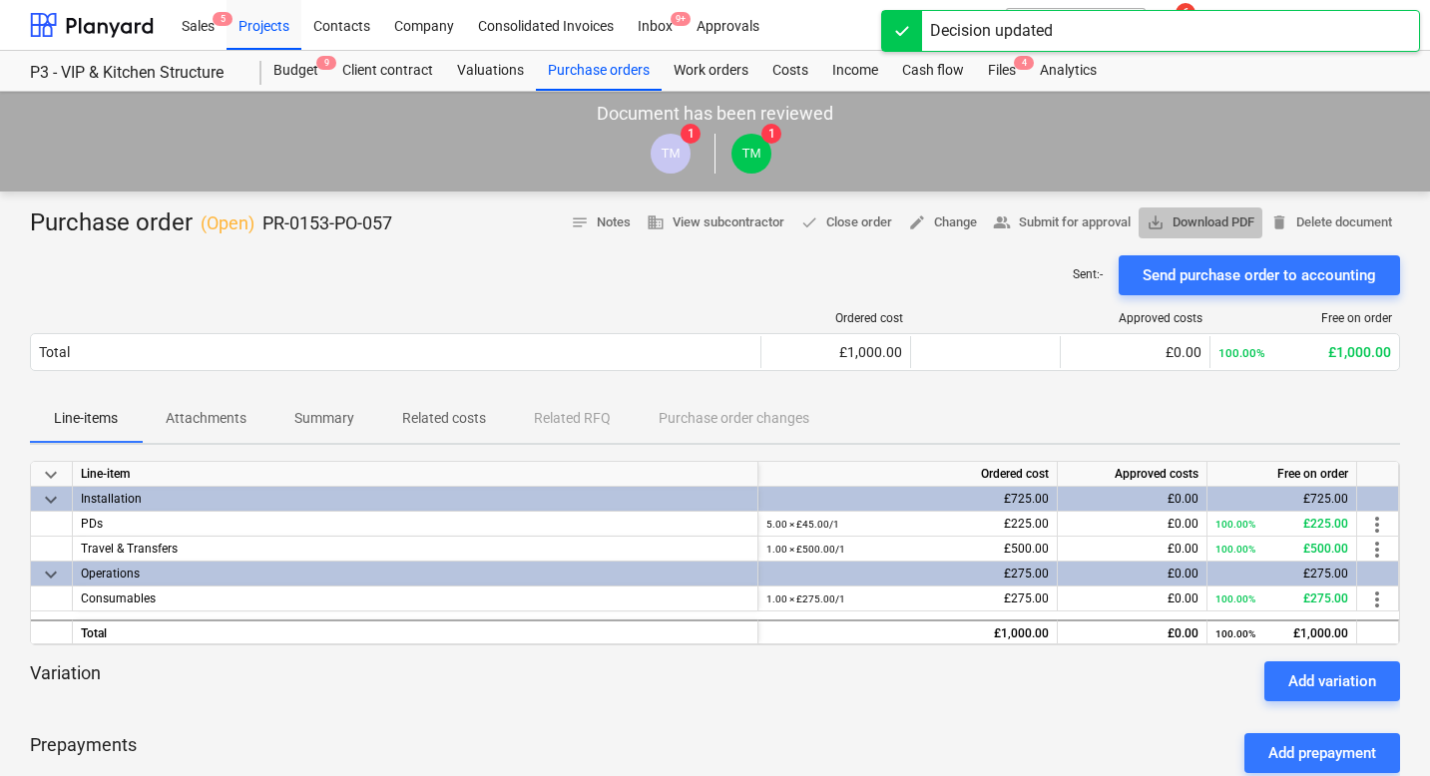
click at [1188, 221] on span "save_alt Download PDF" at bounding box center [1201, 223] width 108 height 23
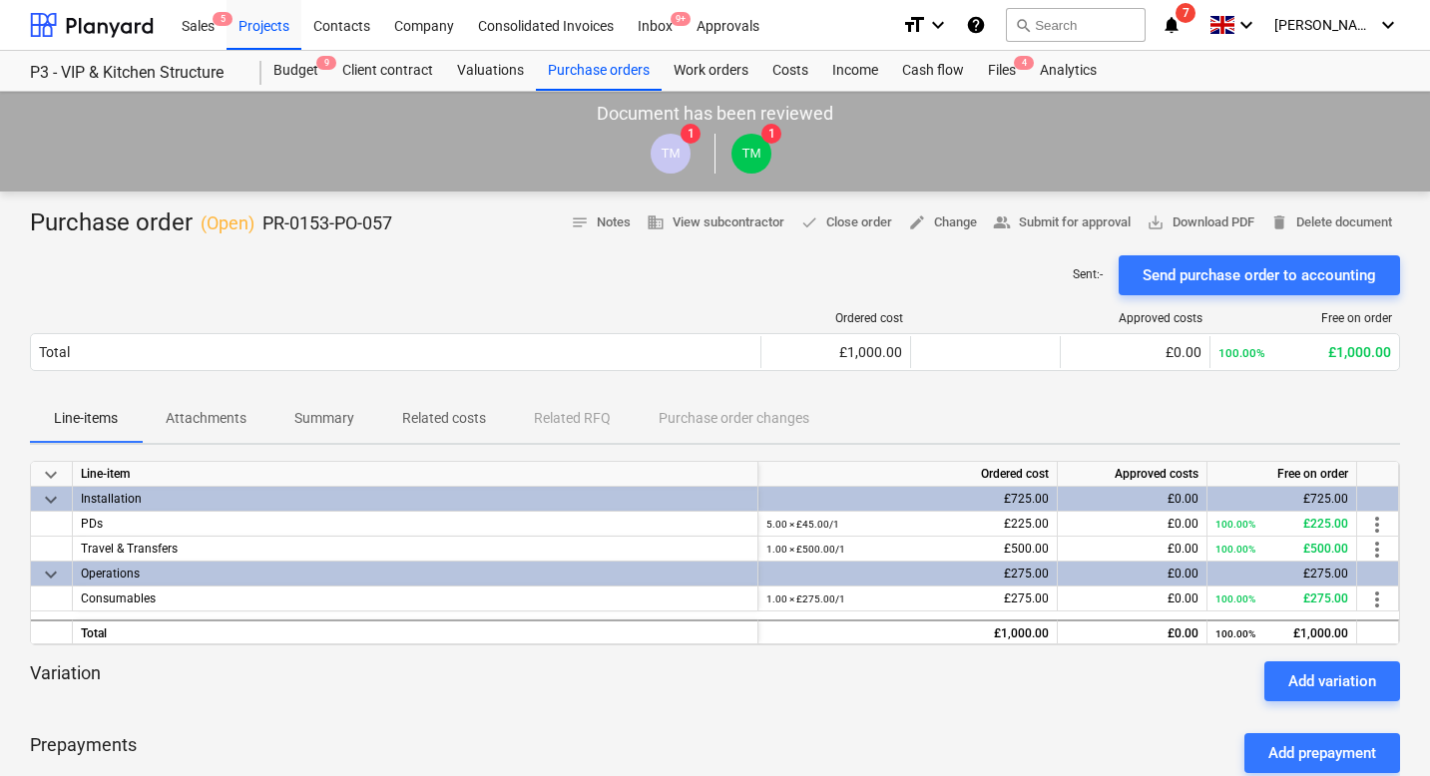
click at [333, 412] on p "Summary" at bounding box center [324, 418] width 60 height 21
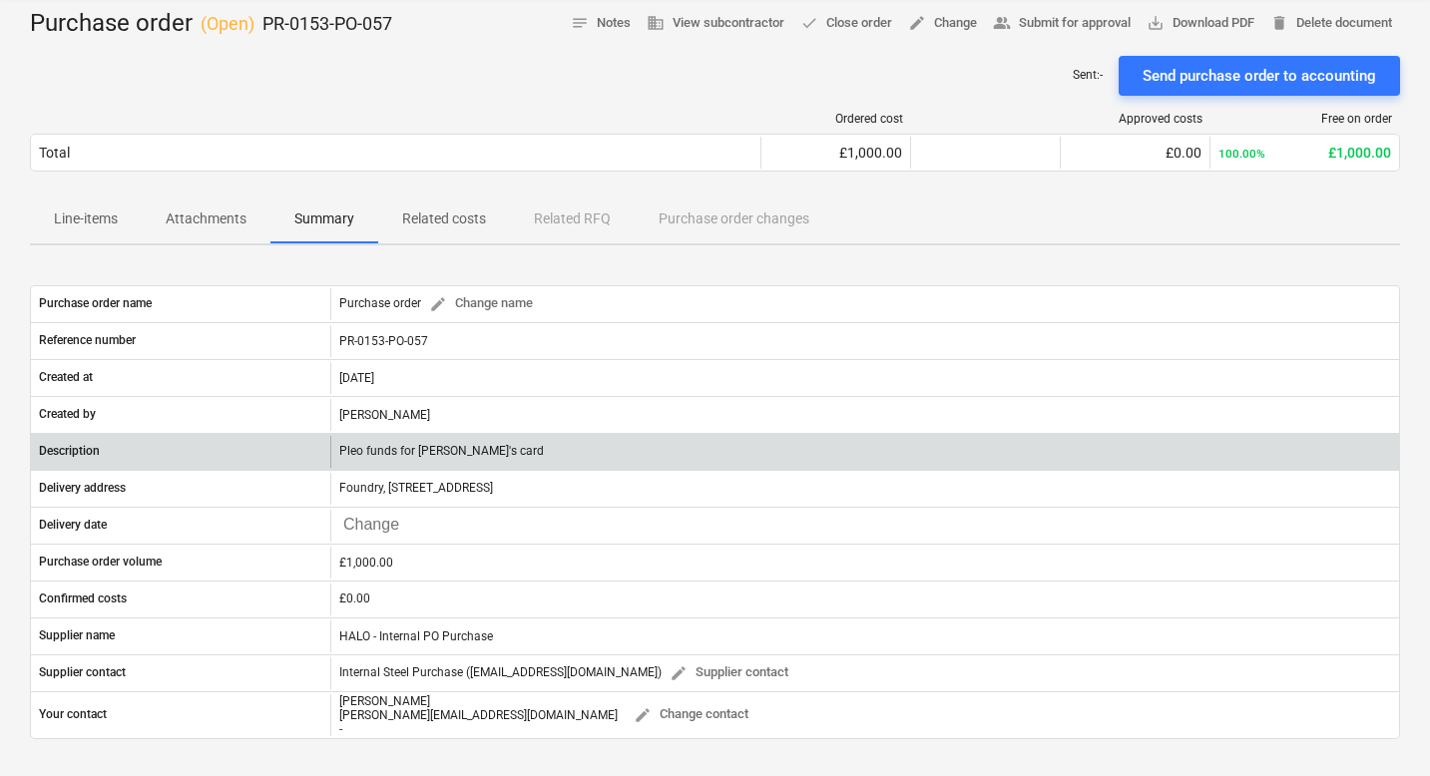
scroll to position [202, 0]
